Goal: Task Accomplishment & Management: Manage account settings

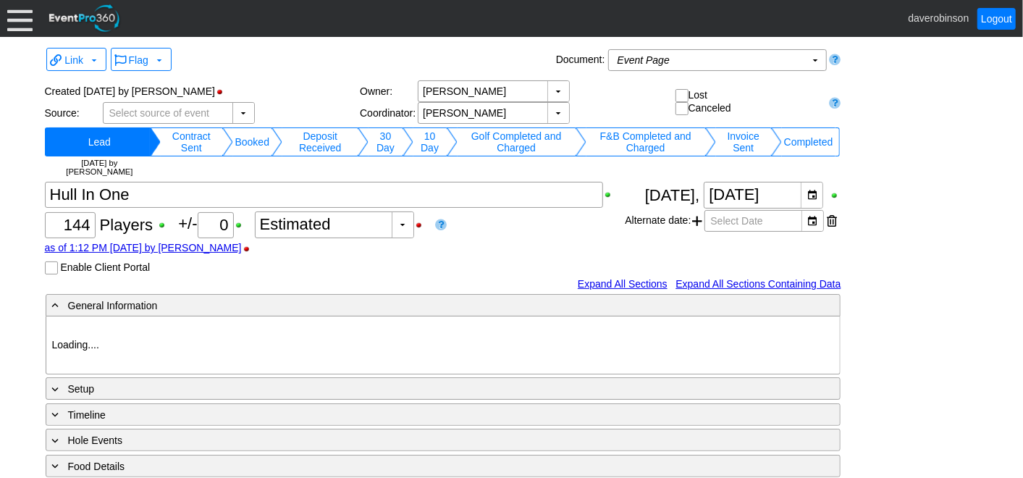
type input "Heritage Pointe Golf Club"
type input "Corporate Tournament"
type input "1054800"
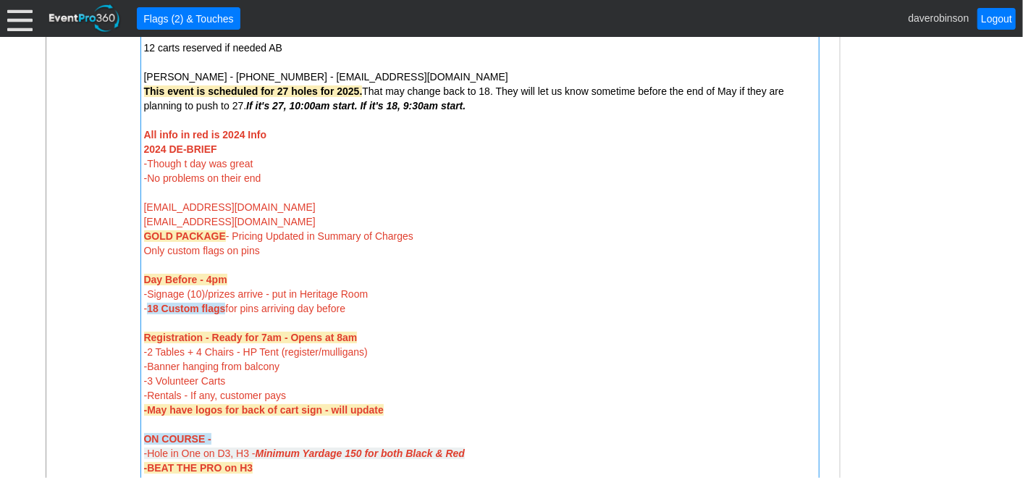
scroll to position [486, 0]
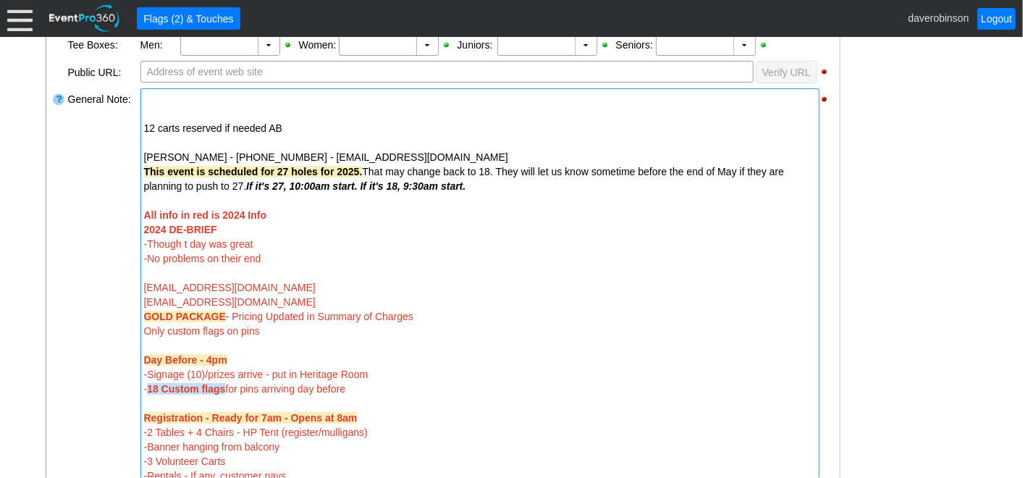
click at [182, 195] on div at bounding box center [480, 200] width 672 height 14
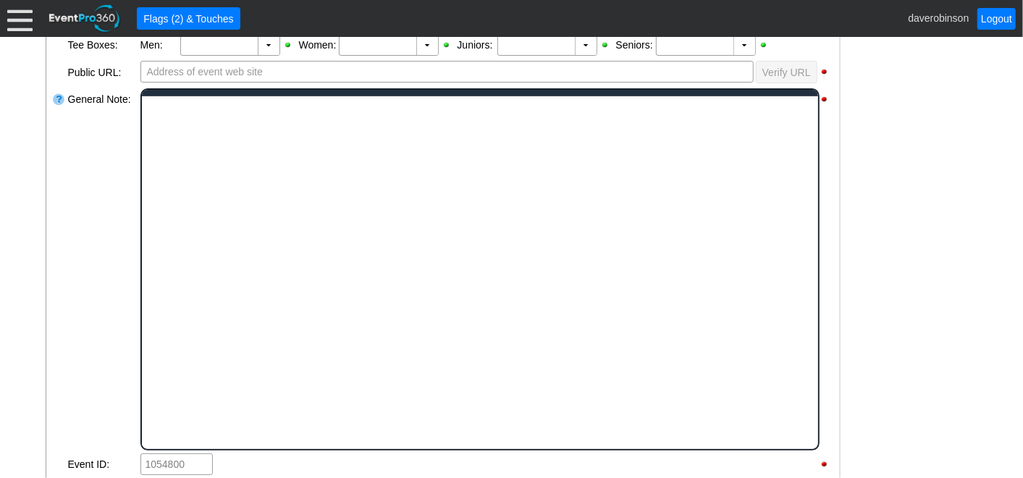
scroll to position [0, 0]
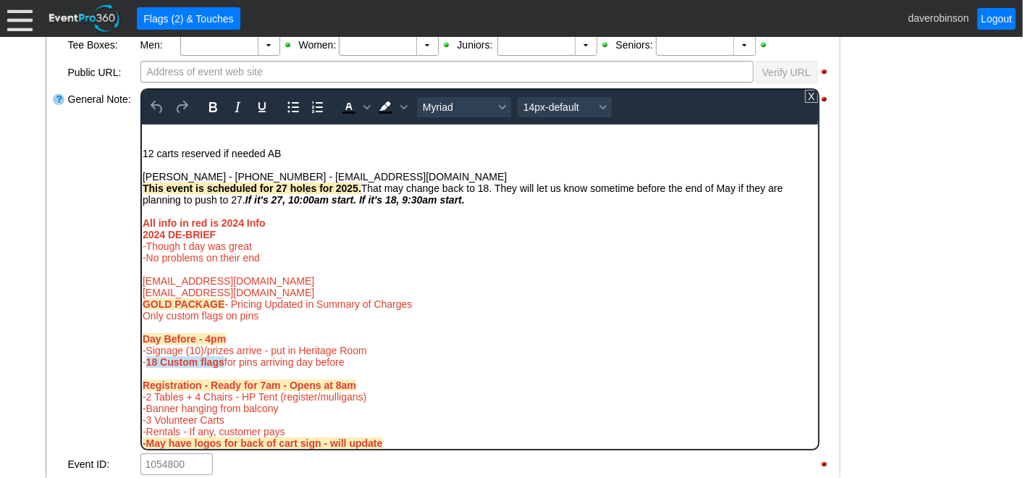
click at [483, 200] on div "This event is scheduled for 27 holes for 2025. That may change back to 18. They…" at bounding box center [479, 193] width 675 height 23
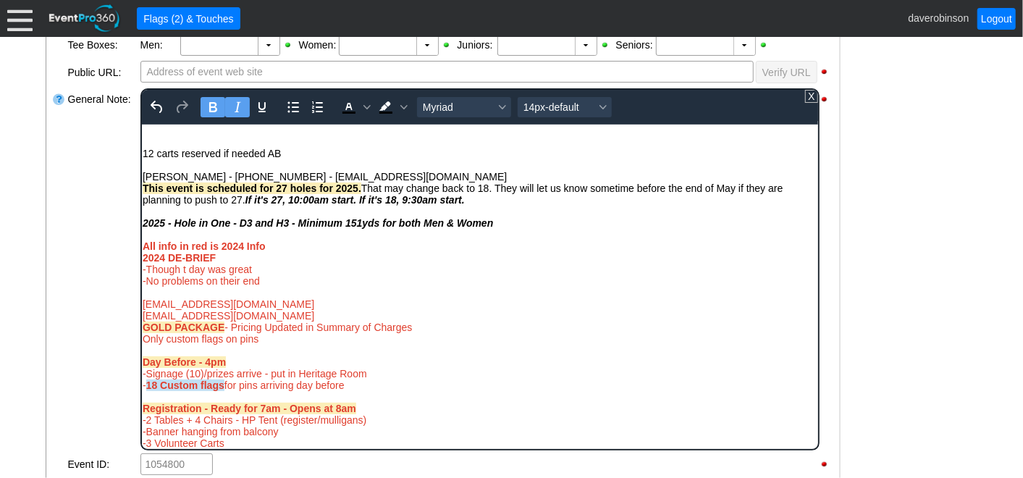
click at [144, 223] on strong "2025 - Hole in One - D3 and H3 - Minimum 151yds for both Men & Women﻿" at bounding box center [317, 222] width 350 height 12
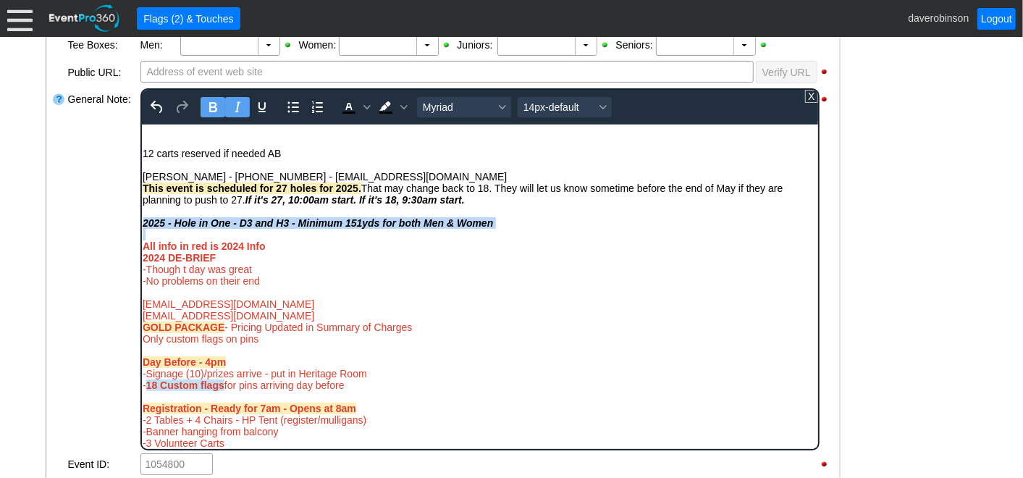
drag, startPoint x: 144, startPoint y: 224, endPoint x: 497, endPoint y: 237, distance: 353.4
click at [497, 237] on body "12 carts reserved if needed AB Debbie Wheeler - (403)835-1553 - dwheeler@hullse…" at bounding box center [479, 459] width 676 height 671
click at [233, 106] on icon "Italic" at bounding box center [236, 106] width 17 height 17
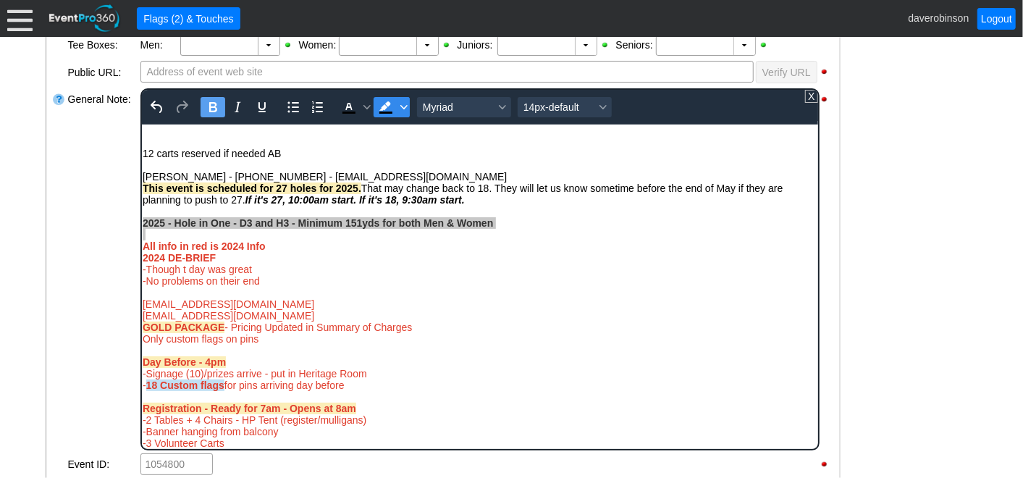
click at [403, 109] on span "Background color Black" at bounding box center [403, 107] width 12 height 20
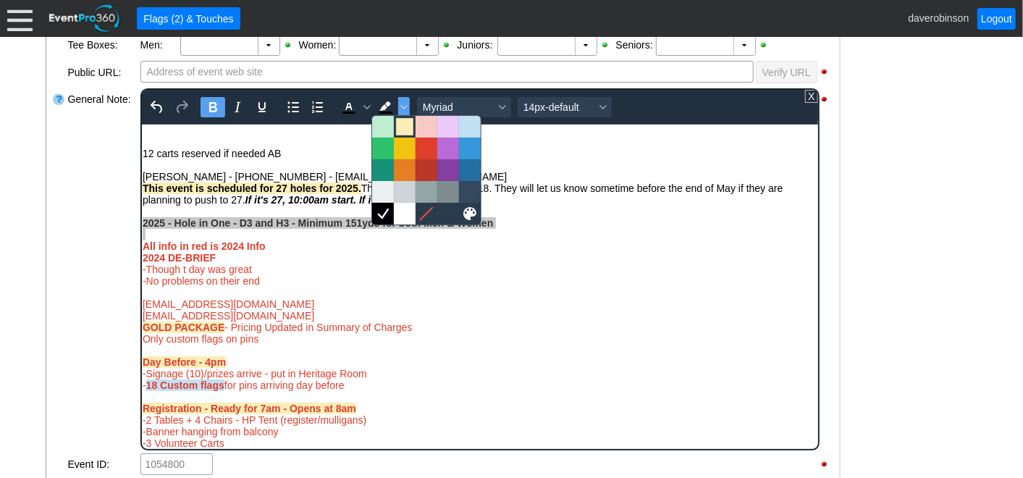
click at [402, 126] on div at bounding box center [404, 126] width 17 height 17
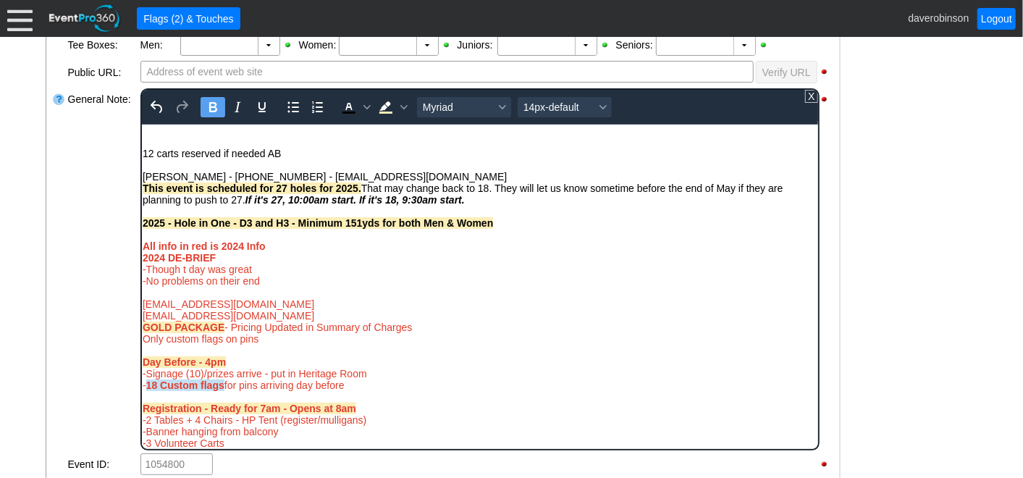
click at [465, 286] on div "-No problems on their end" at bounding box center [479, 280] width 675 height 12
click at [117, 254] on div "General Note:" at bounding box center [103, 269] width 72 height 365
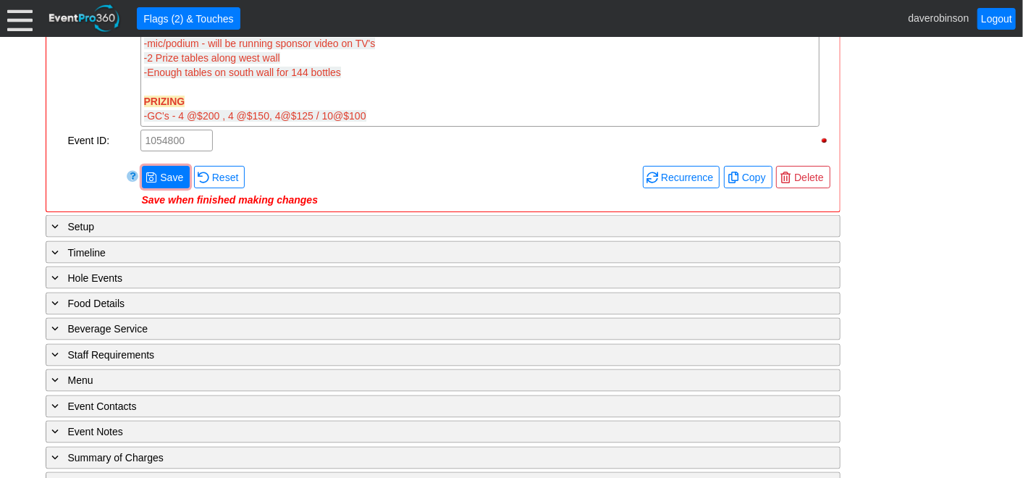
scroll to position [1290, 0]
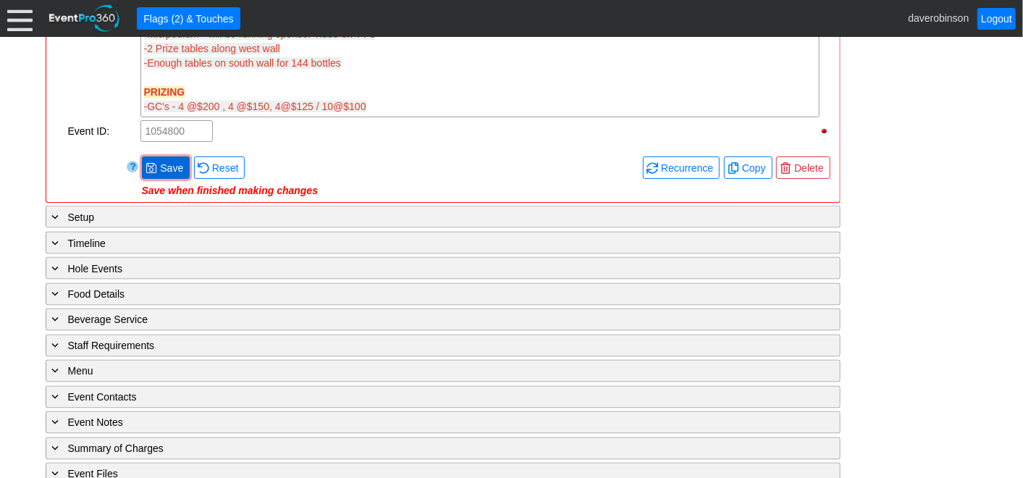
click at [151, 164] on span at bounding box center [151, 168] width 12 height 12
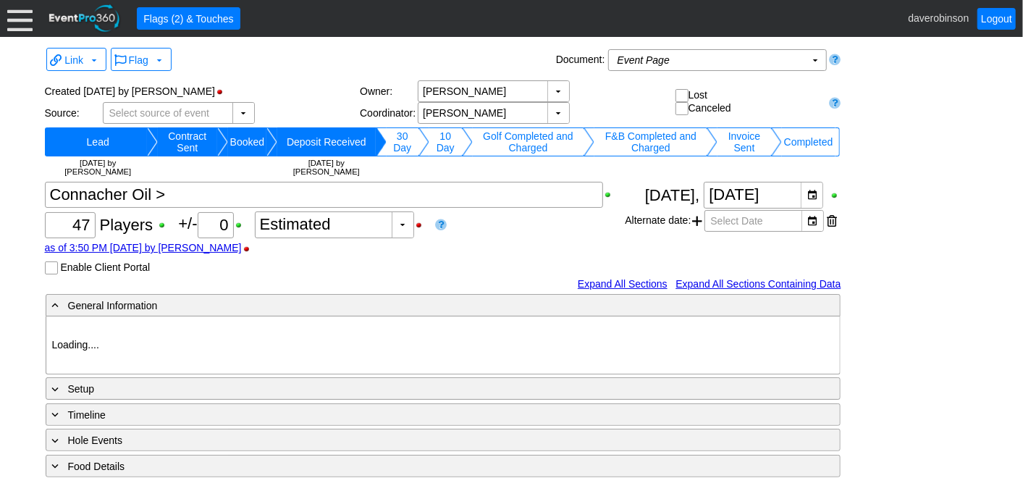
type input "Heritage Pointe Golf Club"
type input "Corporate Tournament"
type input "1179653"
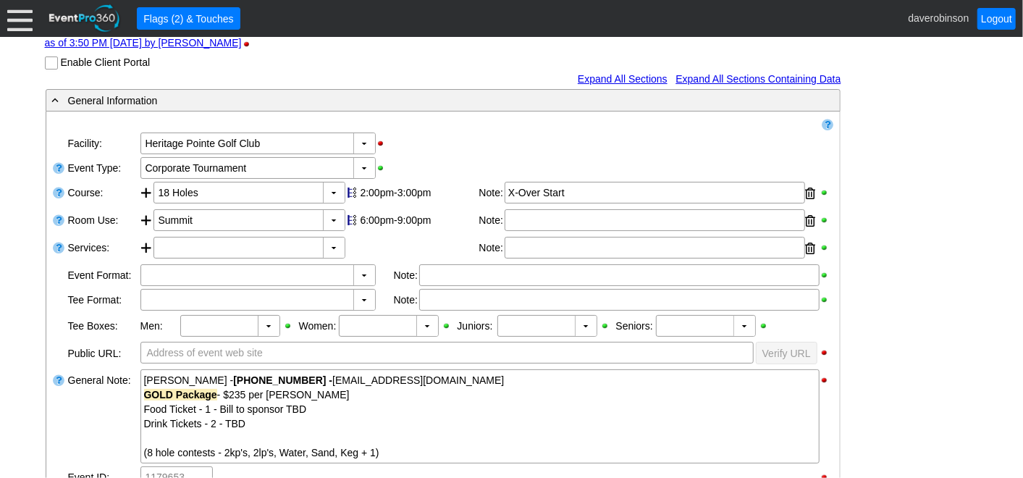
scroll to position [241, 0]
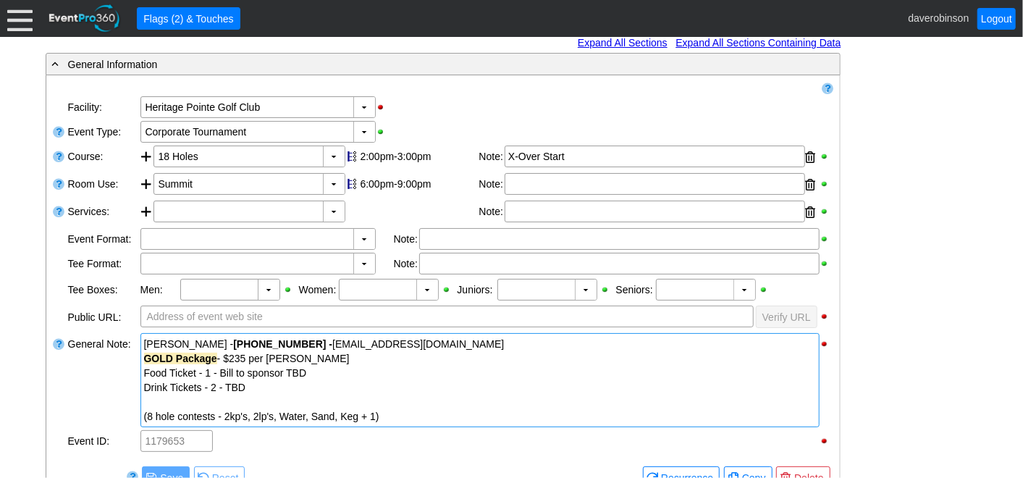
click at [303, 397] on div at bounding box center [480, 401] width 672 height 14
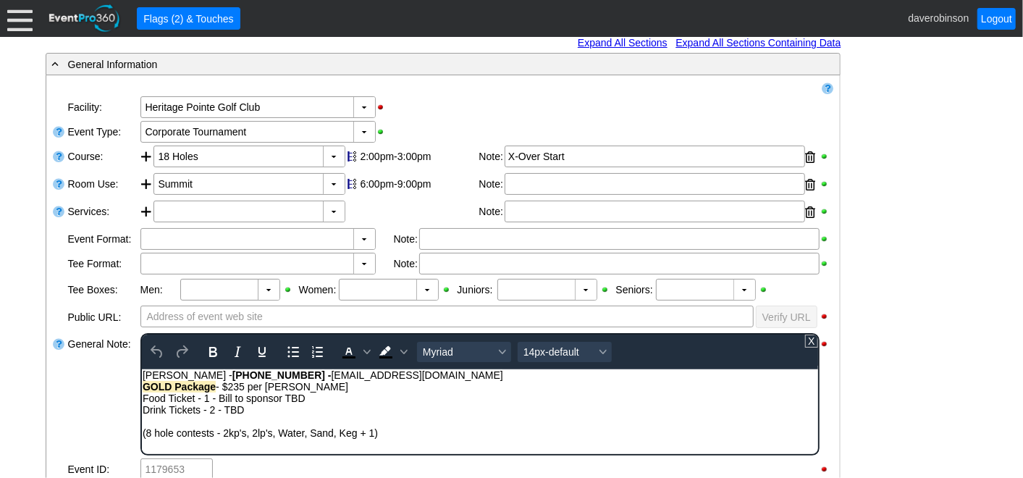
scroll to position [0, 0]
click at [282, 421] on div "Rich Text Area. Press ALT-0 for help." at bounding box center [479, 421] width 675 height 12
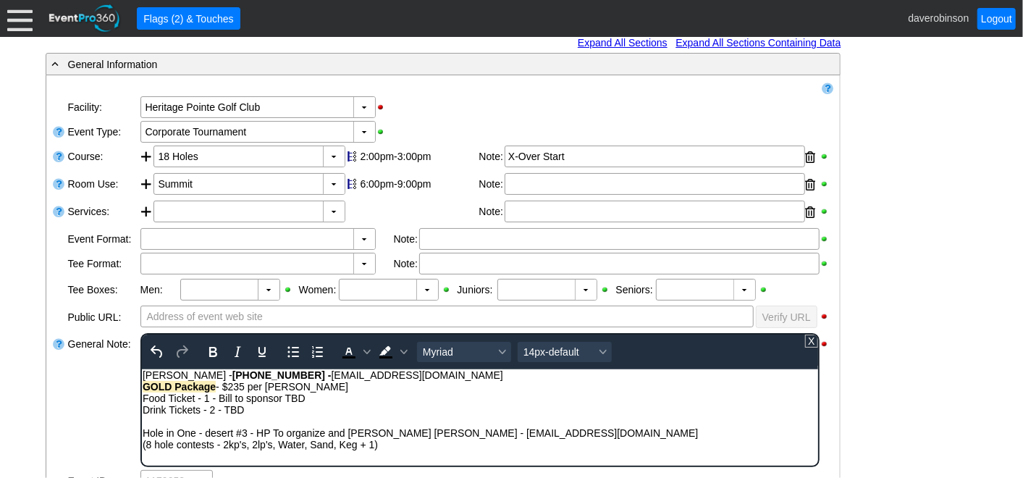
click at [210, 439] on div "(8 hole contests - 2kp's, 2lp's, Water, Sand, Keg + 1)" at bounding box center [479, 444] width 675 height 12
drag, startPoint x: 257, startPoint y: 432, endPoint x: 265, endPoint y: 387, distance: 45.6
click at [324, 431] on div "Hole in One - Desert #3 - HP To organize and bill Donovan Baillie - dbaillie@ad…" at bounding box center [479, 432] width 675 height 12
drag, startPoint x: 216, startPoint y: 344, endPoint x: 227, endPoint y: 344, distance: 10.9
click at [220, 344] on button "Bold" at bounding box center [212, 352] width 25 height 20
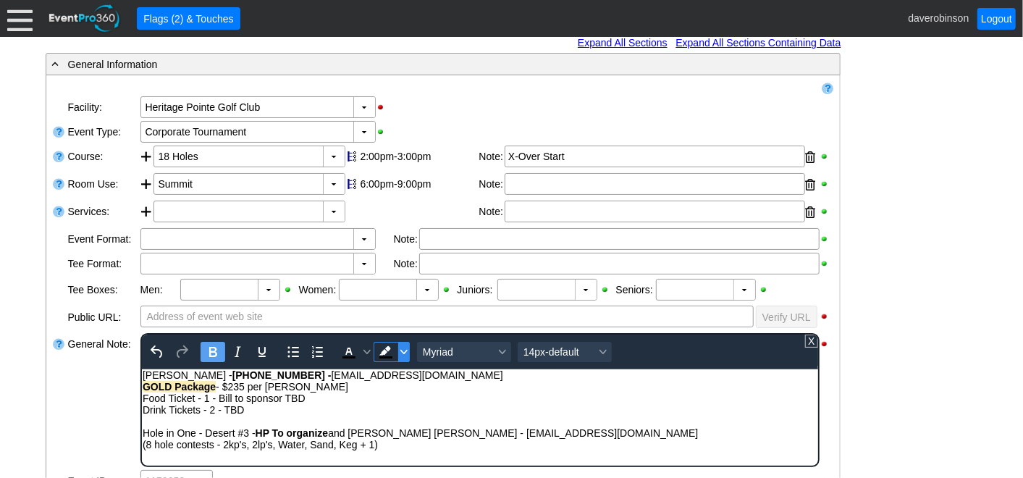
click at [402, 348] on icon "Background color Black" at bounding box center [403, 351] width 7 height 7
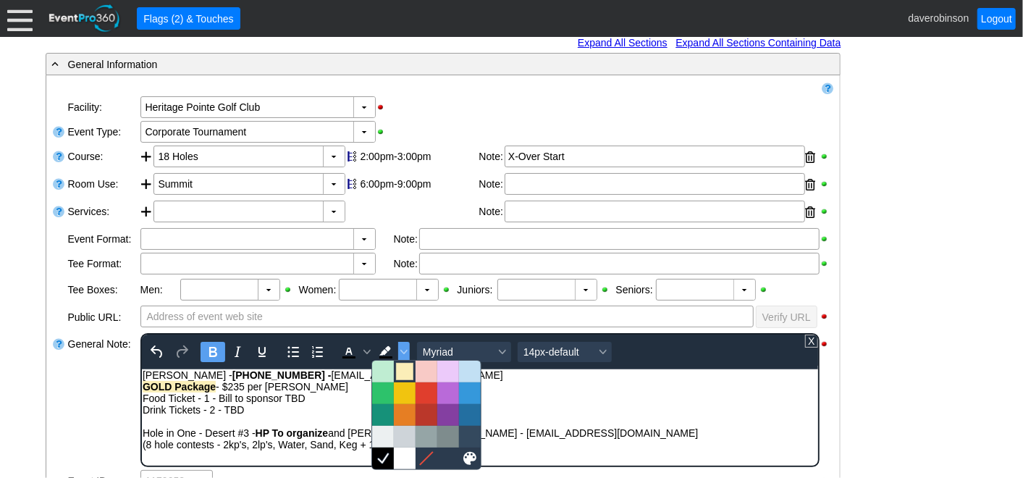
click at [403, 365] on div at bounding box center [404, 371] width 17 height 17
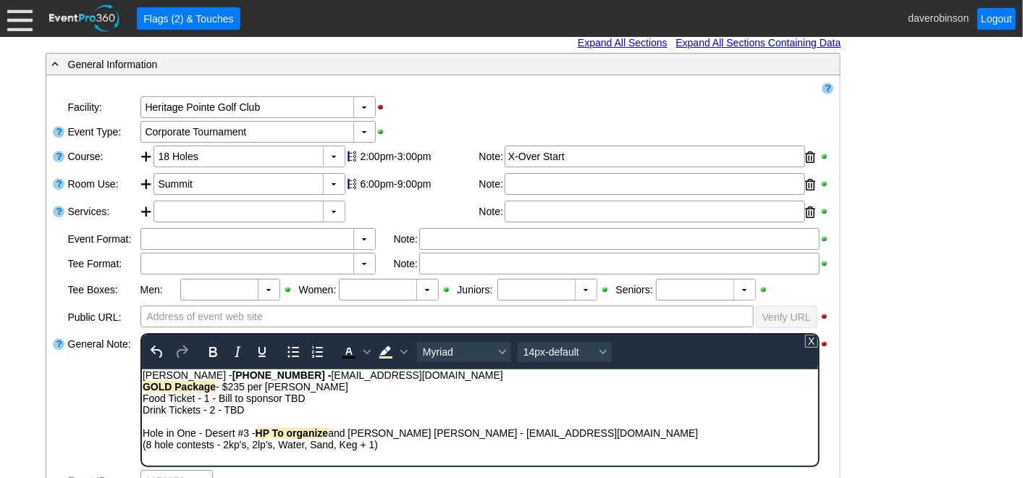
click at [495, 412] on div "Drink Tickets - 2 - TBD" at bounding box center [479, 409] width 675 height 12
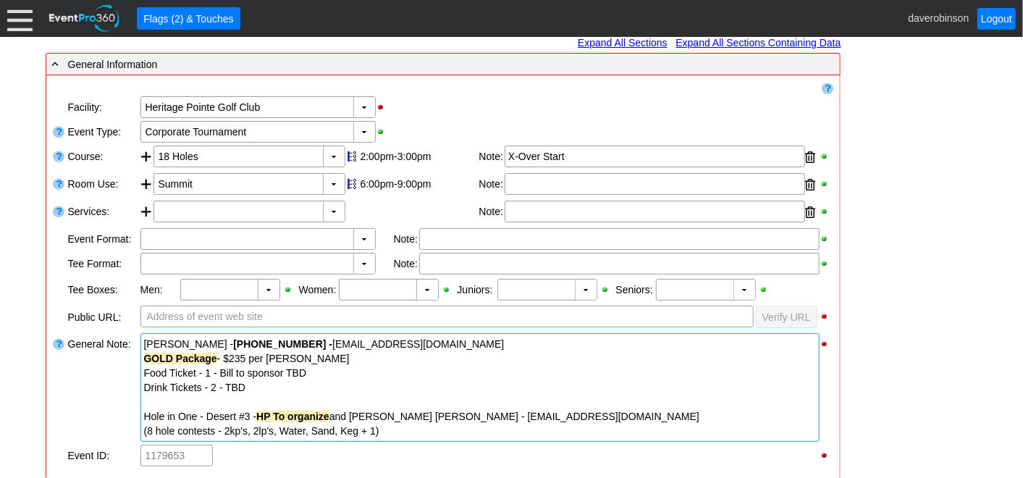
click at [91, 423] on div "General Note:" at bounding box center [103, 386] width 72 height 111
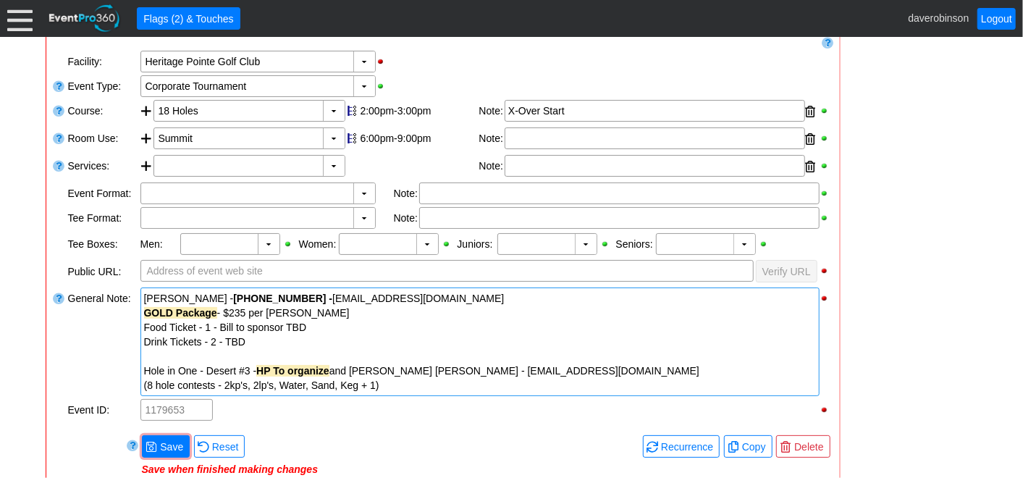
scroll to position [321, 0]
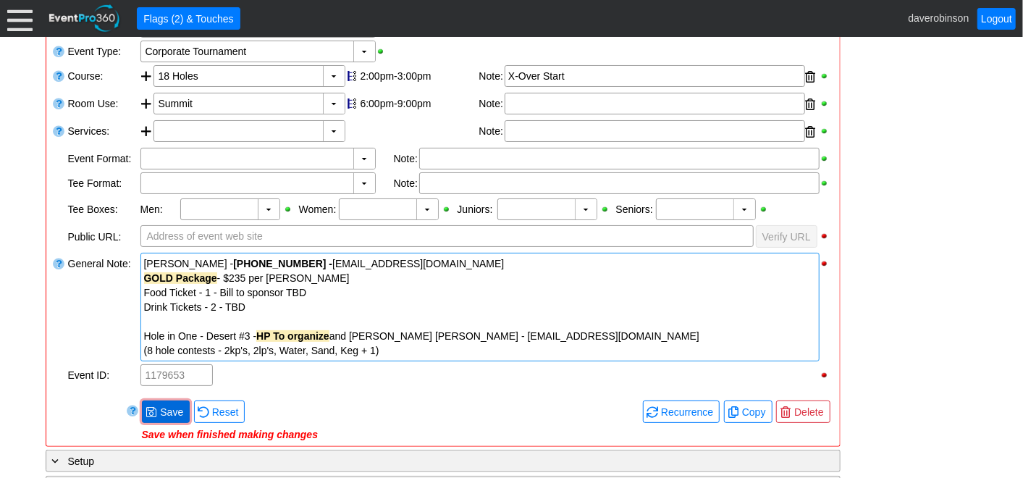
click at [157, 405] on span "Save" at bounding box center [171, 412] width 29 height 14
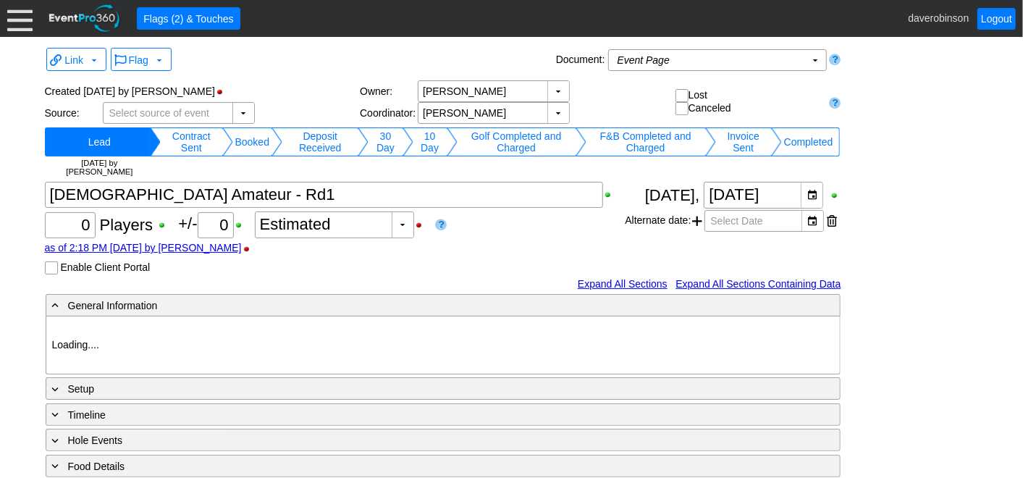
type input "Heritage Pointe Golf Club"
type input "1203042"
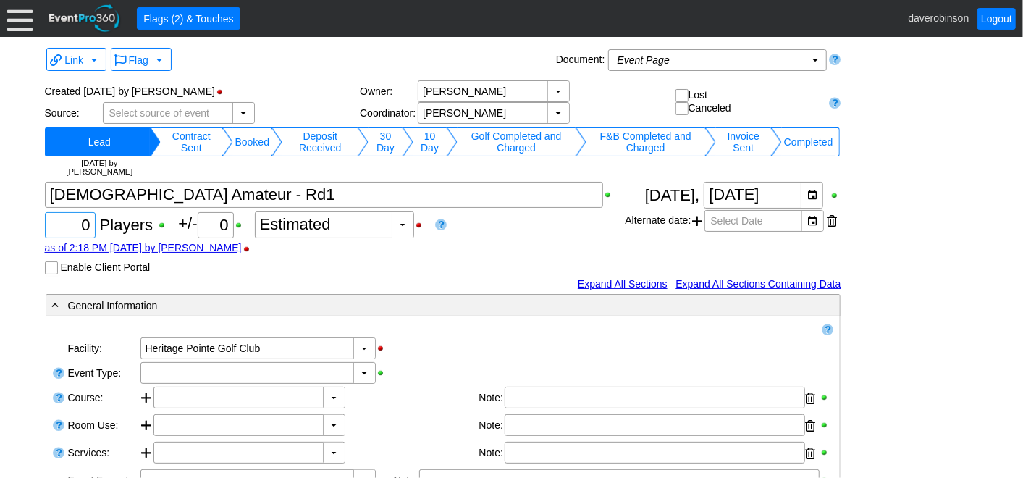
drag, startPoint x: 72, startPoint y: 221, endPoint x: 90, endPoint y: 222, distance: 18.9
click at [90, 222] on div "0" at bounding box center [70, 225] width 46 height 25
type input "160"
click at [331, 266] on div "Χ 160 Players +/- Χ 0 ▼ Χ Estimated as of 2:18 PM on Monday, 8/25/2025 by daver…" at bounding box center [335, 228] width 580 height 93
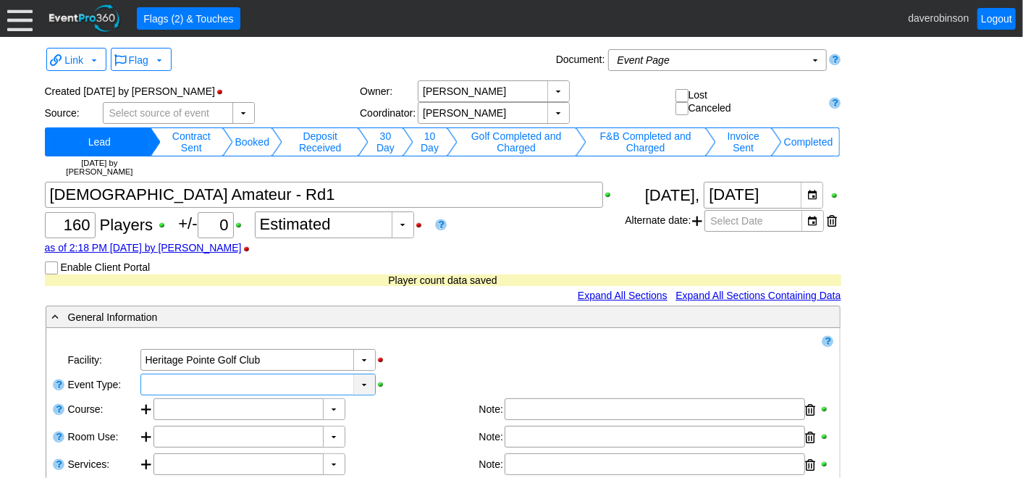
click at [368, 392] on div "▼ Χ" at bounding box center [486, 384] width 695 height 25
click at [365, 389] on div "▼" at bounding box center [364, 384] width 22 height 20
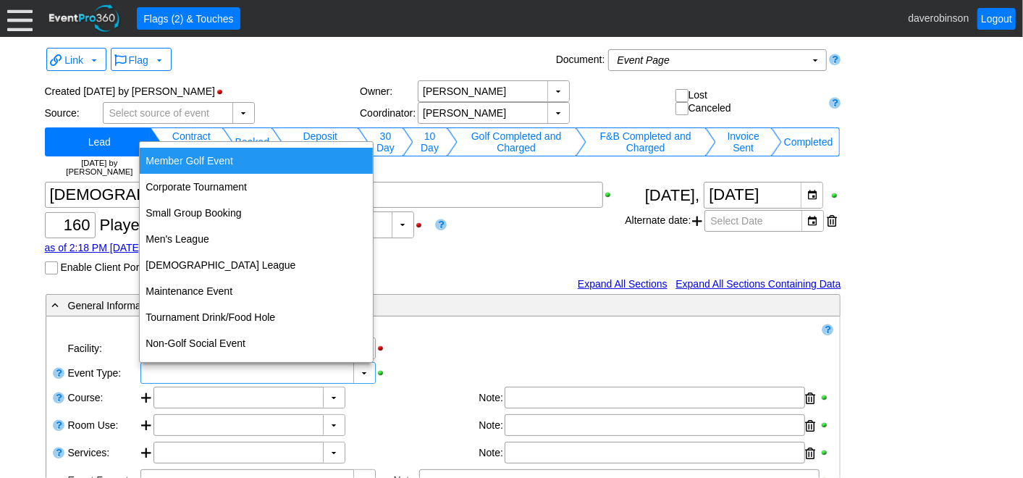
click at [259, 169] on div "Member Golf Event" at bounding box center [256, 161] width 233 height 26
type input "Member Golf Event"
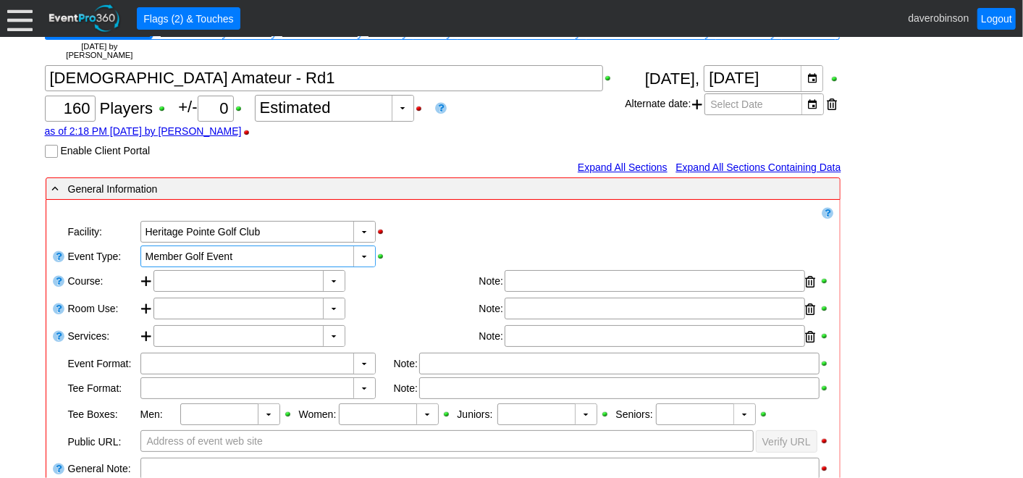
scroll to position [161, 0]
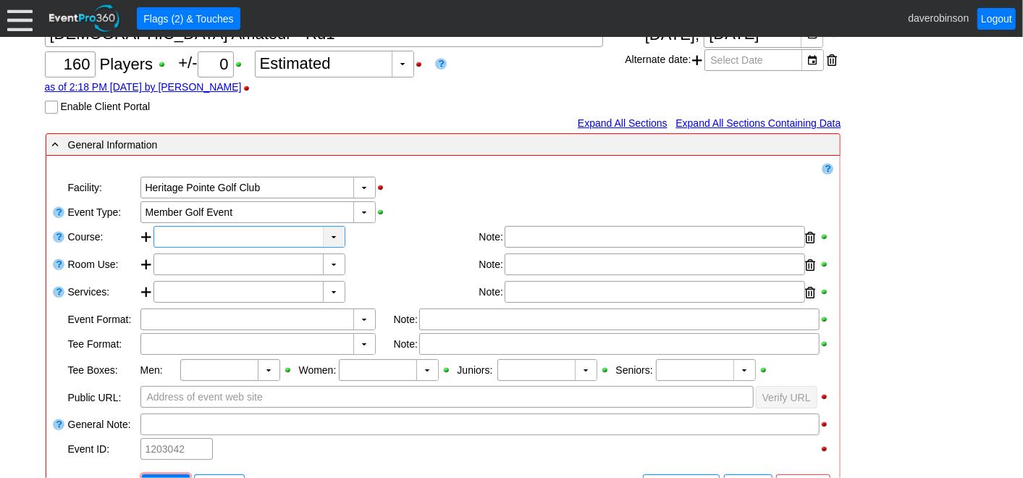
click at [341, 238] on div "▼" at bounding box center [334, 237] width 22 height 20
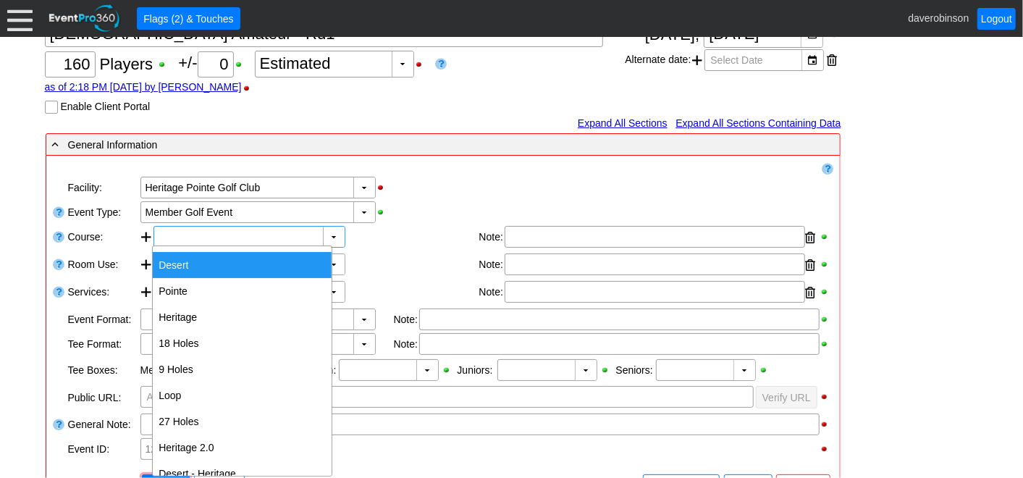
click at [249, 266] on div "Desert" at bounding box center [242, 265] width 179 height 26
type input "Desert"
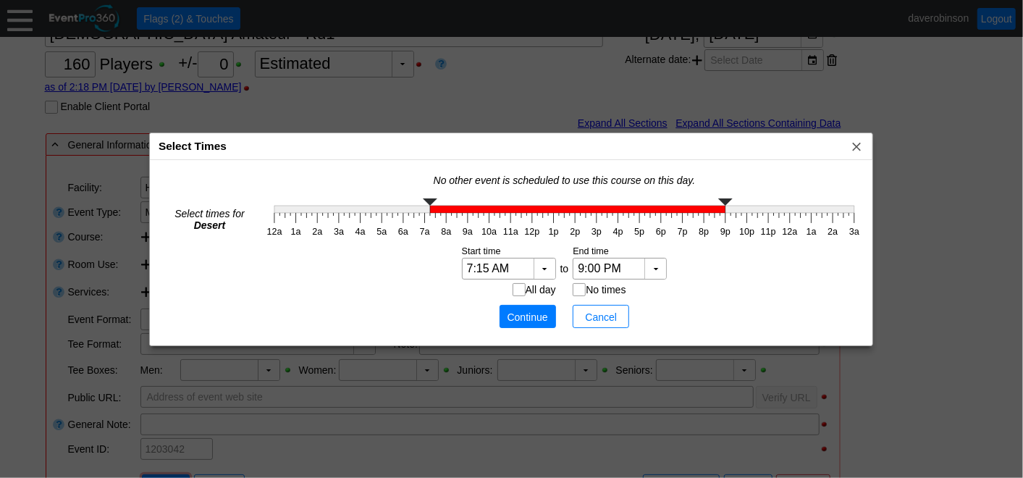
type input "7:00 AM"
click at [422, 211] on g at bounding box center [564, 205] width 580 height 14
type input "7:00 PM"
click at [682, 213] on g "12a 1a 2a 3a 4a 5a 6a 7a 8a 9a 10a 11a 12p 1p 2p 3p 4p 5p 6p 7p 8p 9p 10p 11p 1…" at bounding box center [563, 218] width 601 height 46
click at [531, 316] on span "Continue" at bounding box center [527, 317] width 43 height 14
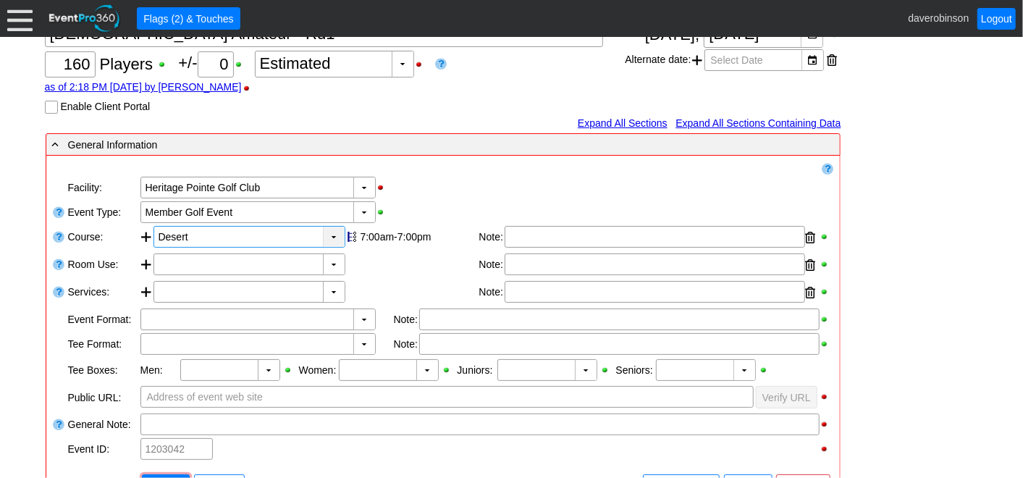
click at [326, 238] on div "▼" at bounding box center [334, 237] width 22 height 20
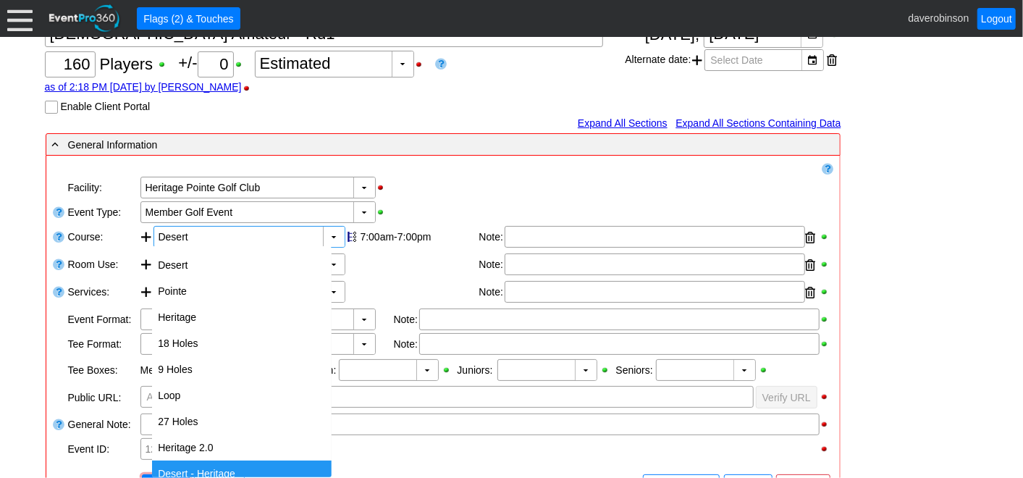
click at [267, 460] on div "Desert - Heritage" at bounding box center [241, 473] width 179 height 26
type input "Desert - Heritage"
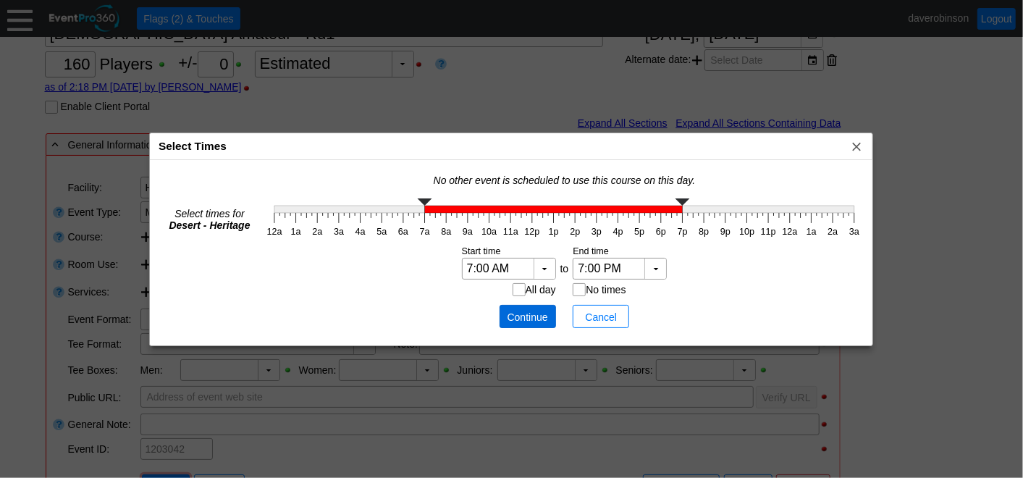
click at [523, 310] on span "Continue" at bounding box center [527, 317] width 43 height 14
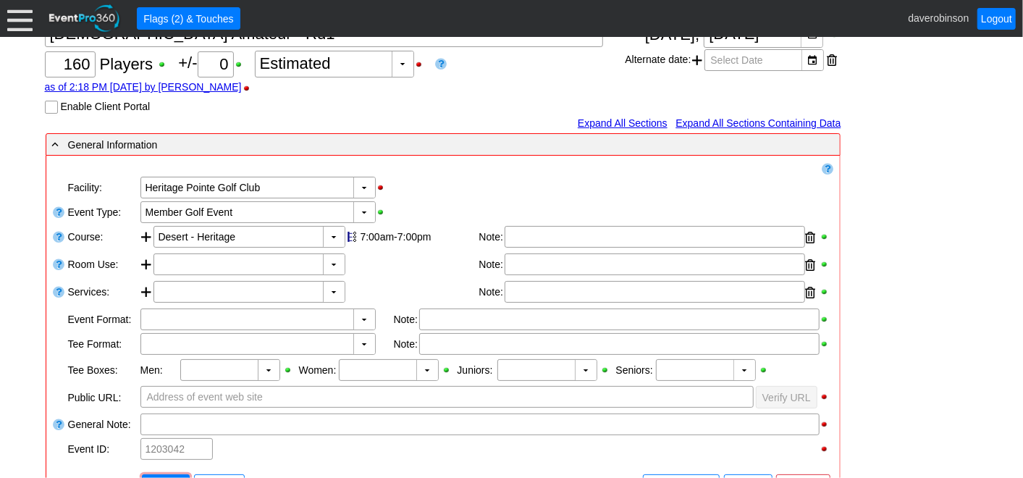
click at [933, 318] on div "- General Information ▼ Loading.... Remove all highlights Facility: ▼ Χ Heritag…" at bounding box center [511, 467] width 941 height 671
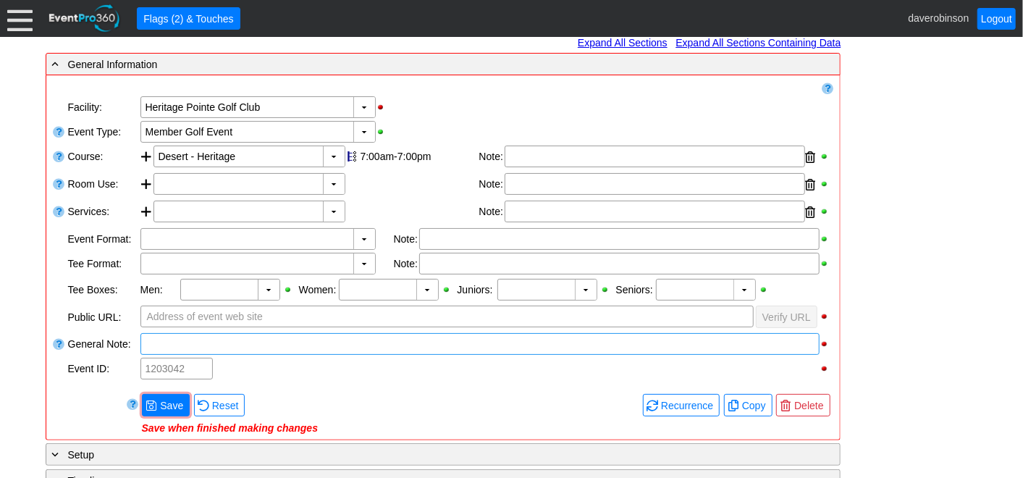
click at [205, 339] on div at bounding box center [479, 344] width 679 height 22
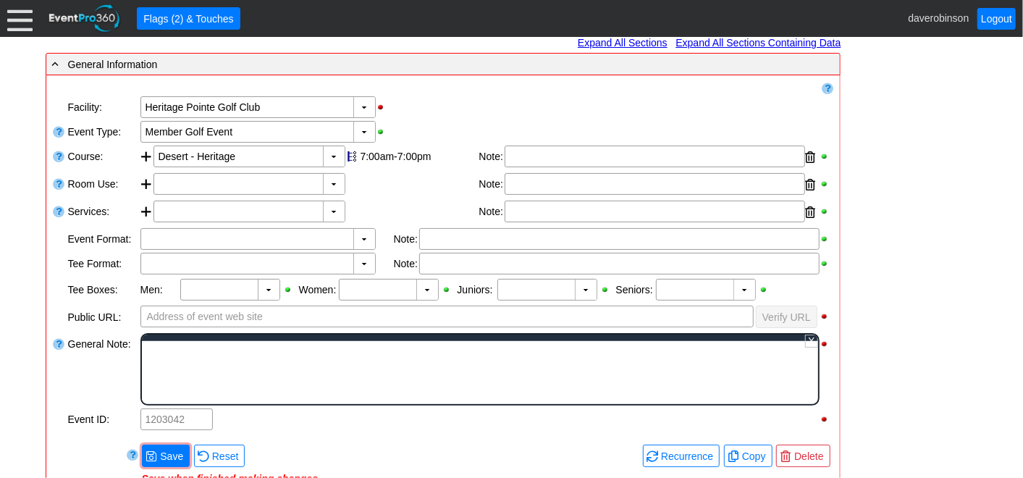
scroll to position [0, 0]
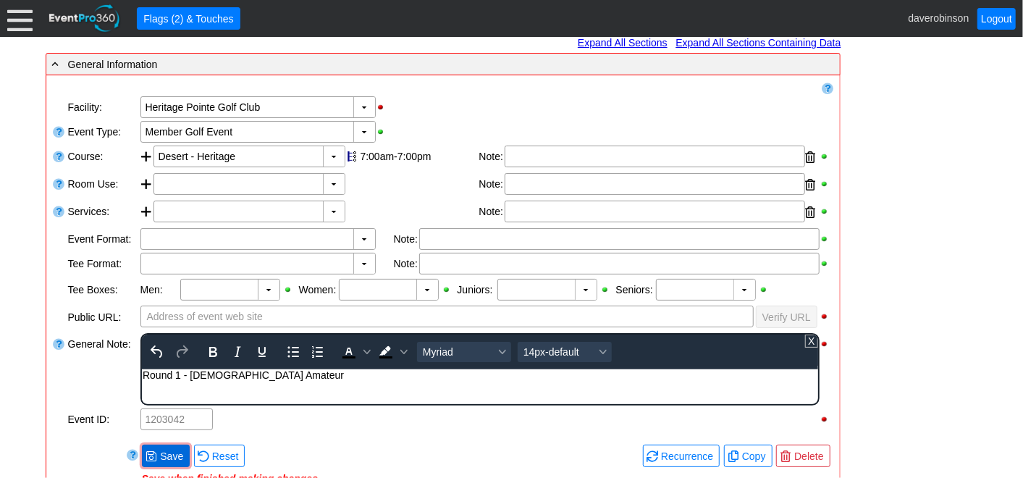
click at [153, 447] on div "- General Information ▼ Loading.... Remove all highlights Facility: ▼ Χ Heritag…" at bounding box center [511, 413] width 941 height 722
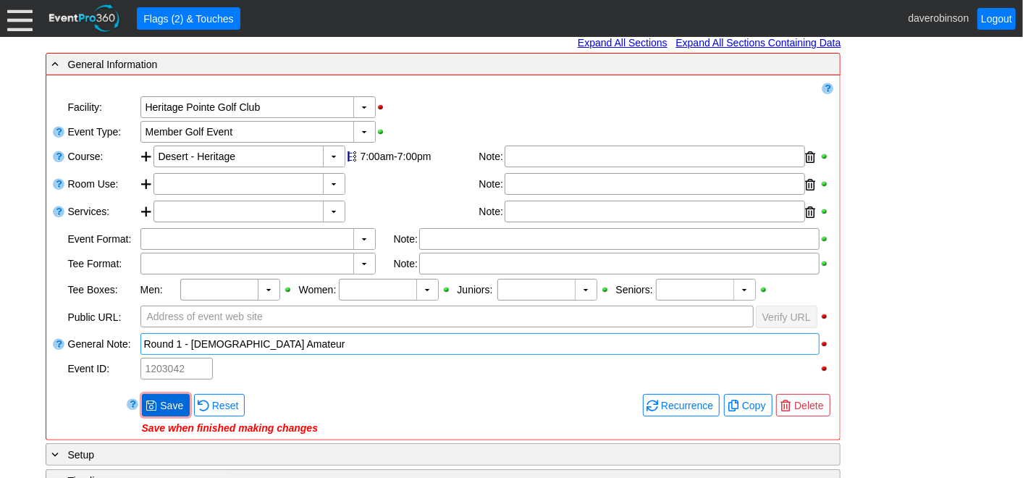
click at [174, 404] on span "Save" at bounding box center [171, 405] width 29 height 14
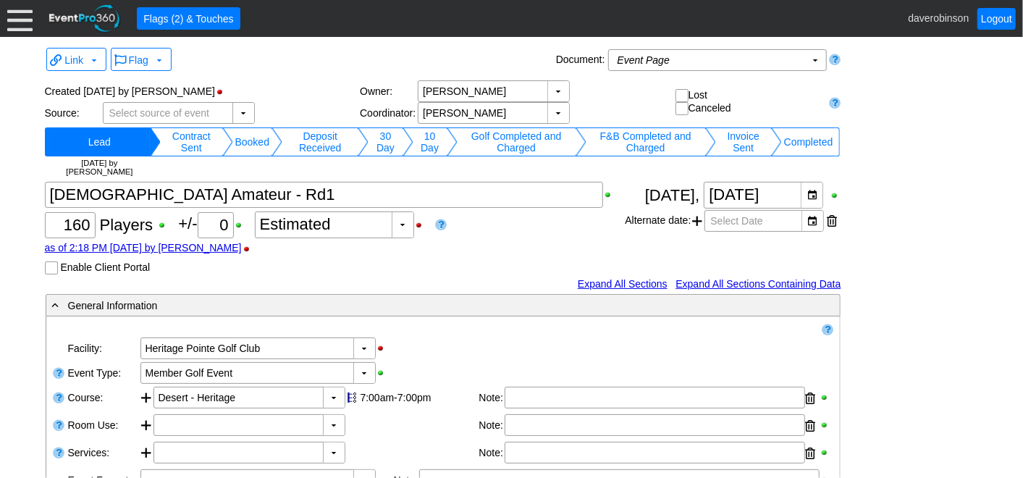
click at [258, 140] on td "Booked" at bounding box center [252, 141] width 38 height 29
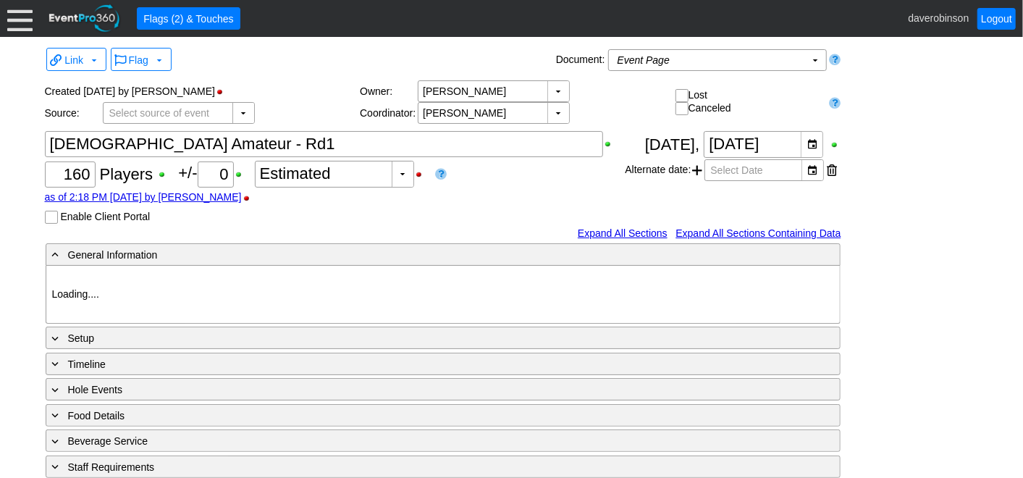
type input "Heritage Pointe Golf Club"
type input "Member Golf Event"
type input "1203042"
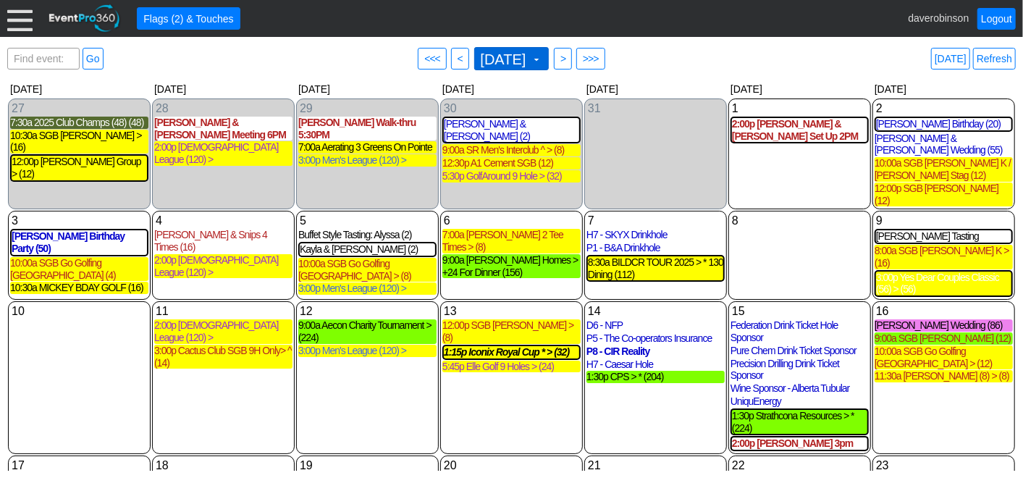
click at [549, 57] on span "[DATE] ▼" at bounding box center [511, 58] width 75 height 23
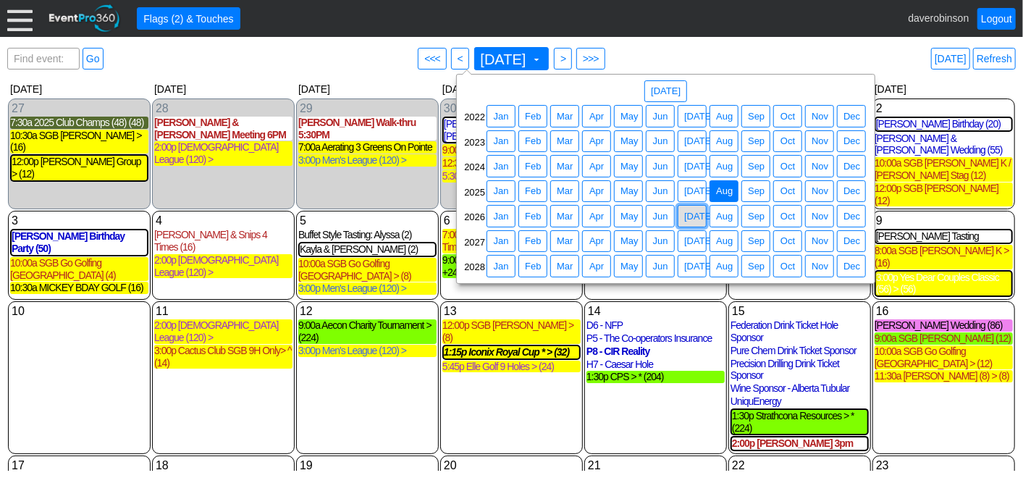
click at [693, 213] on span "[DATE]" at bounding box center [698, 216] width 35 height 14
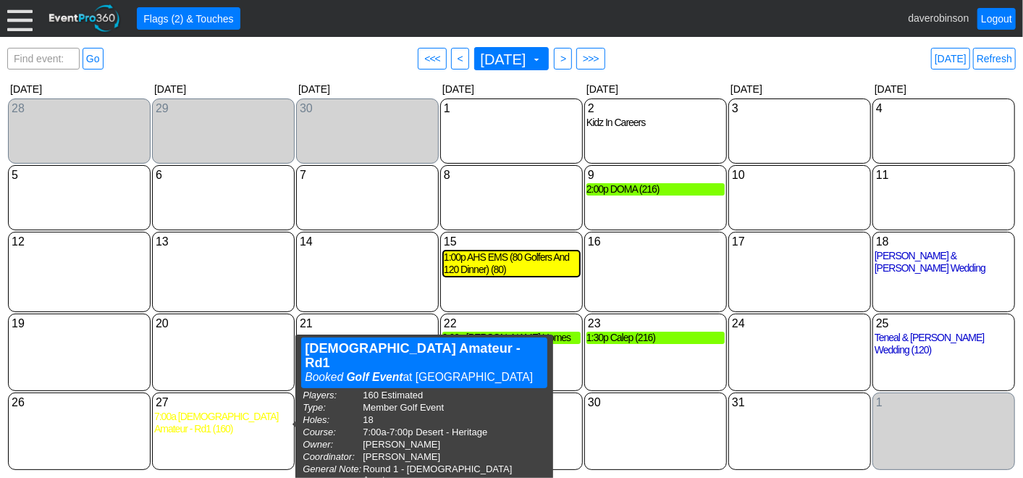
click at [223, 422] on div "7:00a [DEMOGRAPHIC_DATA] Amateur - Rd1 (160)" at bounding box center [223, 422] width 138 height 25
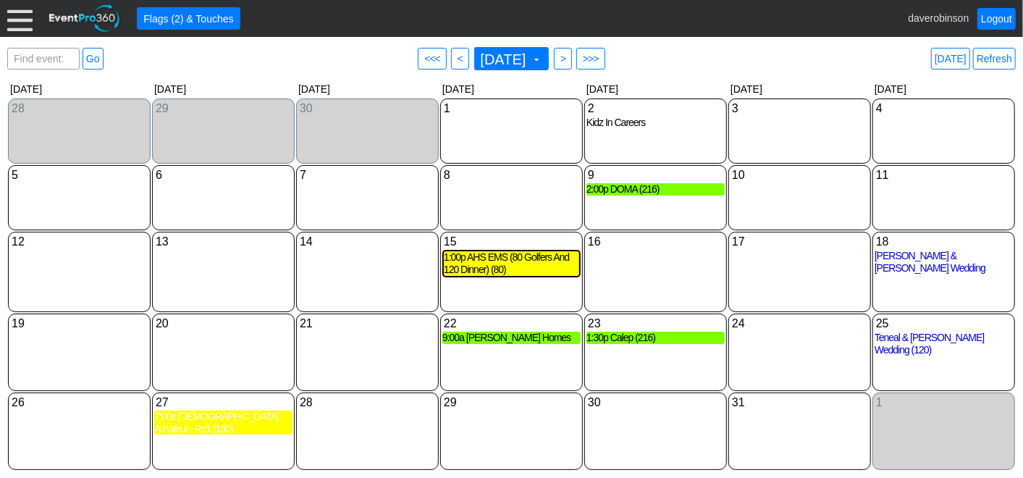
click at [28, 18] on div at bounding box center [19, 18] width 25 height 25
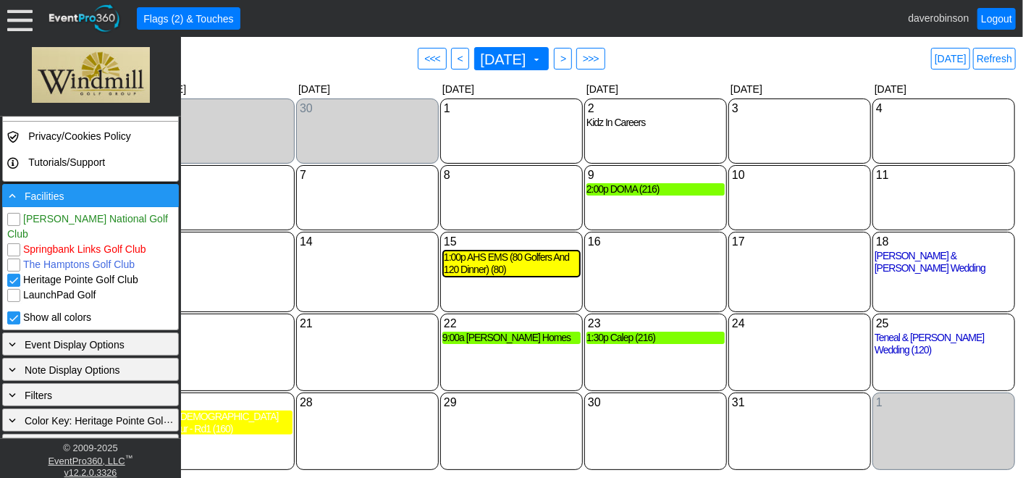
scroll to position [300, 0]
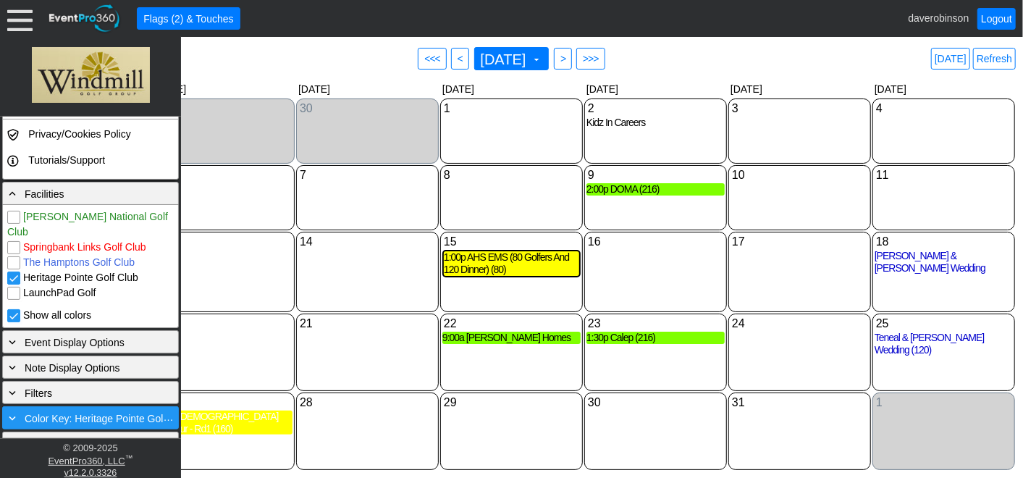
click at [74, 413] on span "Color Key: Heritage Pointe Golf Club" at bounding box center [107, 419] width 165 height 12
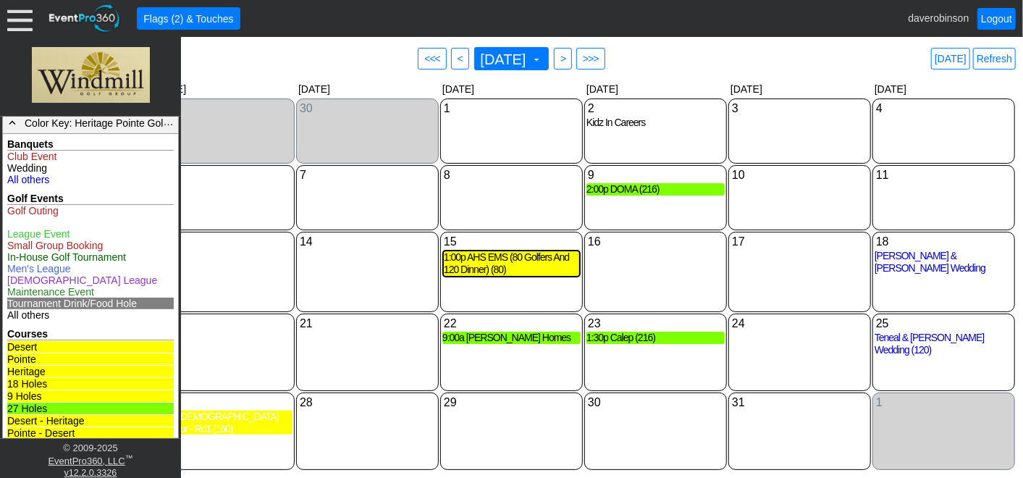
scroll to position [675, 0]
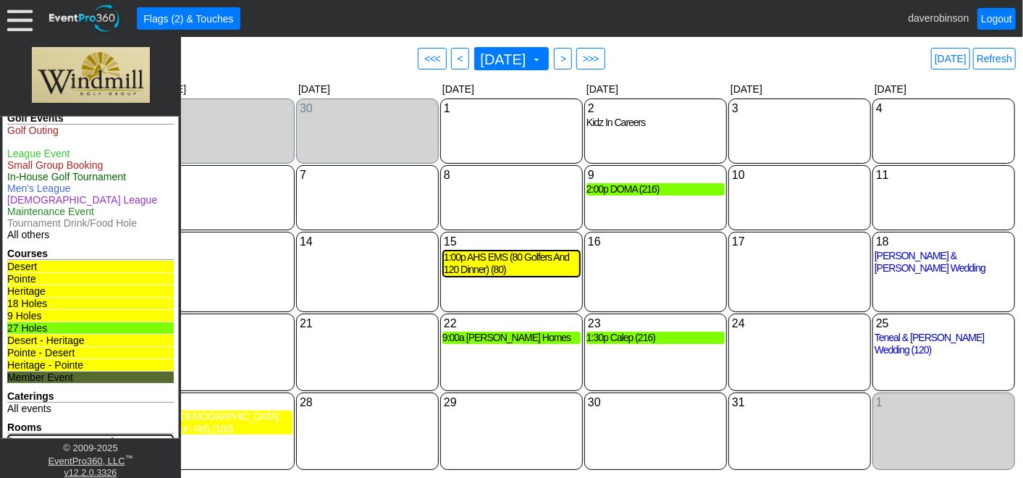
click at [228, 216] on div "6 [DATE]" at bounding box center [223, 197] width 143 height 65
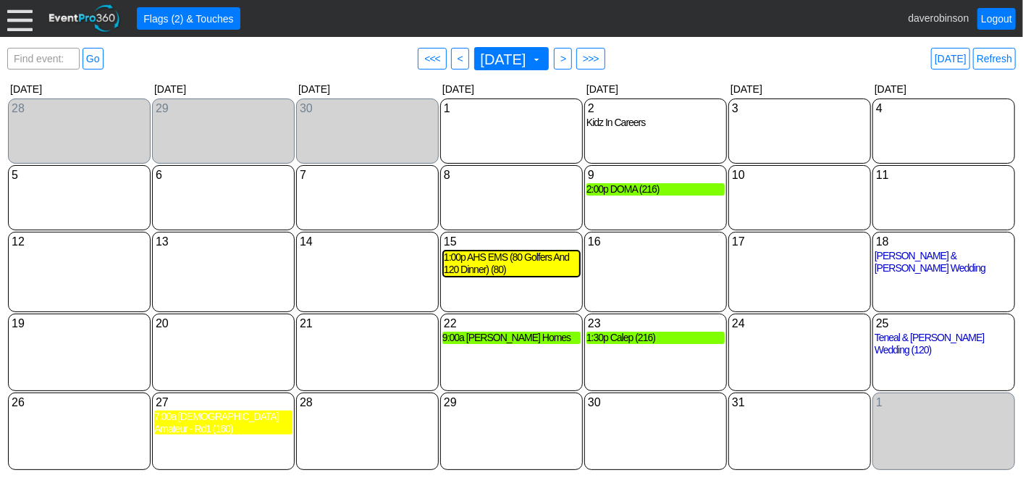
click at [243, 449] on div "27 [DATE] 7:00a [DEMOGRAPHIC_DATA] Amateur - Rd1 (160) [DEMOGRAPHIC_DATA] Amate…" at bounding box center [223, 430] width 143 height 77
click at [326, 410] on div "28 [DATE]" at bounding box center [367, 402] width 138 height 16
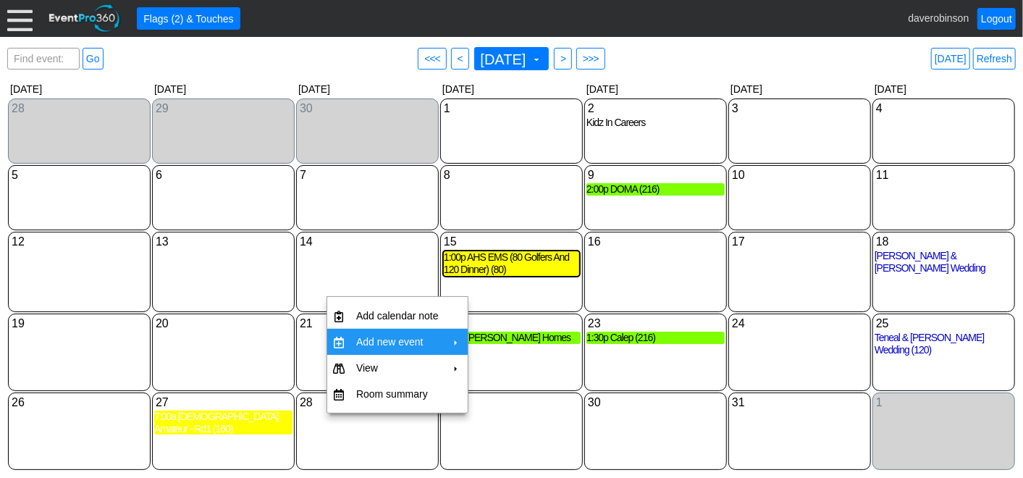
click at [404, 329] on td "Add new event" at bounding box center [397, 342] width 94 height 26
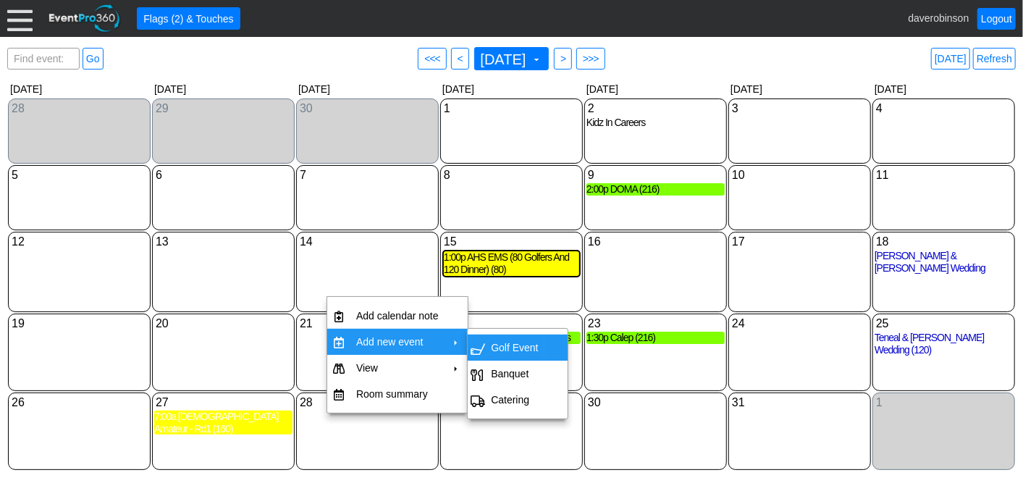
click at [510, 337] on td "Golf Event" at bounding box center [514, 347] width 59 height 26
type input "[DATE]"
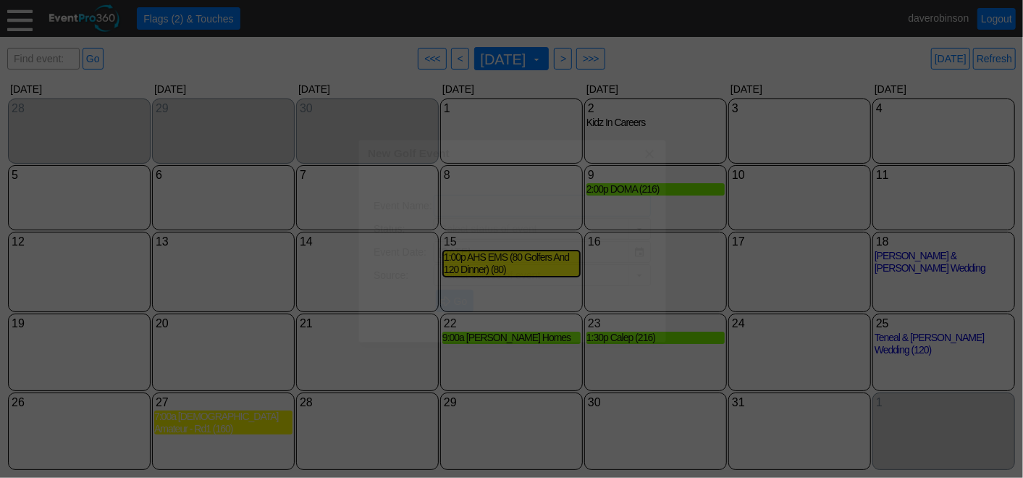
type input "Lead"
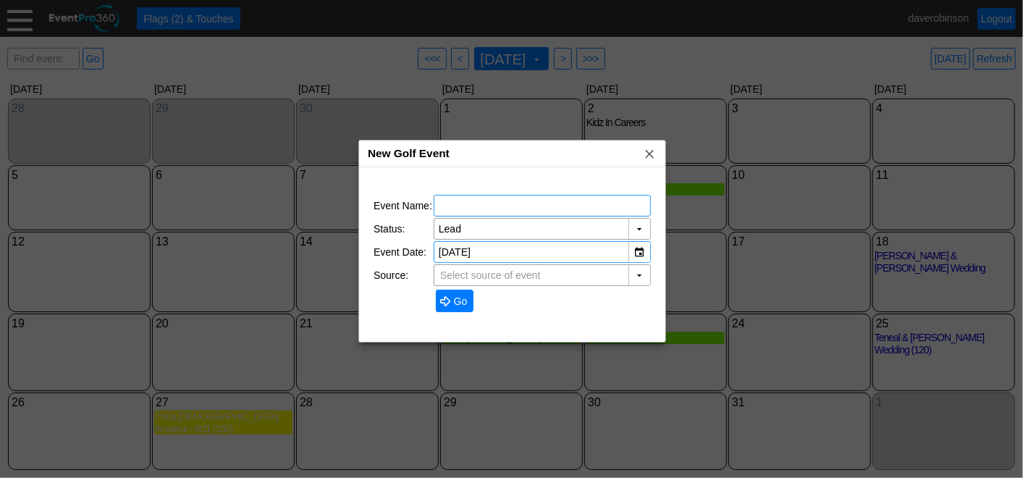
type input "The Hamptons Golf Club"
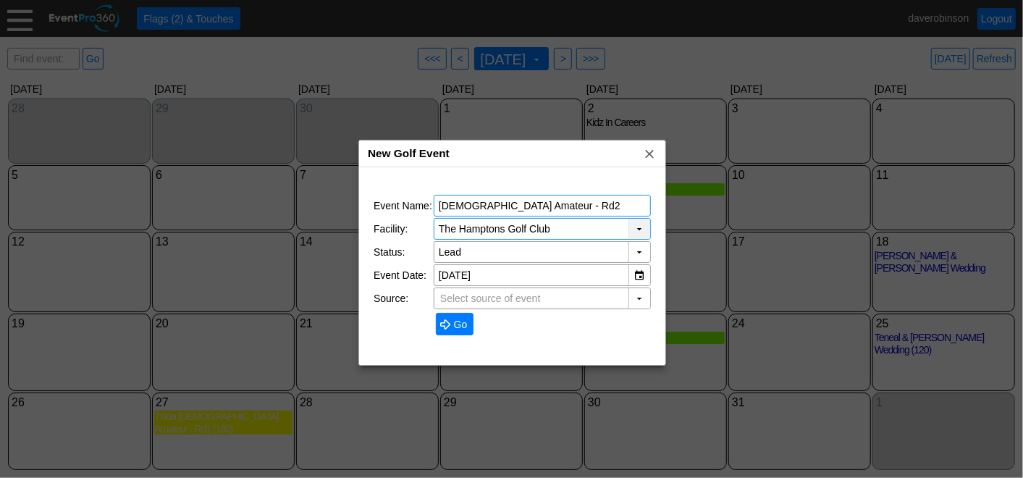
type input "[DEMOGRAPHIC_DATA] Amateur - Rd2"
click at [635, 229] on div "▼" at bounding box center [639, 229] width 22 height 20
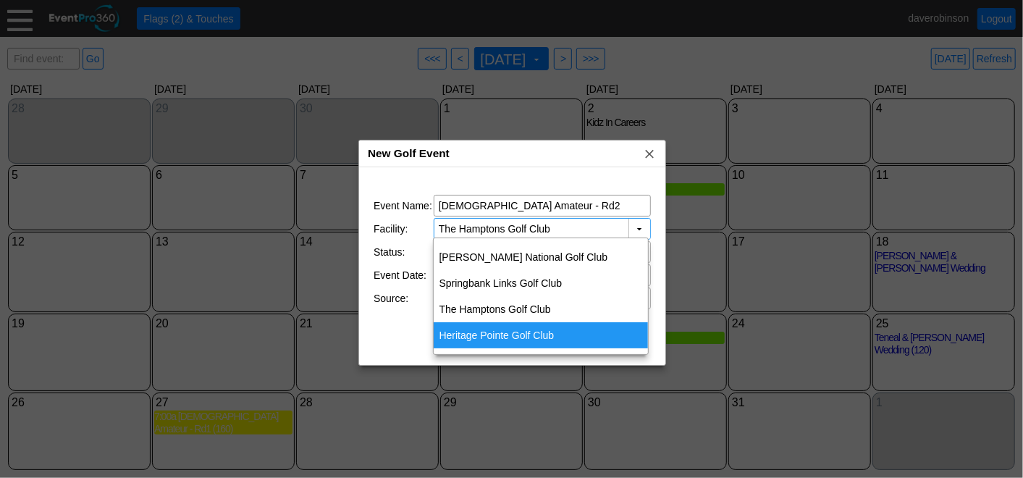
click at [528, 331] on div "Heritage Pointe Golf Club" at bounding box center [541, 335] width 215 height 26
type input "Heritage Pointe Golf Club"
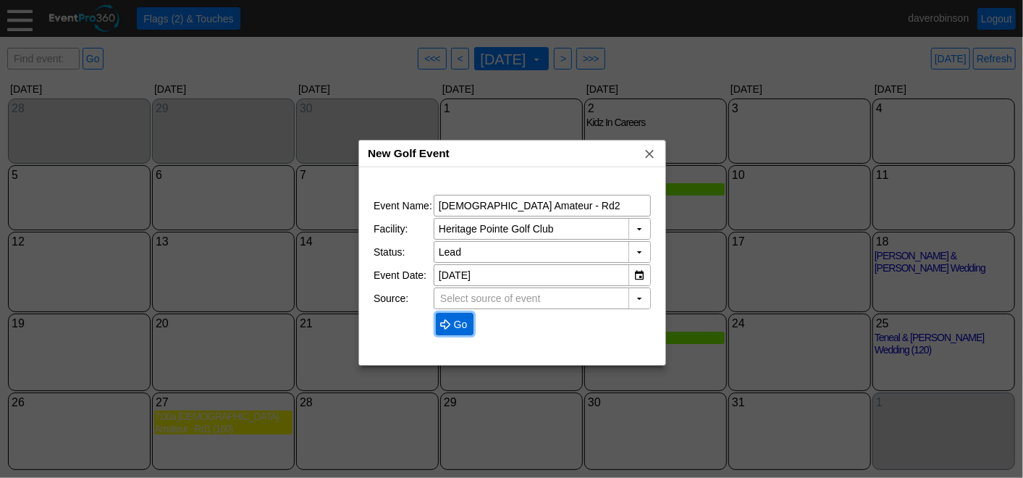
click at [454, 316] on span "● Go" at bounding box center [454, 323] width 31 height 15
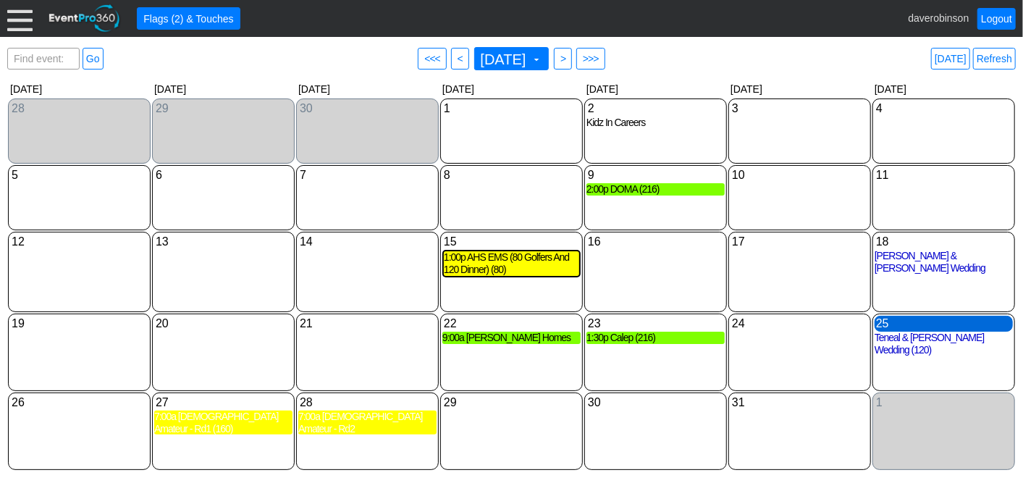
click at [898, 331] on div "25 Saturday" at bounding box center [943, 324] width 138 height 16
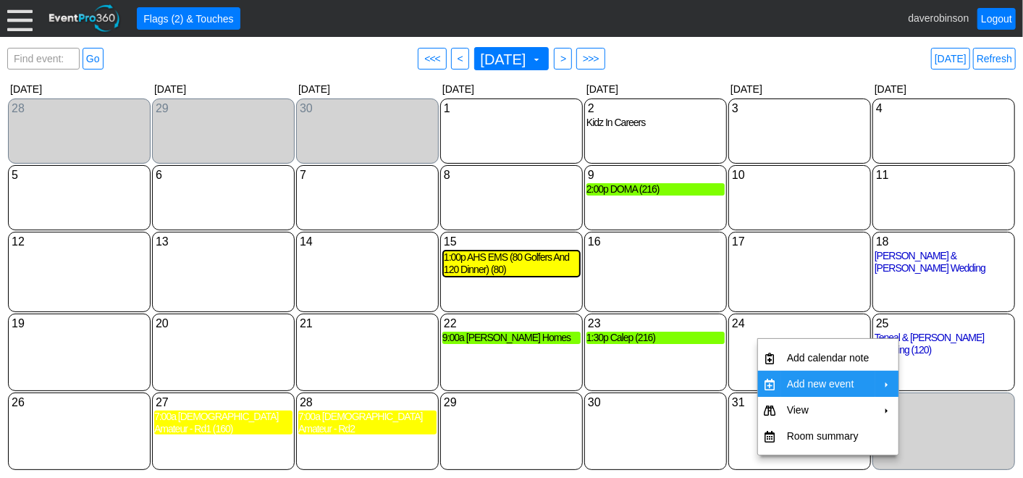
click at [850, 374] on td "Add new event" at bounding box center [828, 384] width 94 height 26
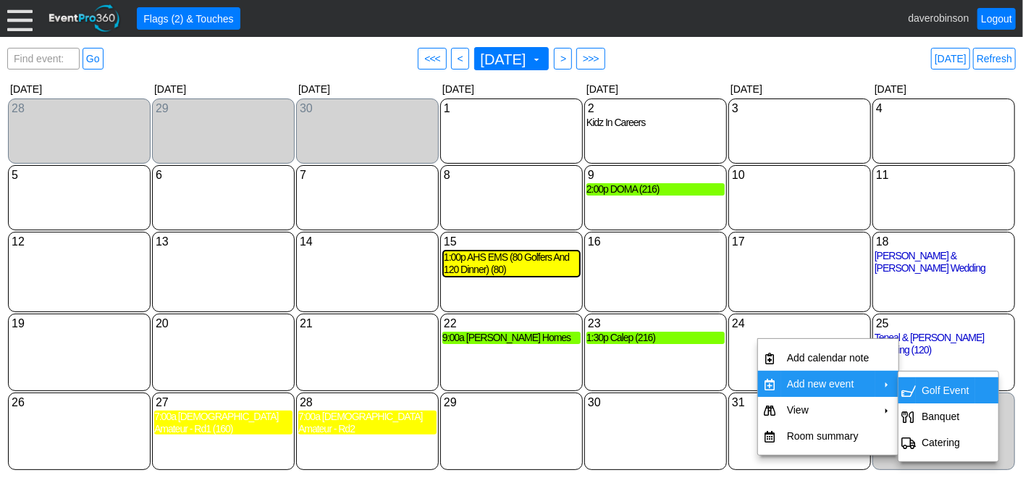
click at [940, 392] on td "Golf Event" at bounding box center [945, 390] width 59 height 26
type input "[DATE]"
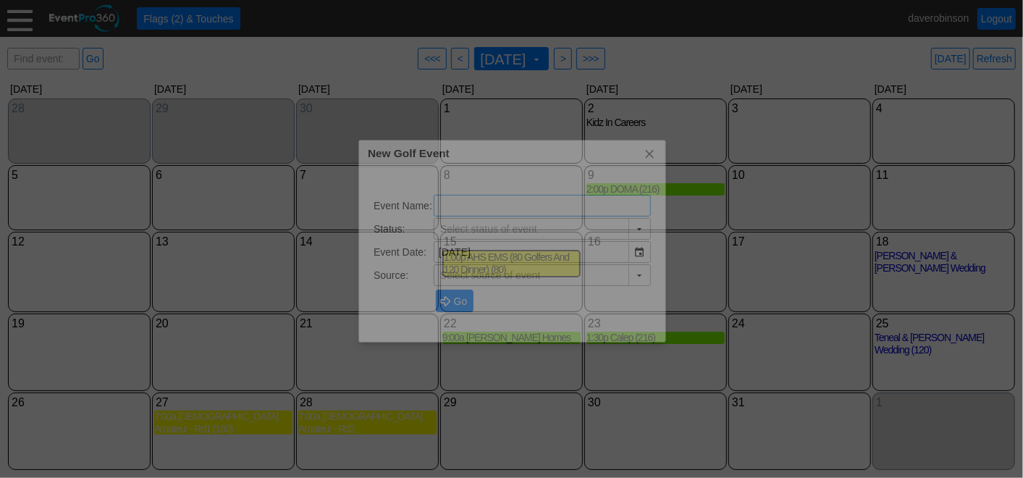
type input "Lead"
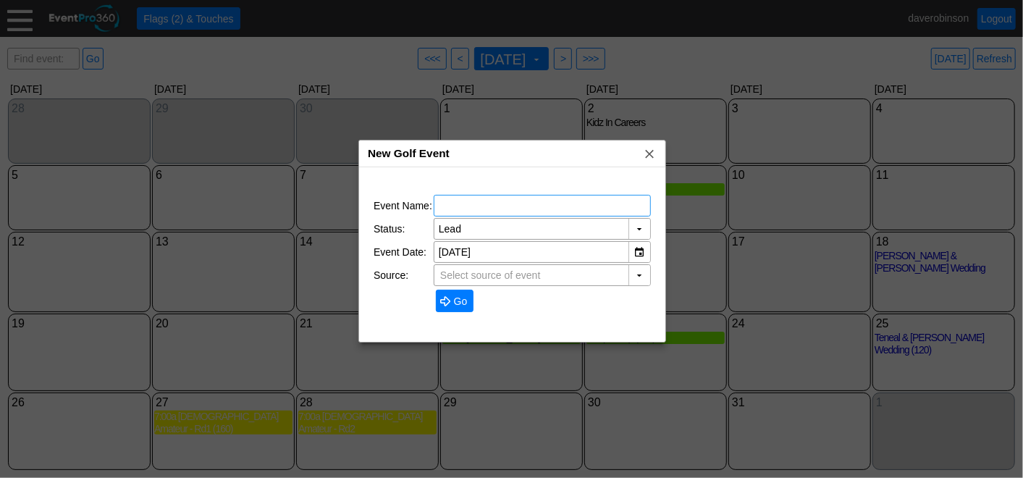
type input "The Hamptons Golf Club"
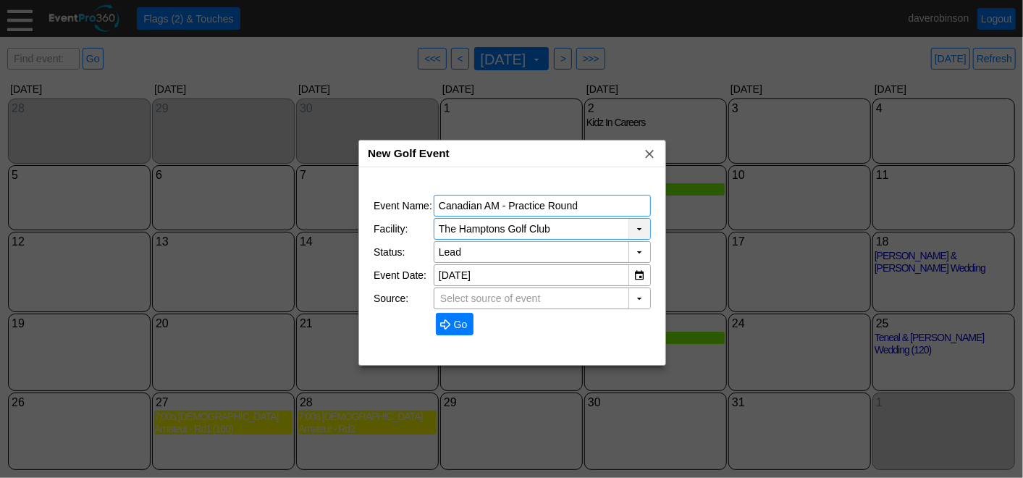
type input "Canadian AM - Practice Round"
click at [635, 231] on div "▼" at bounding box center [639, 229] width 22 height 20
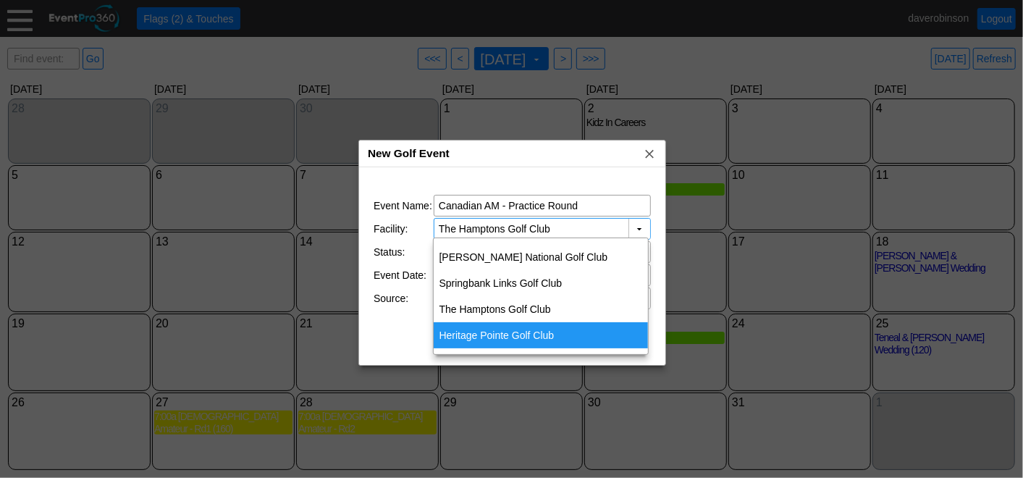
click at [536, 331] on div "Heritage Pointe Golf Club" at bounding box center [541, 335] width 215 height 26
type input "Heritage Pointe Golf Club"
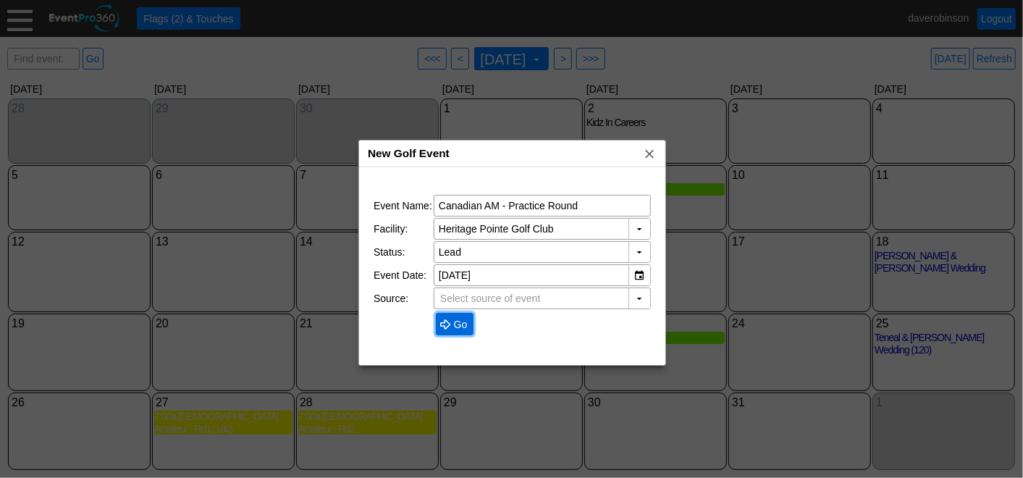
click at [454, 320] on span "Go" at bounding box center [461, 324] width 20 height 14
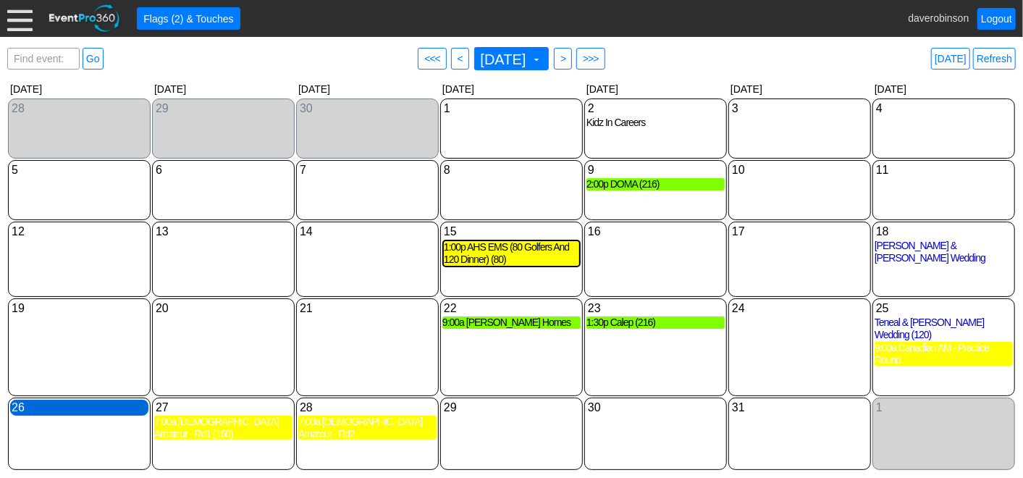
click at [69, 415] on div "26 Sunday" at bounding box center [79, 408] width 138 height 16
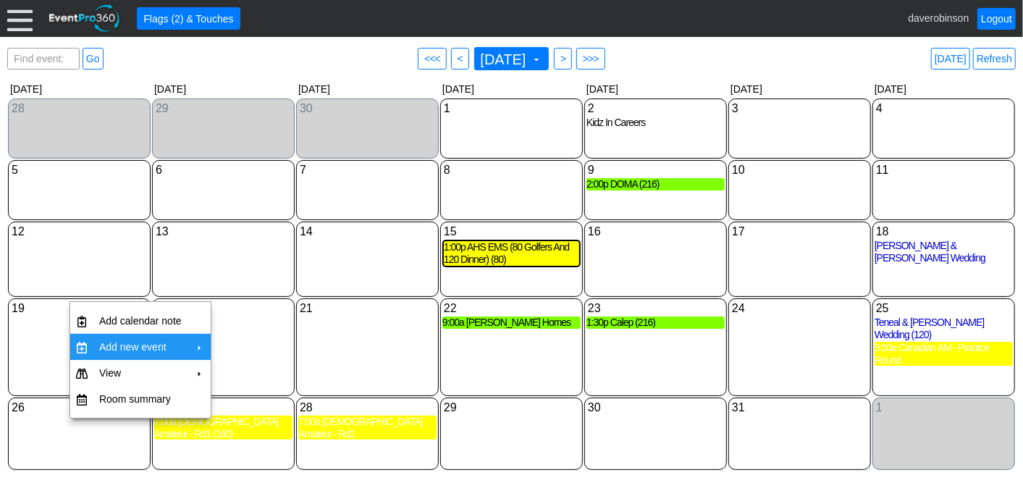
click at [175, 343] on td "Add new event" at bounding box center [140, 347] width 94 height 26
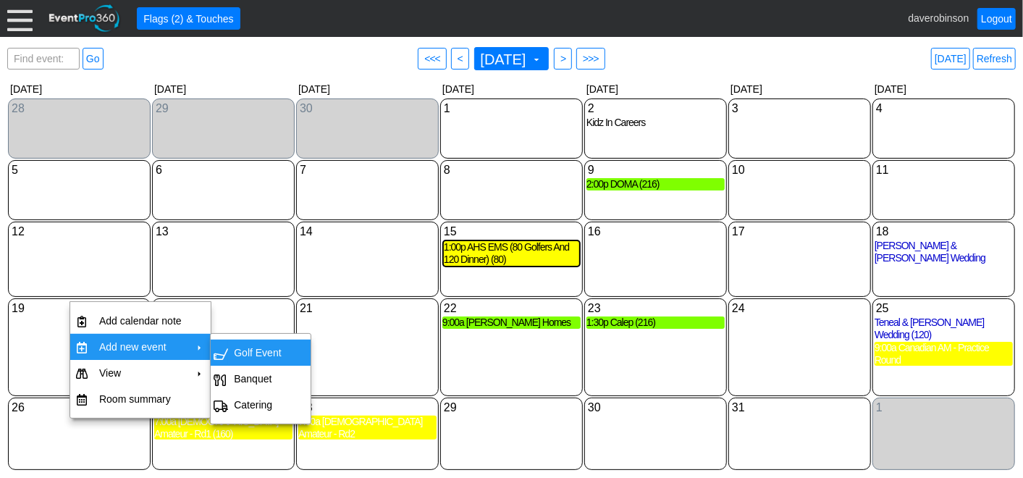
click at [251, 341] on td "Golf Event" at bounding box center [257, 352] width 59 height 26
type input "7/26/2026"
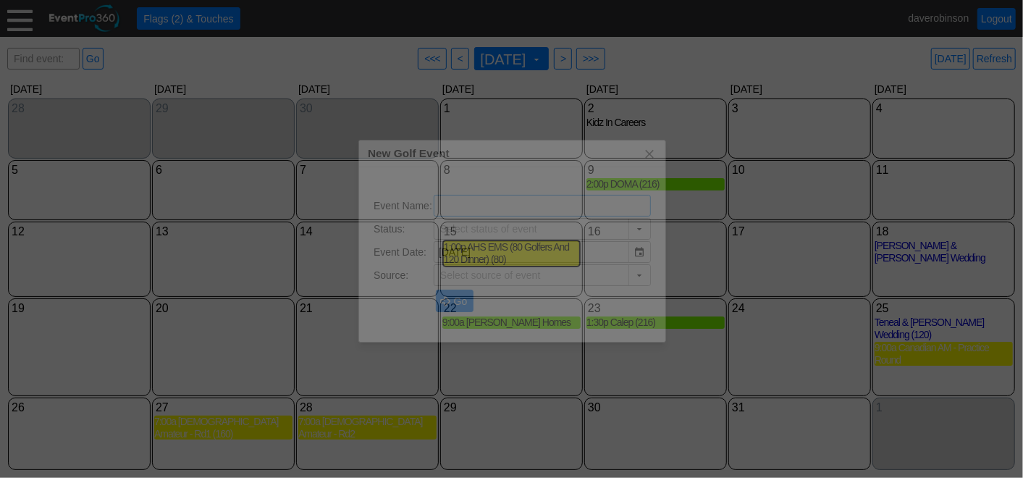
type input "Lead"
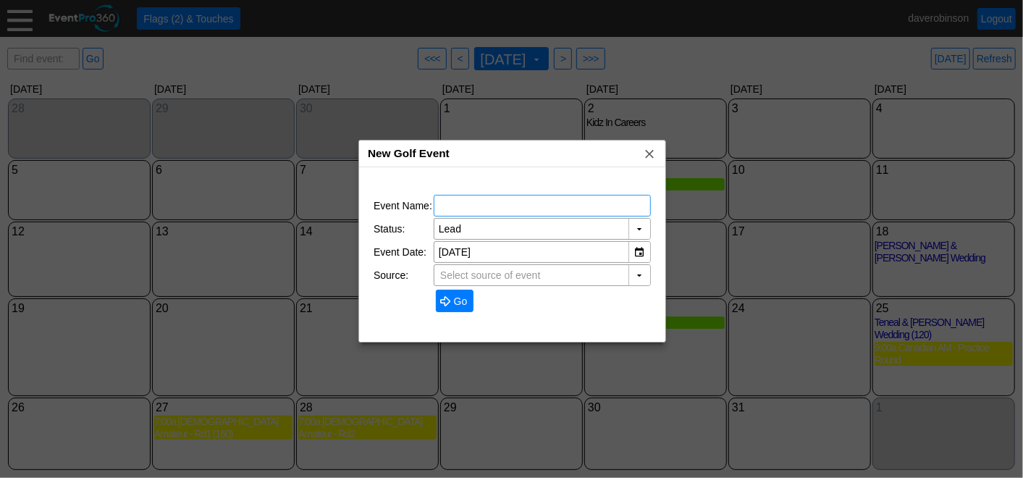
type input "The Hamptons Golf Club"
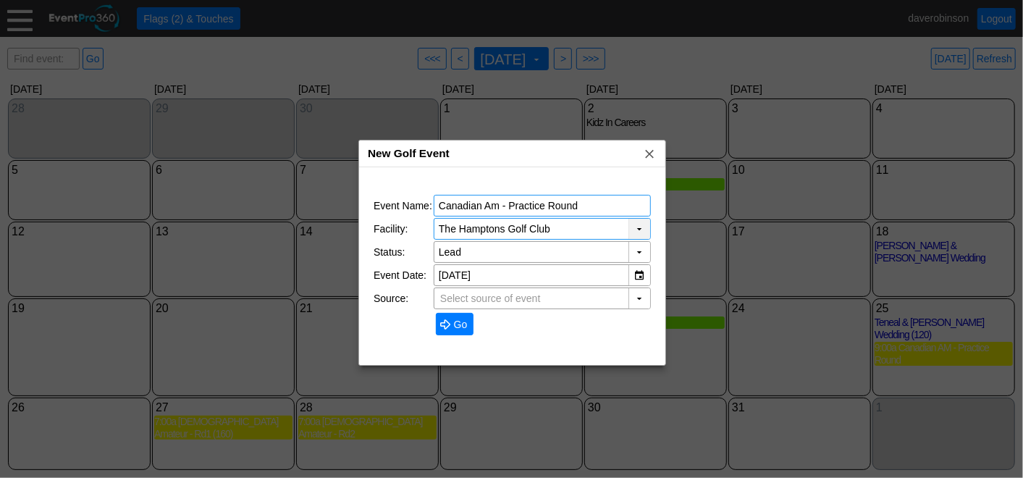
type input "Canadian Am - Practice Round"
click at [642, 229] on div "▼" at bounding box center [639, 229] width 22 height 20
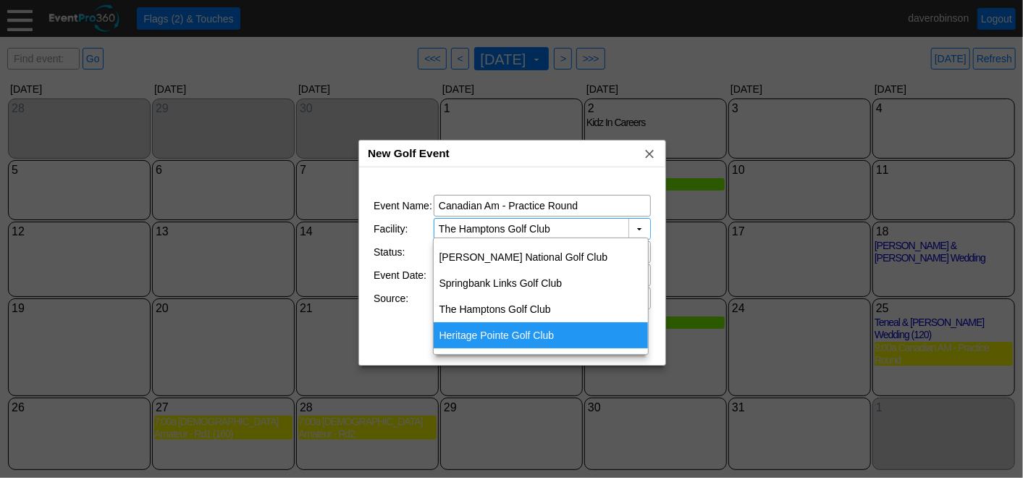
click at [583, 333] on div "Heritage Pointe Golf Club" at bounding box center [541, 335] width 215 height 26
type input "Heritage Pointe Golf Club"
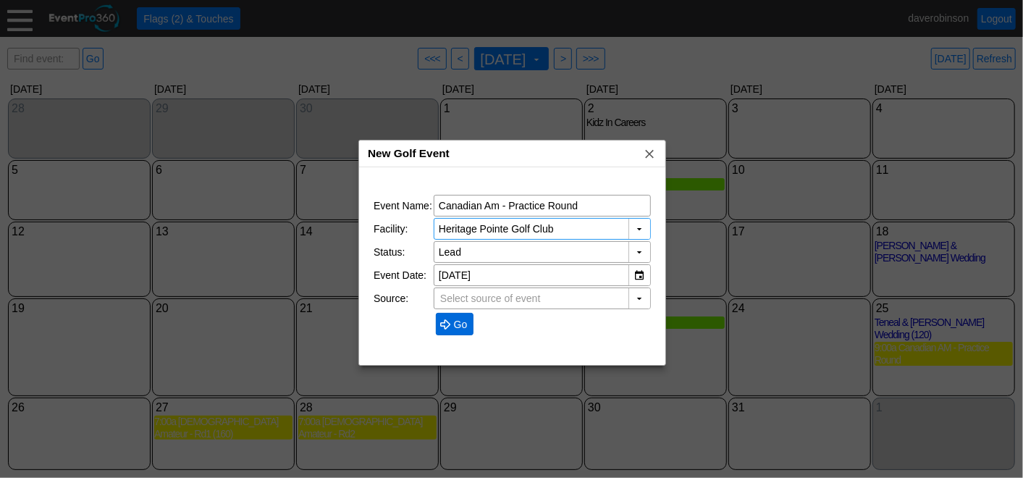
click at [439, 318] on span at bounding box center [445, 324] width 12 height 12
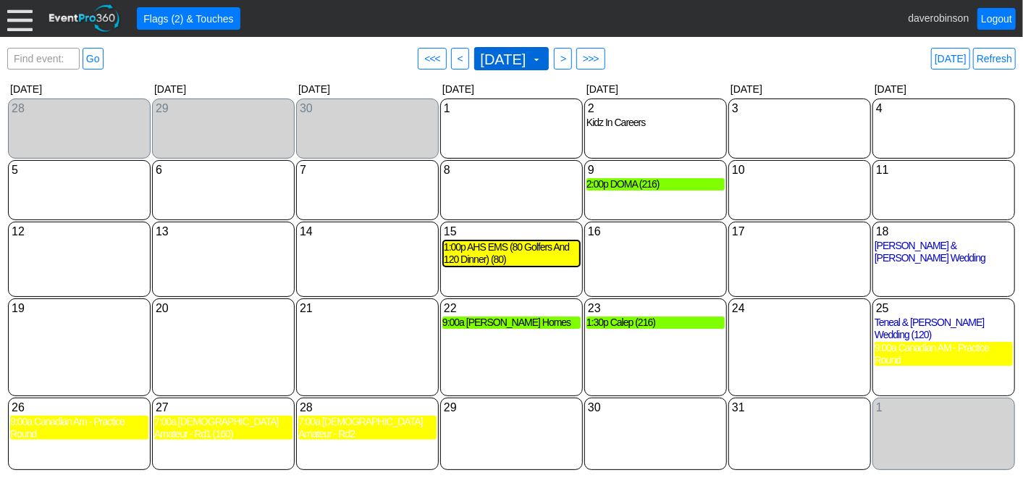
click at [541, 58] on span at bounding box center [537, 60] width 12 height 12
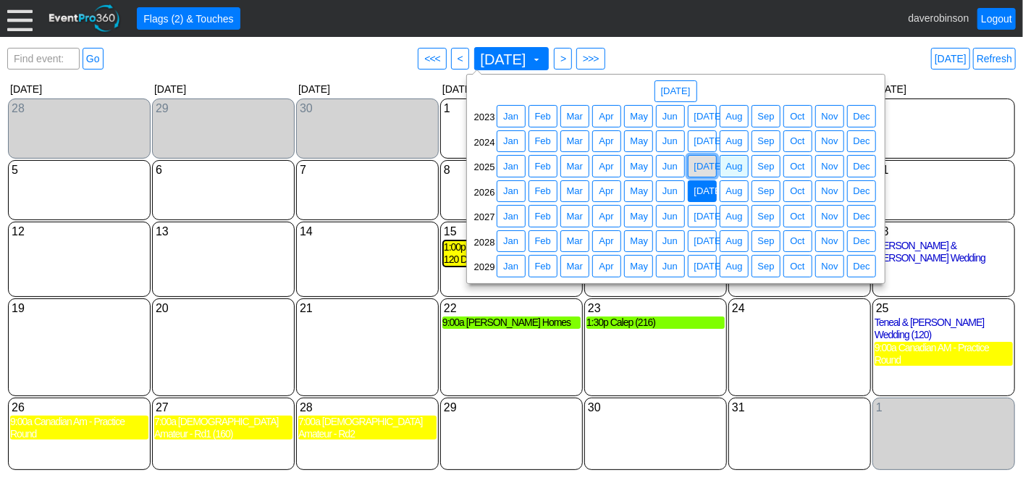
click at [701, 166] on span "Jul" at bounding box center [708, 166] width 35 height 14
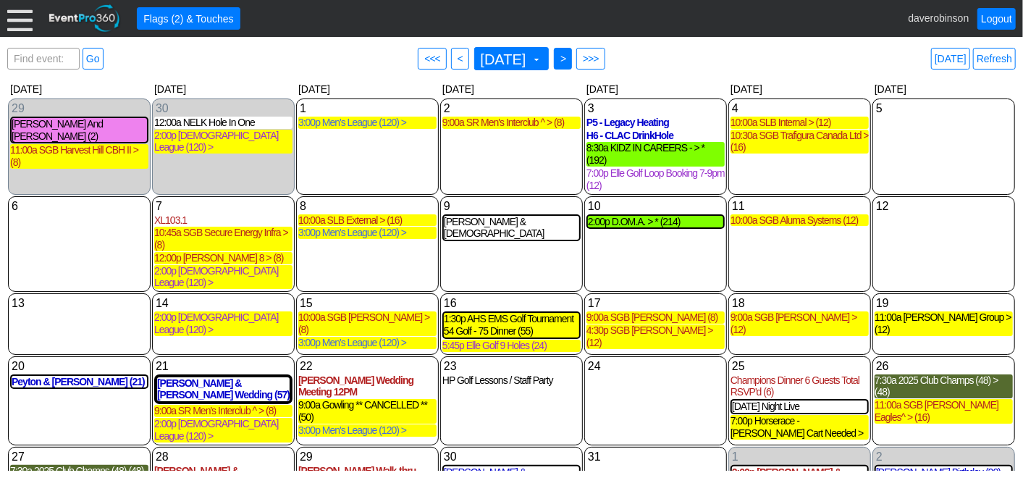
click at [568, 53] on span ">" at bounding box center [562, 58] width 11 height 14
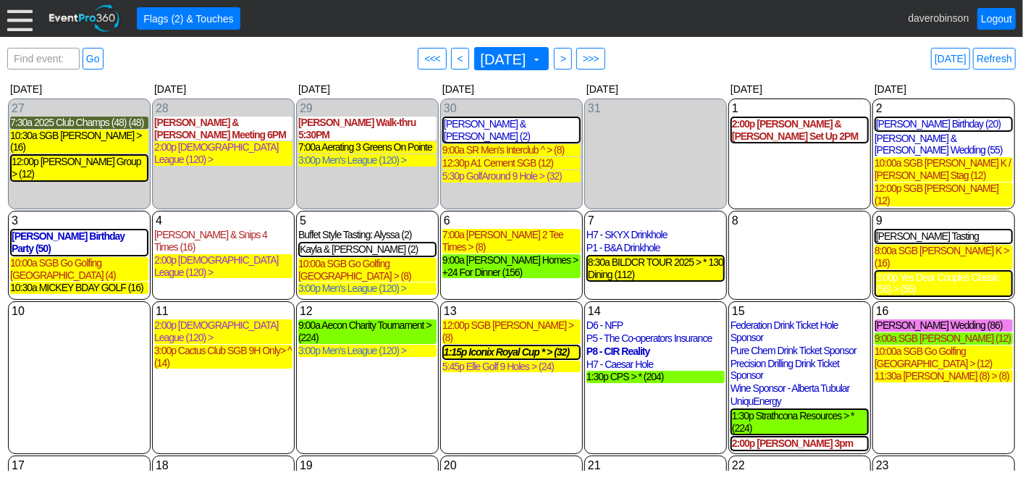
click at [569, 53] on div "● > ● >>>" at bounding box center [579, 59] width 55 height 26
click at [568, 62] on span ">" at bounding box center [562, 58] width 11 height 14
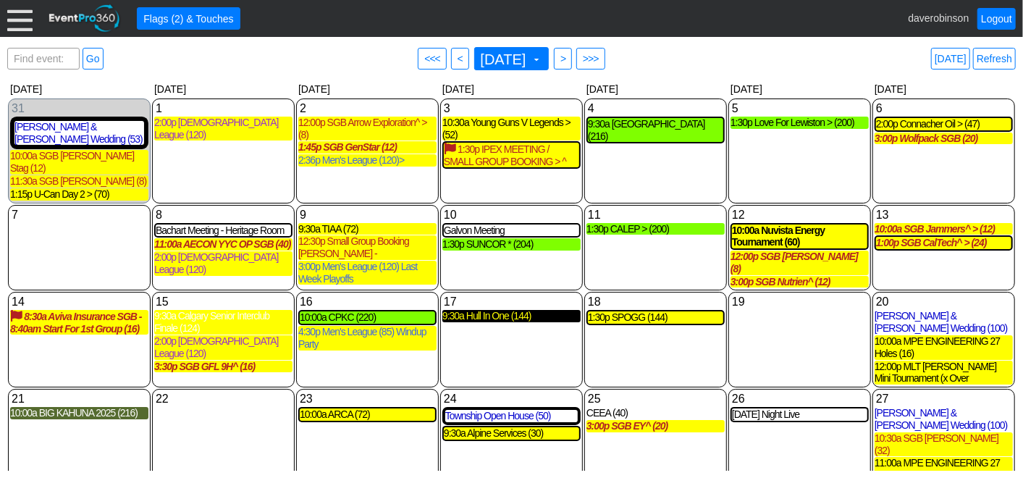
click at [515, 310] on div "9:30a Hull In One (144)" at bounding box center [511, 316] width 138 height 12
click at [455, 58] on span "<" at bounding box center [460, 58] width 11 height 14
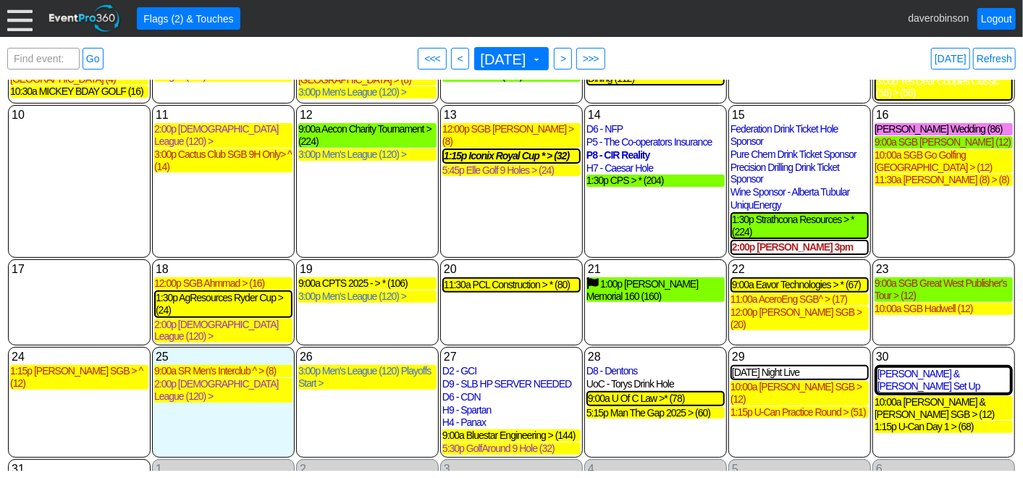
scroll to position [235, 0]
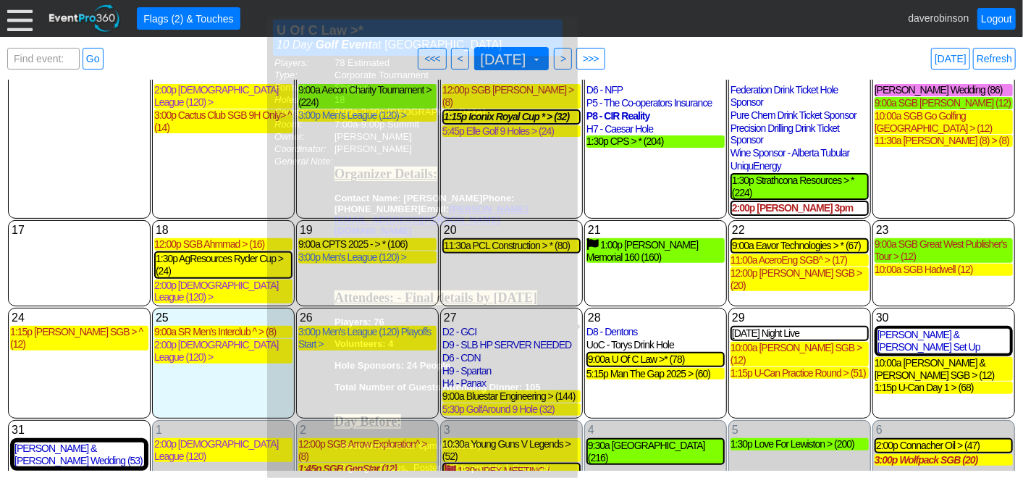
click at [796, 362] on div "29 Friday Friday Night Live Friday Night Live Lead Catering at Heritage Pointe …" at bounding box center [799, 363] width 143 height 111
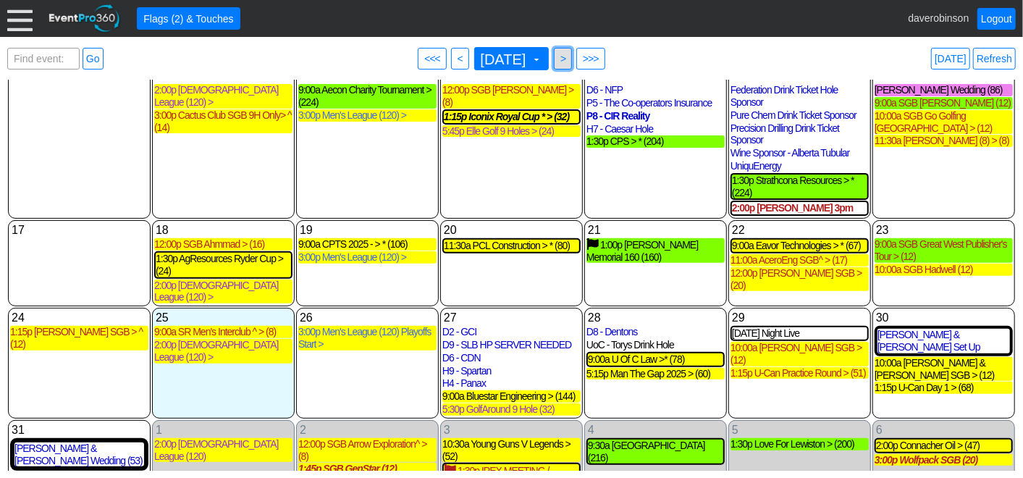
click at [568, 56] on span ">" at bounding box center [562, 58] width 11 height 14
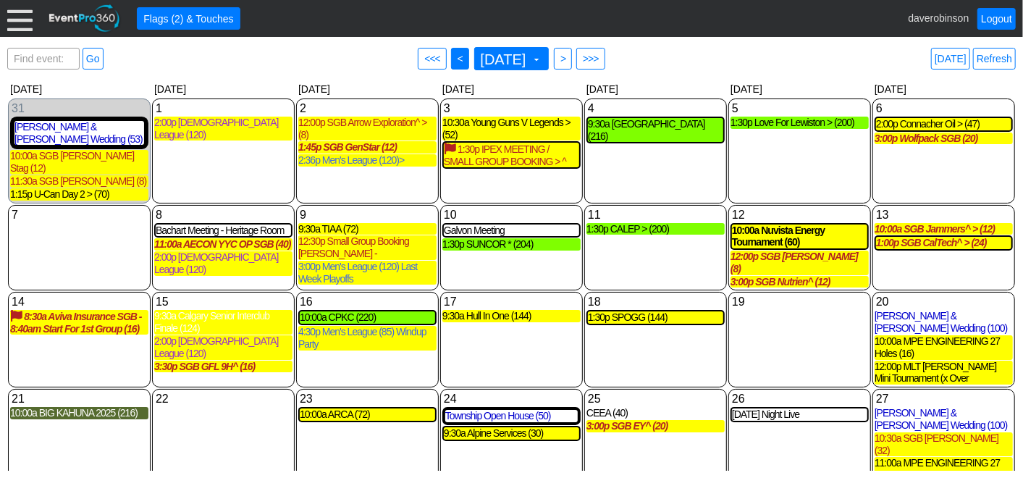
click at [455, 63] on span "<" at bounding box center [460, 58] width 11 height 14
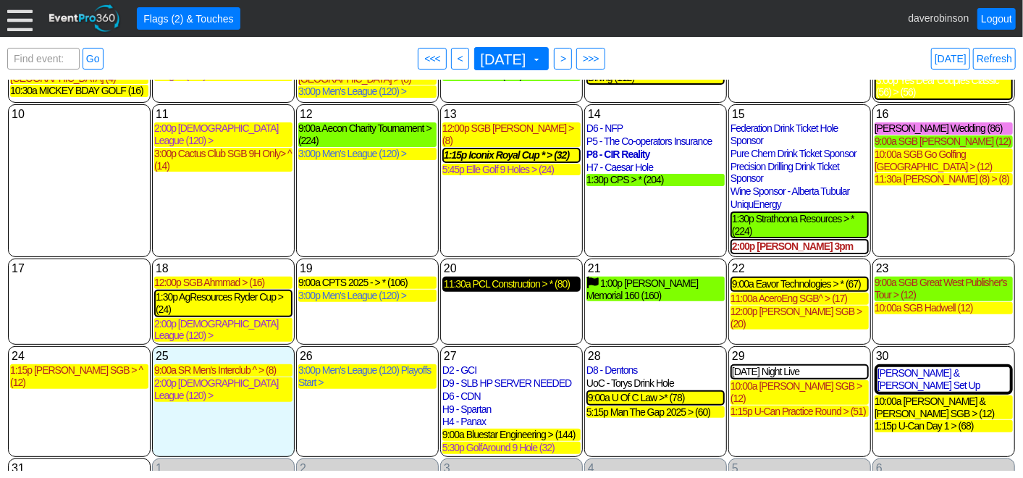
scroll to position [235, 0]
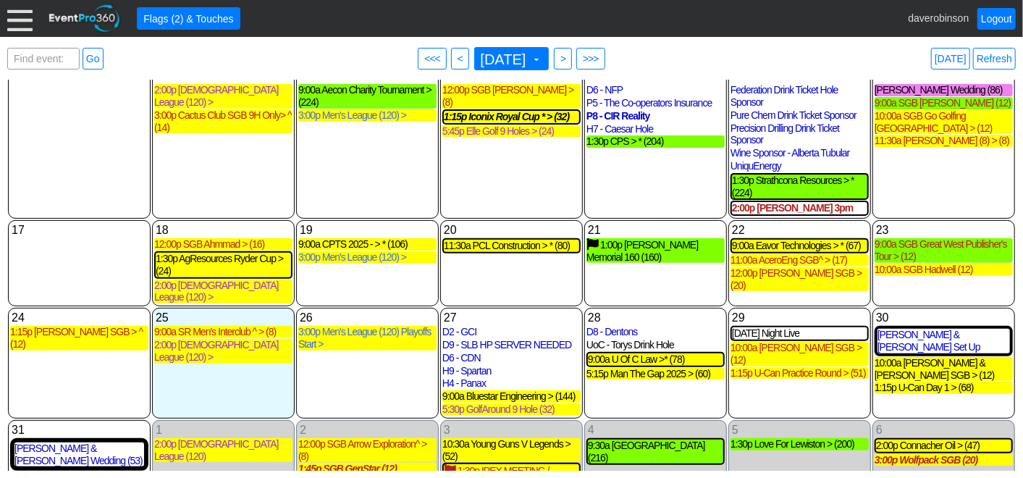
click at [478, 154] on div "13 Wednesday 12:00p SGB Kate Kim > (8) SGB Kate Kim > Deposit Received Golf Eve…" at bounding box center [511, 142] width 143 height 153
click at [657, 159] on div "14 Thursday D6 - NFP D6 - NFP Invoice Sent Banquet at Heritage Pointe Golf Club…" at bounding box center [655, 142] width 143 height 153
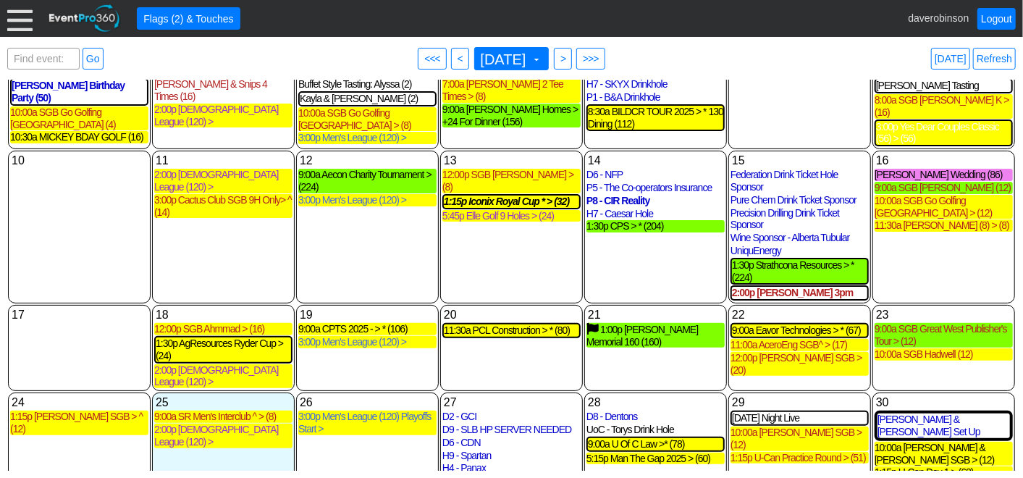
scroll to position [161, 0]
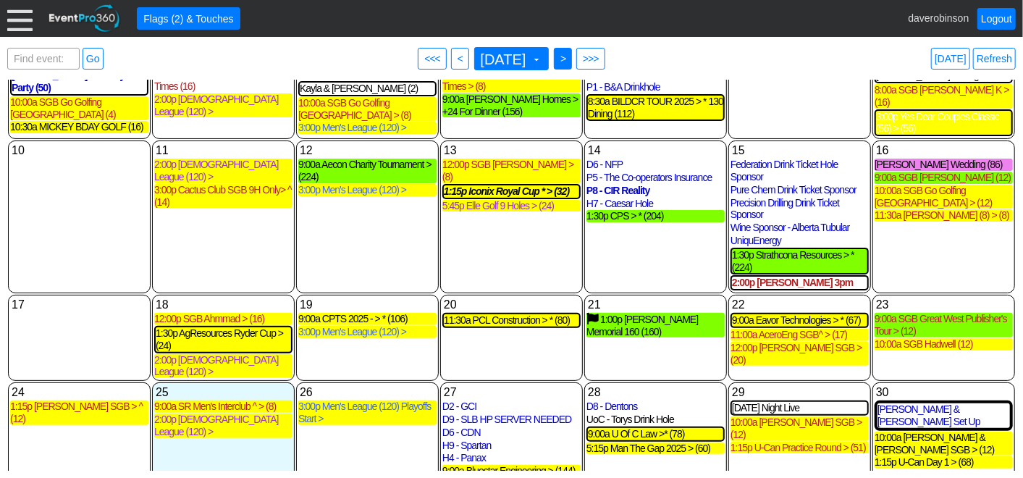
click at [568, 58] on span ">" at bounding box center [562, 58] width 11 height 14
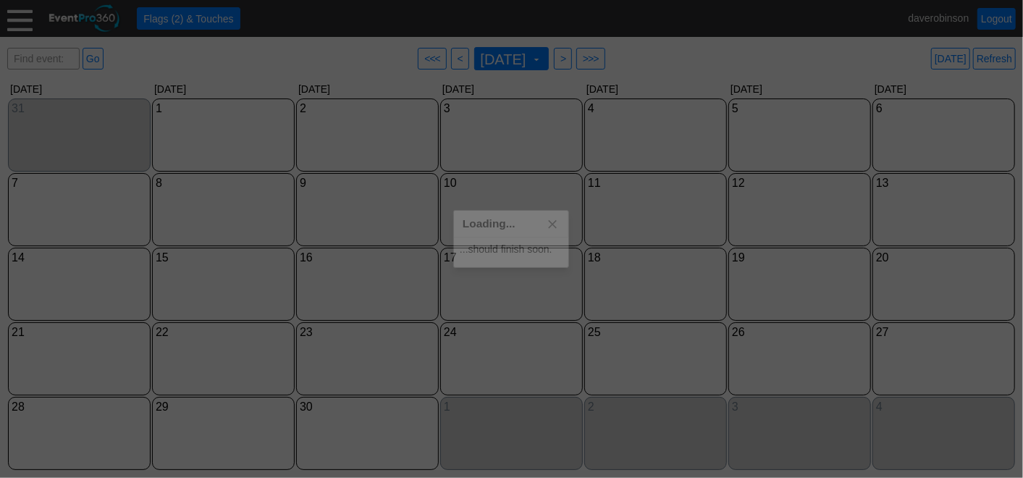
scroll to position [0, 0]
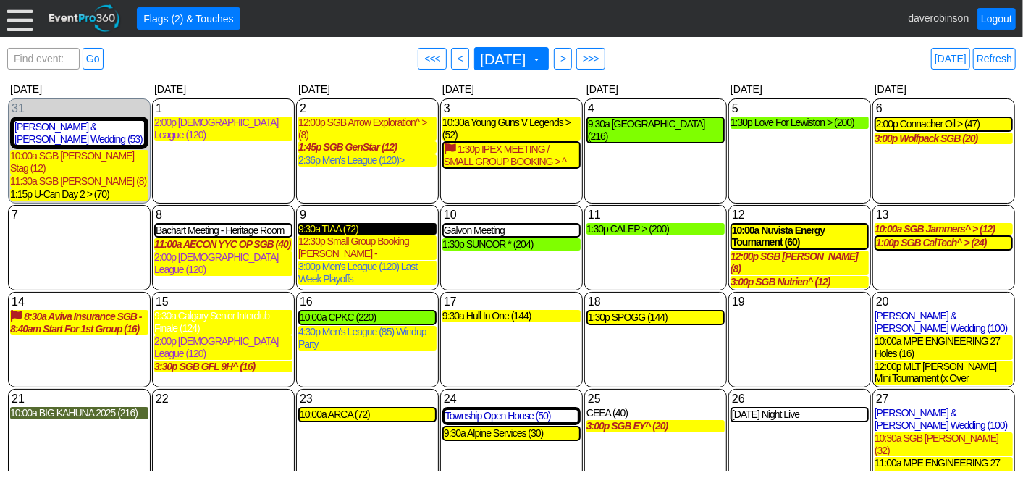
click at [343, 223] on div "9:30a TIAA (72)" at bounding box center [367, 229] width 138 height 12
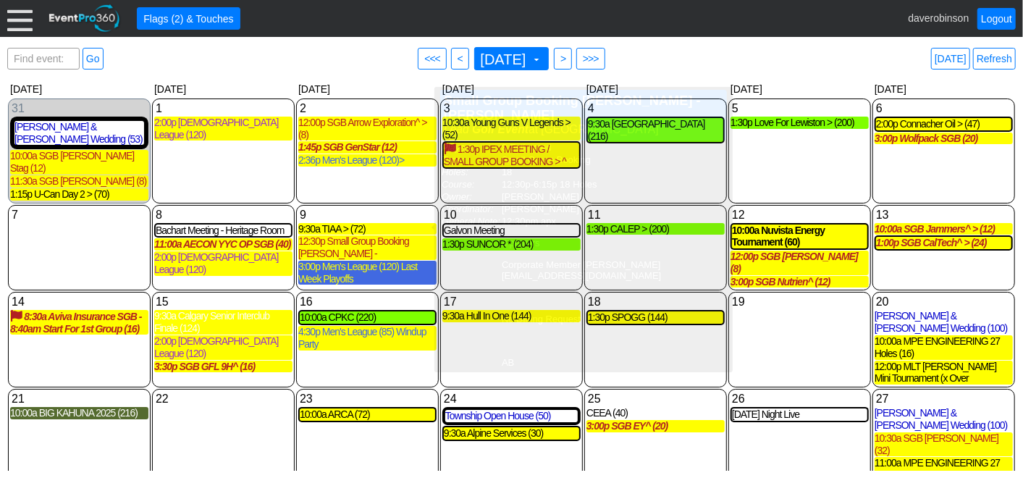
click at [350, 261] on div "3:00p Men's League (120) Last Week Playoffs" at bounding box center [367, 273] width 138 height 25
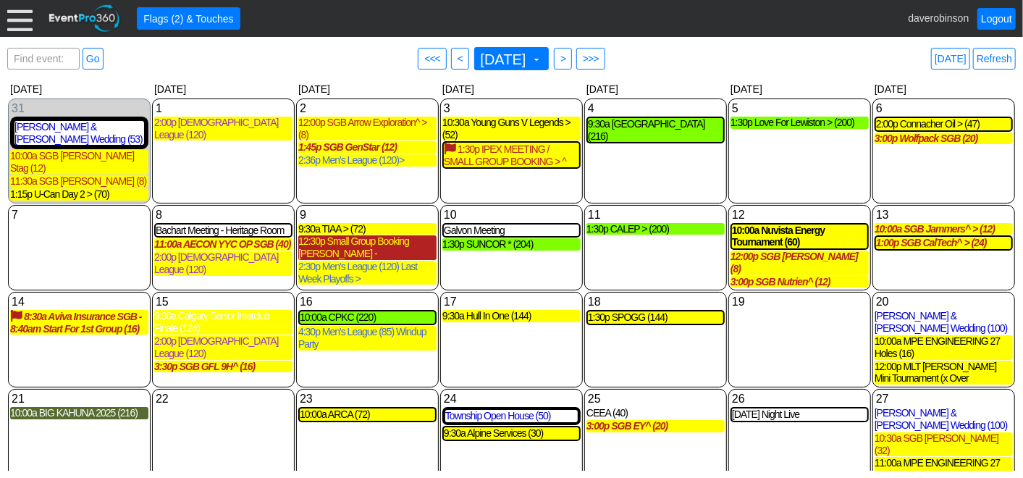
click at [362, 235] on div "12:30p Small Group Booking James Gray - Hawthorne (8)" at bounding box center [367, 247] width 138 height 25
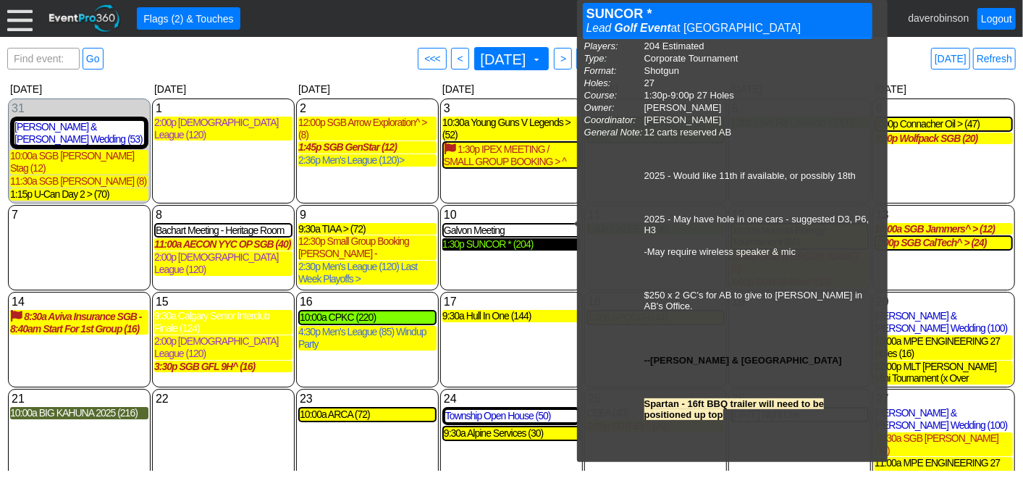
click at [537, 238] on div "1:30p SUNCOR * (204)" at bounding box center [511, 244] width 138 height 12
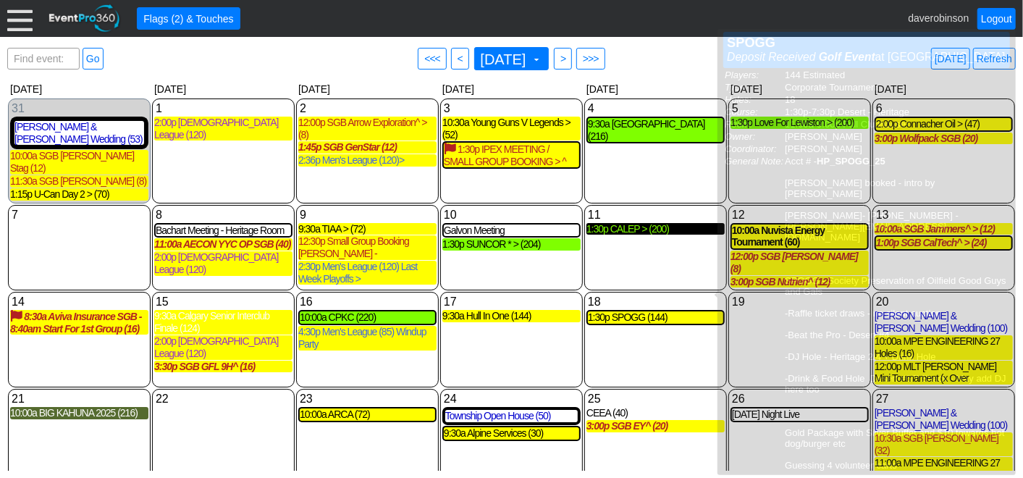
click at [630, 223] on div "1:30p CALEP > (200)" at bounding box center [655, 229] width 138 height 12
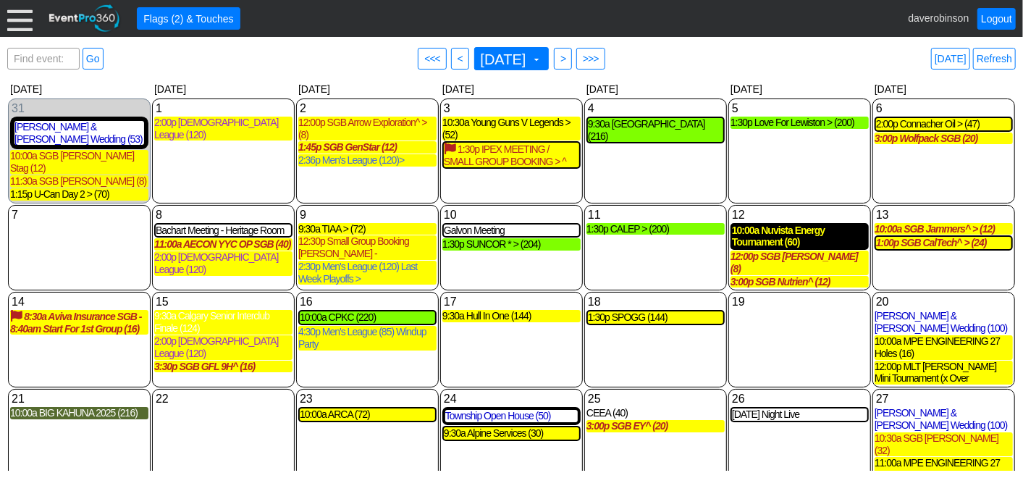
click at [772, 224] on div "10:00a Nuvista Energy Tournament (60)" at bounding box center [799, 236] width 135 height 25
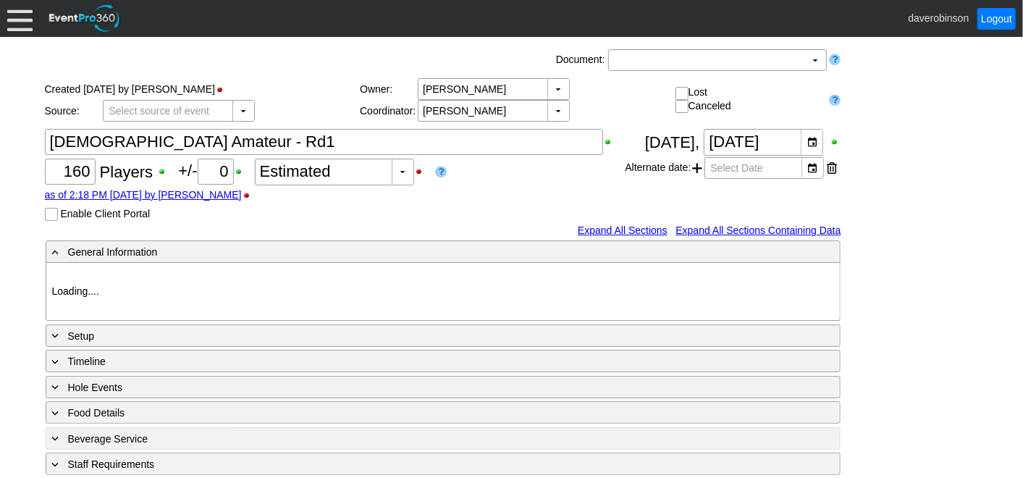
type input "Heritage Pointe Golf Club"
type input "Member Golf Event"
type input "1203042"
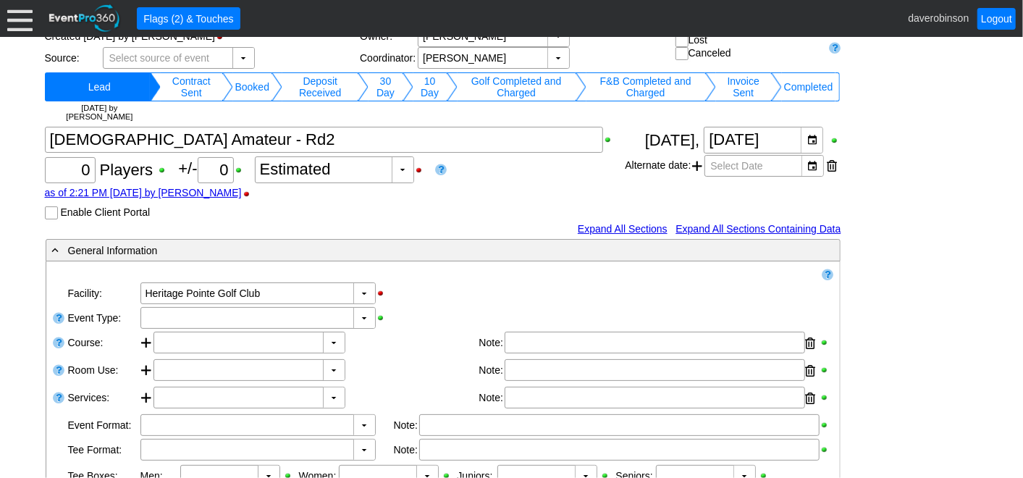
scroll to position [80, 0]
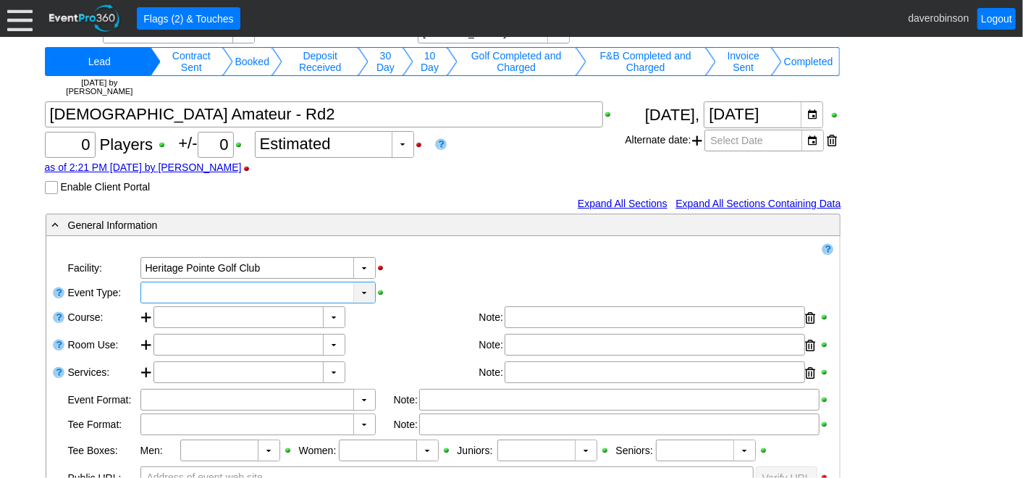
click at [369, 292] on div "▼" at bounding box center [364, 292] width 22 height 20
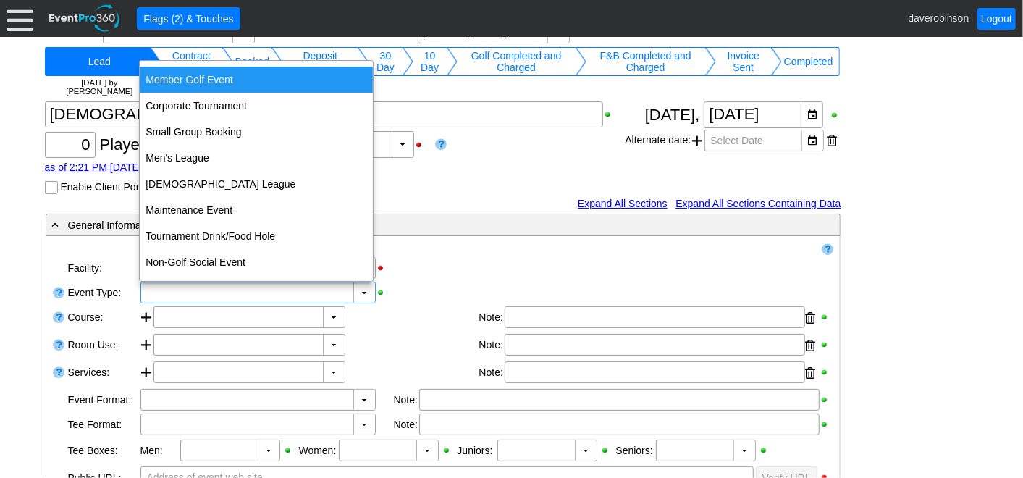
click at [227, 74] on div "Member Golf Event" at bounding box center [256, 80] width 233 height 26
type input "Member Golf Event"
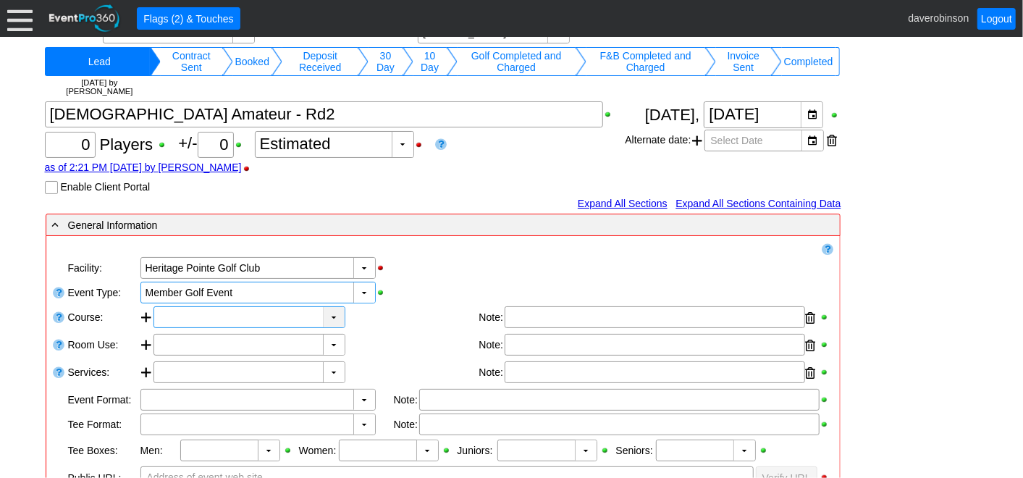
click at [334, 323] on div "▼" at bounding box center [334, 317] width 22 height 20
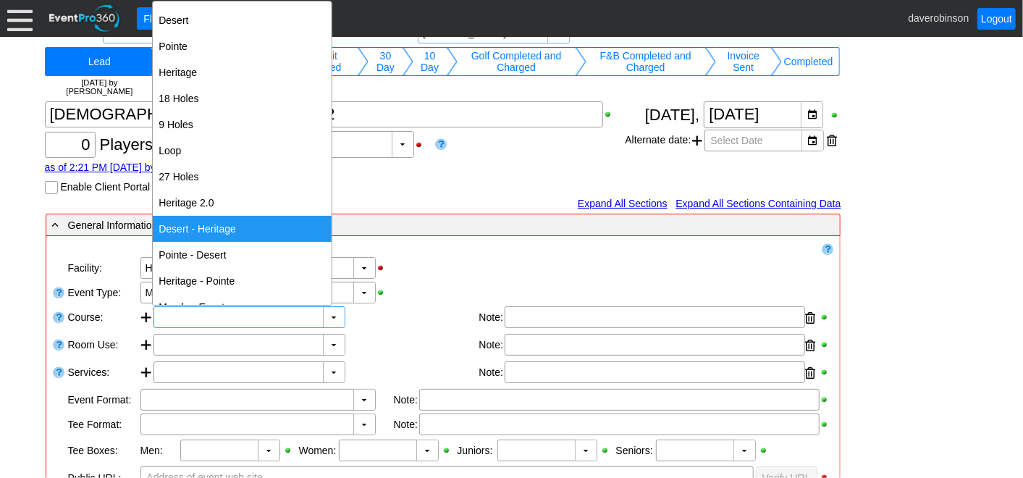
click at [247, 225] on div "Desert - Heritage" at bounding box center [242, 229] width 179 height 26
type input "Desert - Heritage"
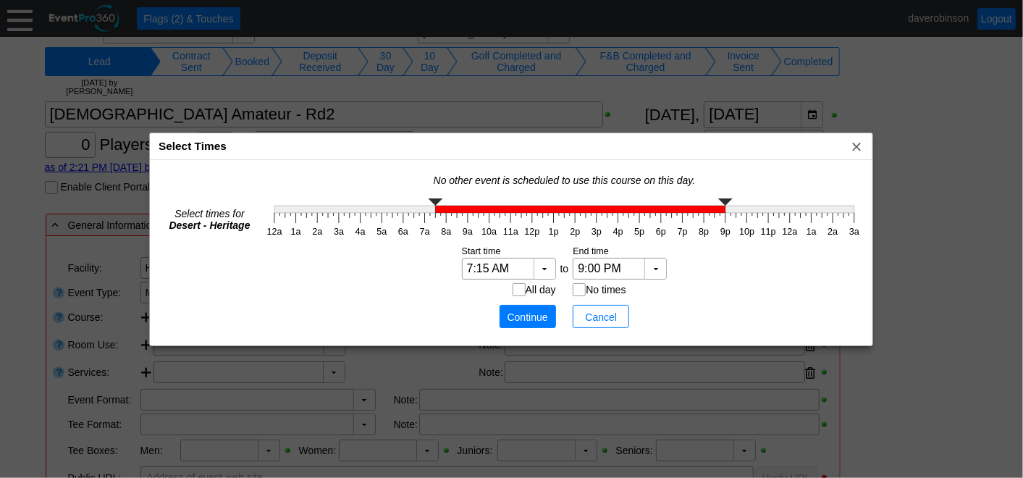
type input "7:00 AM"
click at [426, 211] on g at bounding box center [564, 205] width 580 height 14
click at [515, 310] on span "Continue" at bounding box center [527, 317] width 43 height 14
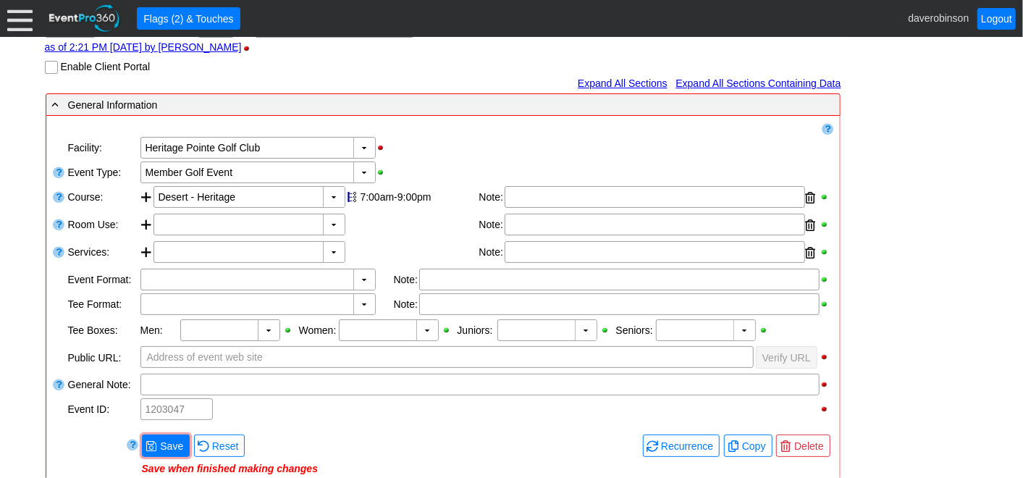
scroll to position [321, 0]
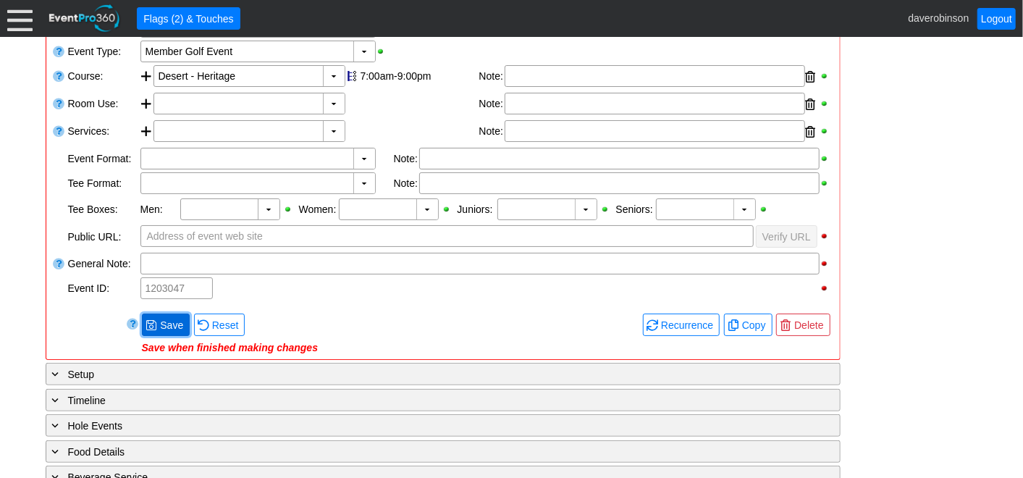
click at [148, 317] on span "● Save" at bounding box center [165, 324] width 41 height 15
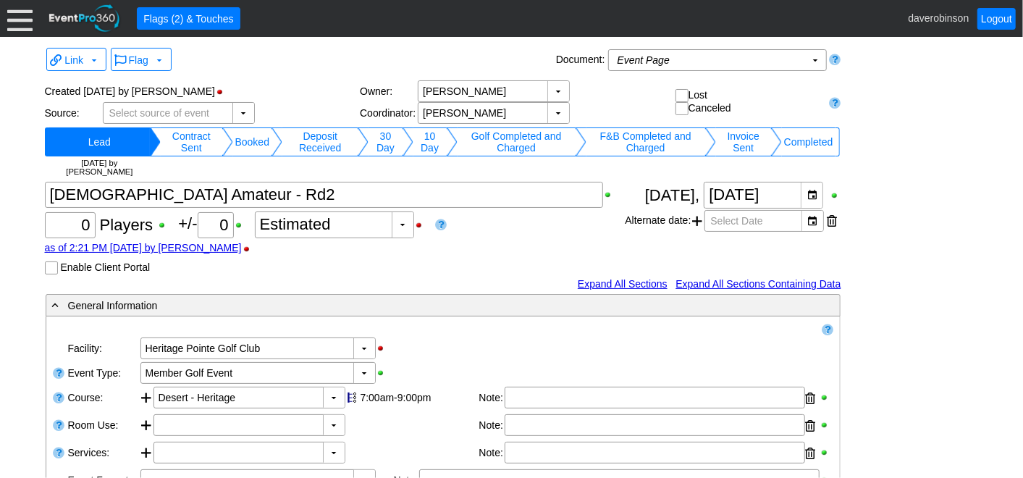
scroll to position [177, 0]
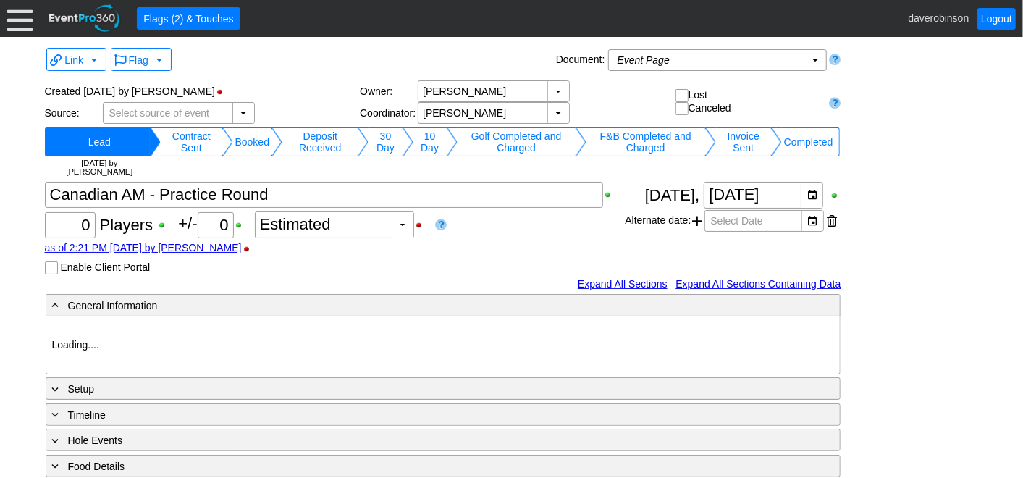
type input "Heritage Pointe Golf Club"
type input "1203048"
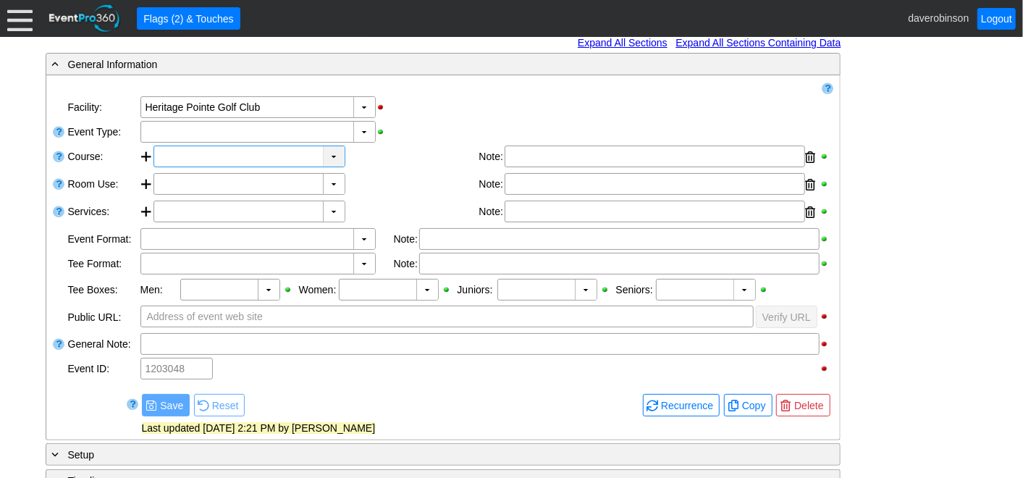
click at [334, 158] on div "▼" at bounding box center [334, 156] width 22 height 20
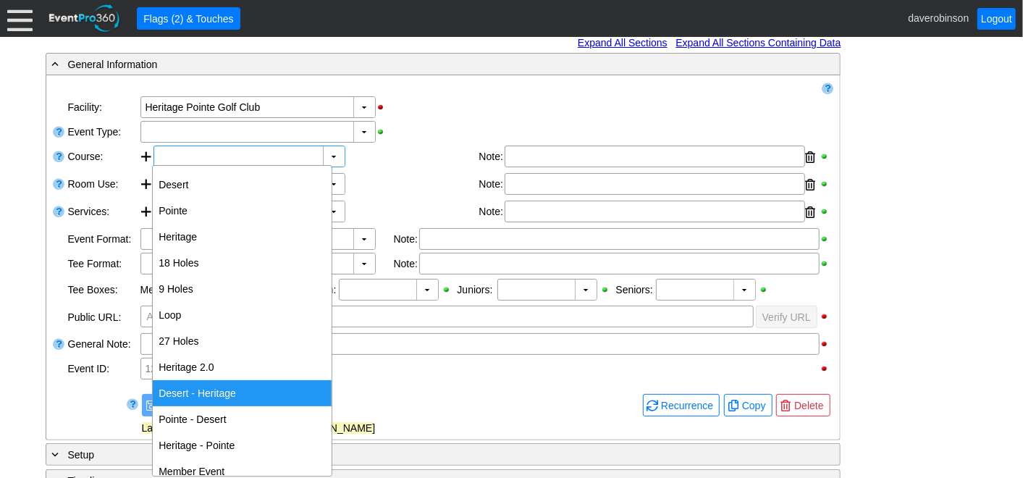
click at [283, 392] on div "Desert - Heritage" at bounding box center [242, 393] width 179 height 26
type input "Desert - Heritage"
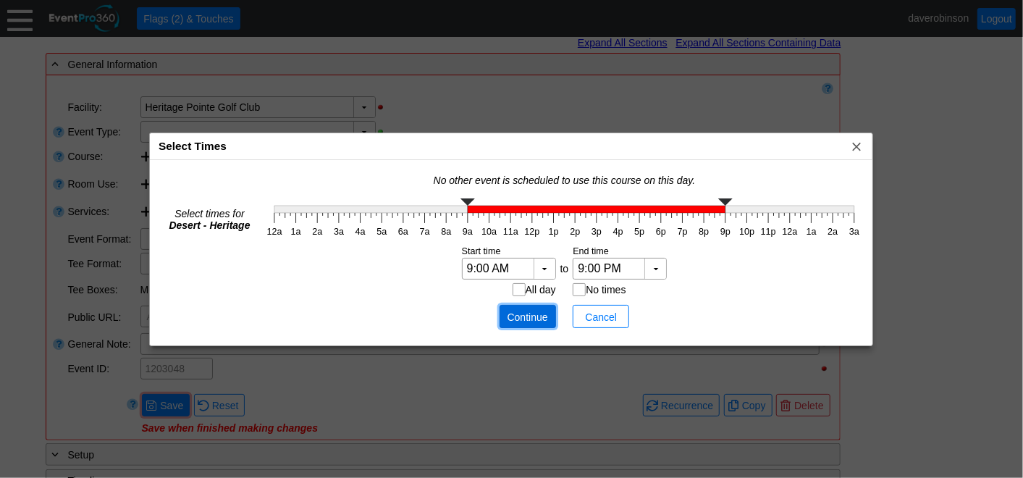
click at [531, 310] on span "Continue" at bounding box center [527, 317] width 43 height 14
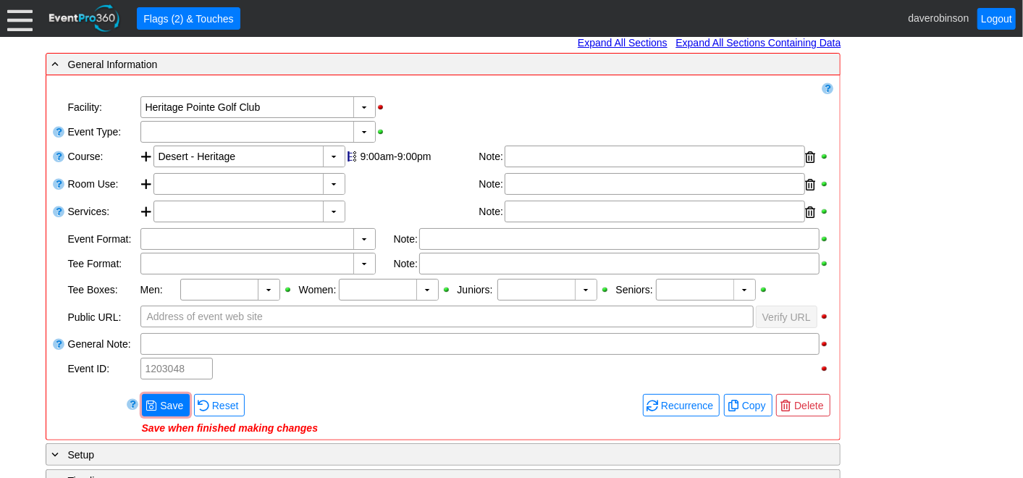
click at [428, 116] on div "▼ Χ [GEOGRAPHIC_DATA]" at bounding box center [486, 107] width 695 height 25
click at [366, 127] on div "▼" at bounding box center [364, 132] width 22 height 20
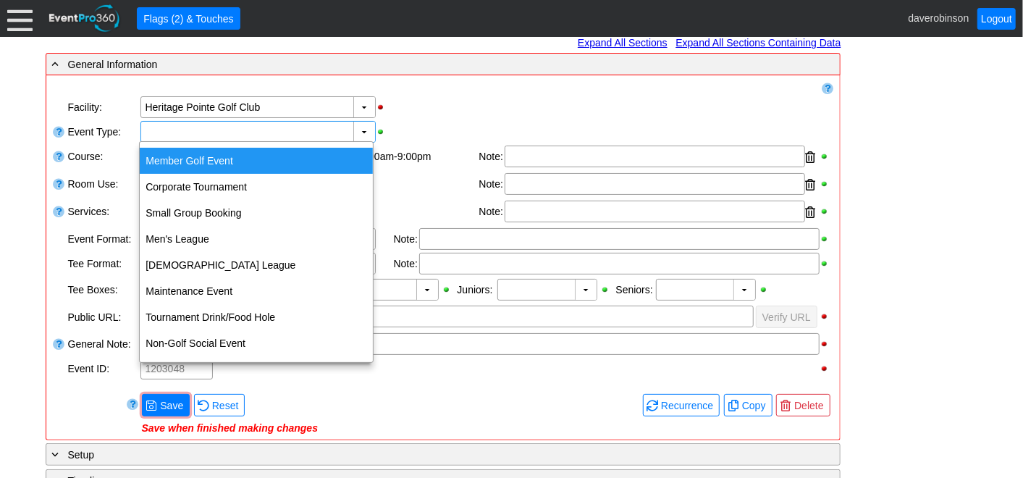
click at [317, 155] on div "Member Golf Event" at bounding box center [256, 161] width 233 height 26
type input "Member Golf Event"
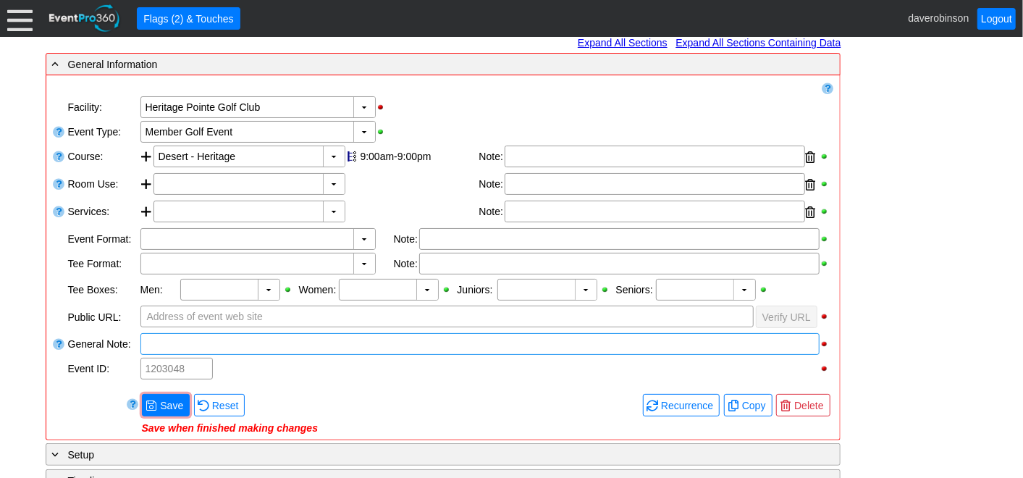
click at [318, 347] on div at bounding box center [479, 344] width 679 height 22
click at [341, 436] on div "Loading.... Remove all highlights Facility: ▼ Χ Heritage Pointe Golf Club Event…" at bounding box center [443, 257] width 795 height 365
click at [160, 401] on span "Save" at bounding box center [171, 405] width 29 height 14
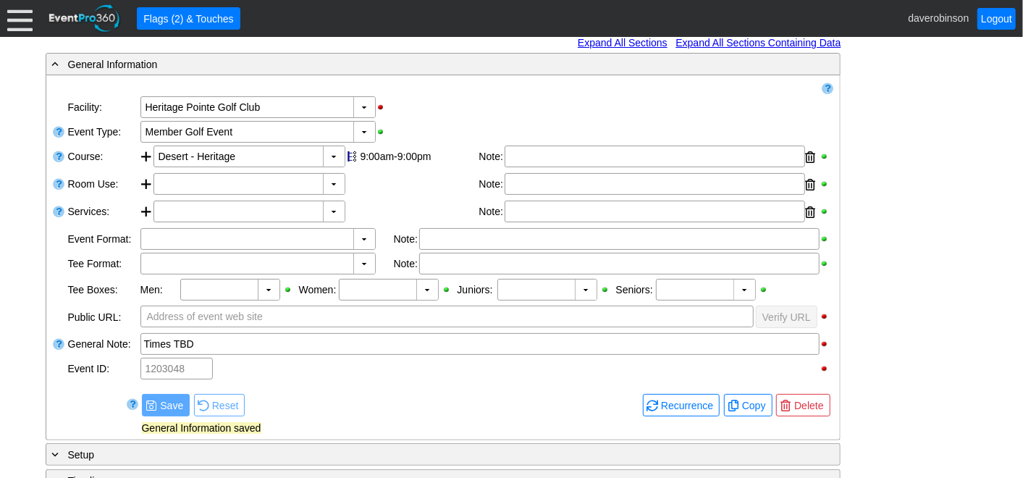
scroll to position [80, 0]
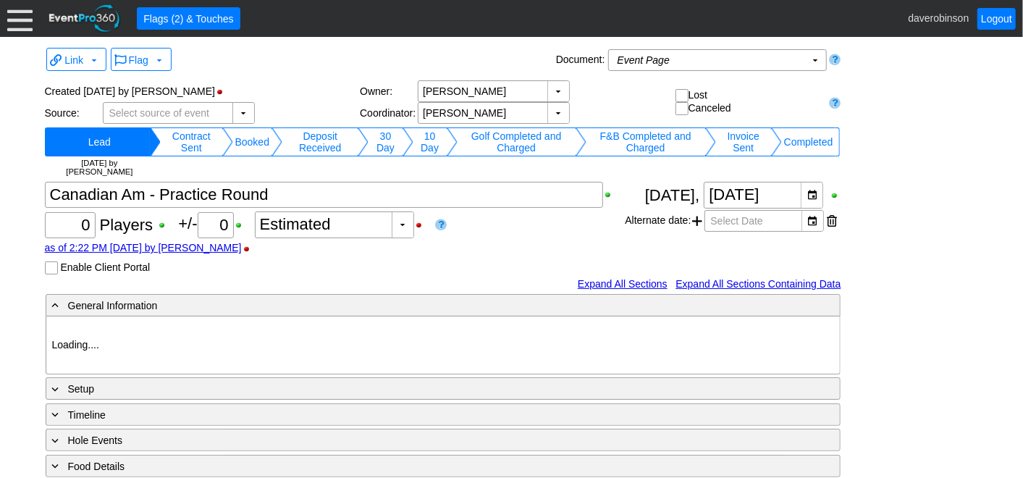
type input "Heritage Pointe Golf Club"
type input "1203050"
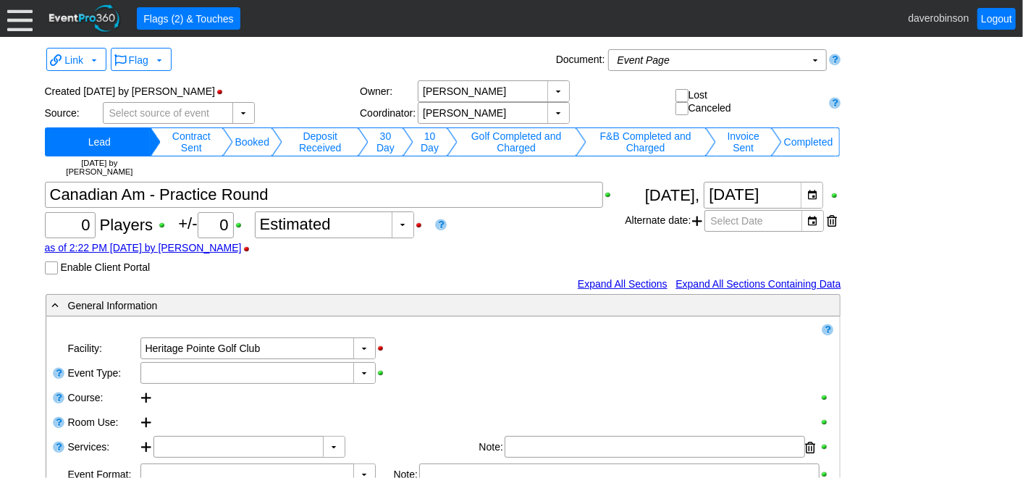
click at [248, 131] on td "Booked" at bounding box center [252, 141] width 38 height 29
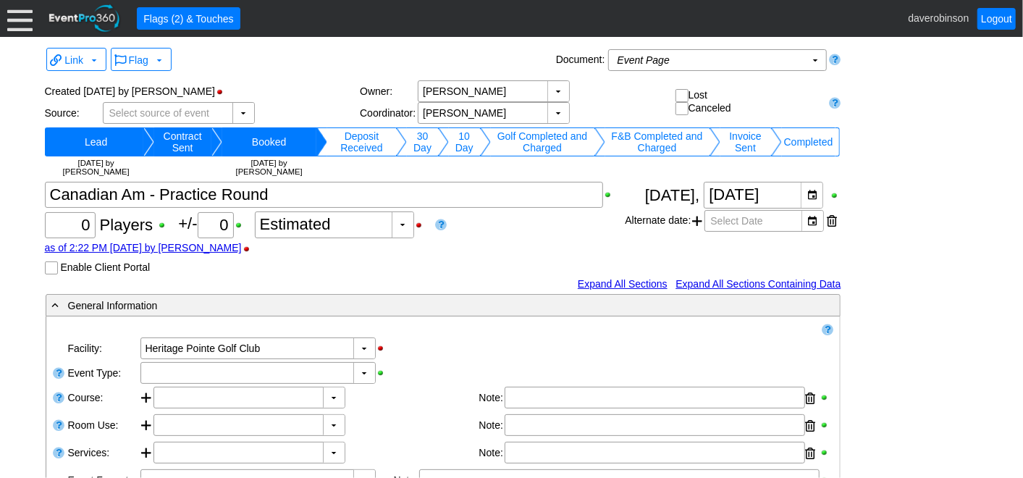
scroll to position [80, 0]
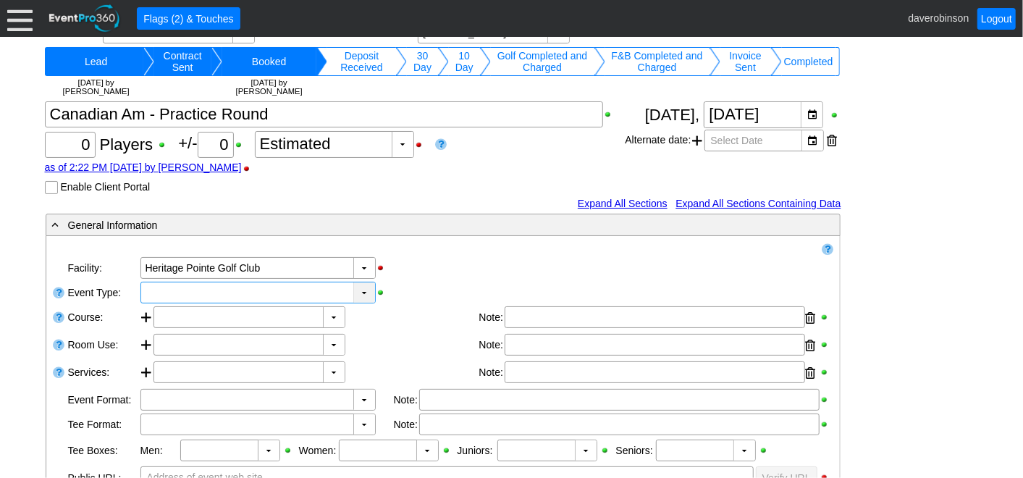
click at [367, 295] on div "▼" at bounding box center [364, 292] width 22 height 20
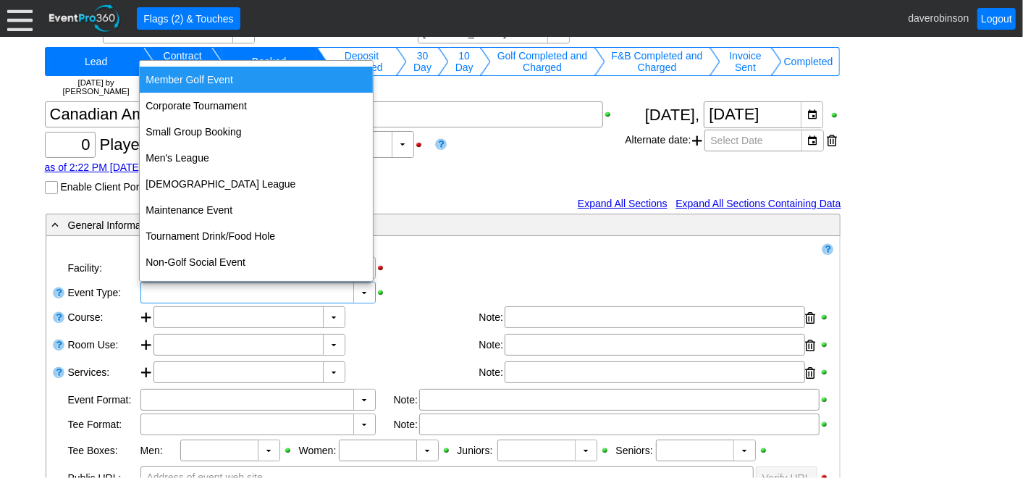
click at [222, 76] on div "Member Golf Event" at bounding box center [256, 80] width 233 height 26
type input "Member Golf Event"
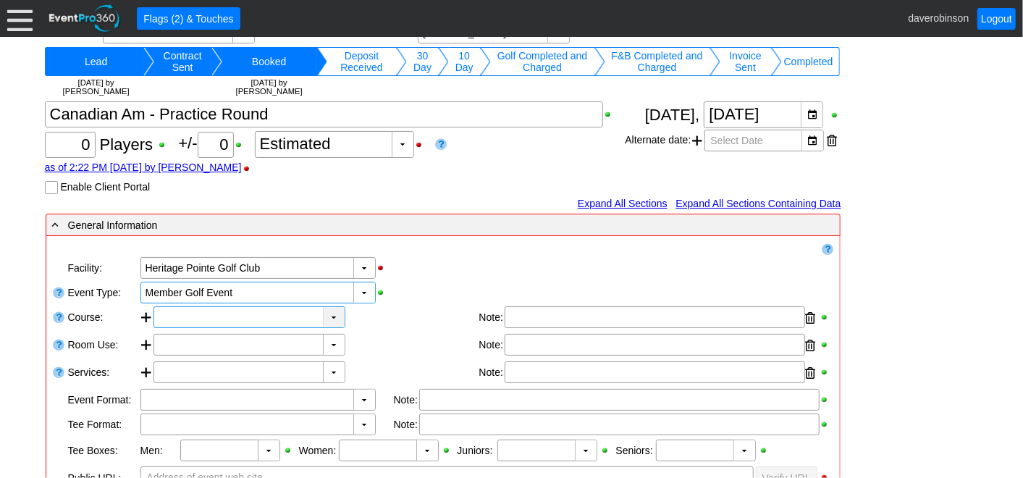
click at [328, 317] on div "▼" at bounding box center [334, 317] width 22 height 20
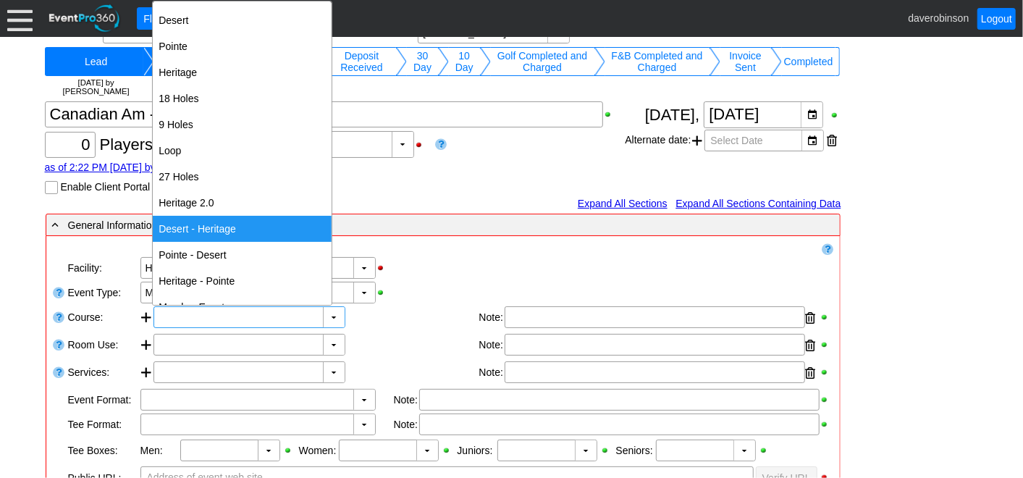
click at [226, 224] on div "Desert - Heritage" at bounding box center [242, 229] width 179 height 26
type input "Desert - Heritage"
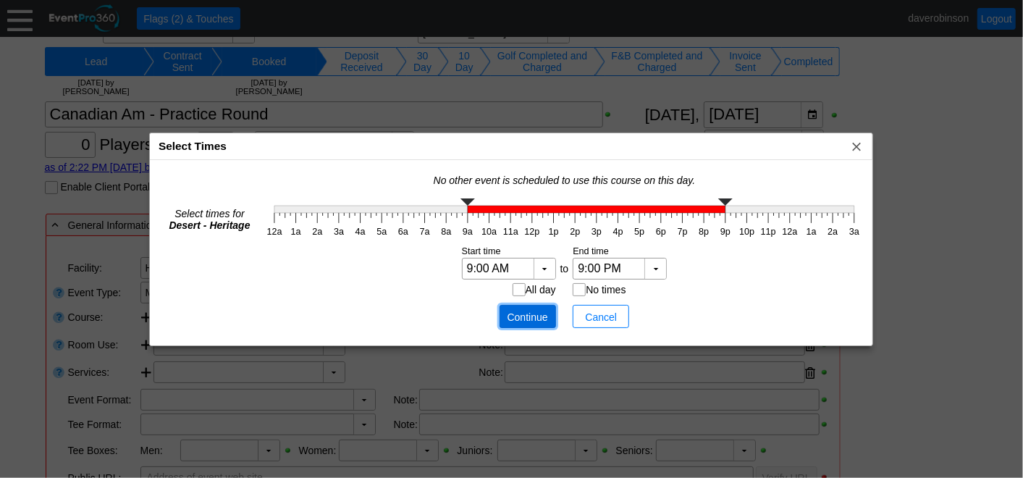
click at [522, 312] on span "Continue" at bounding box center [527, 317] width 43 height 14
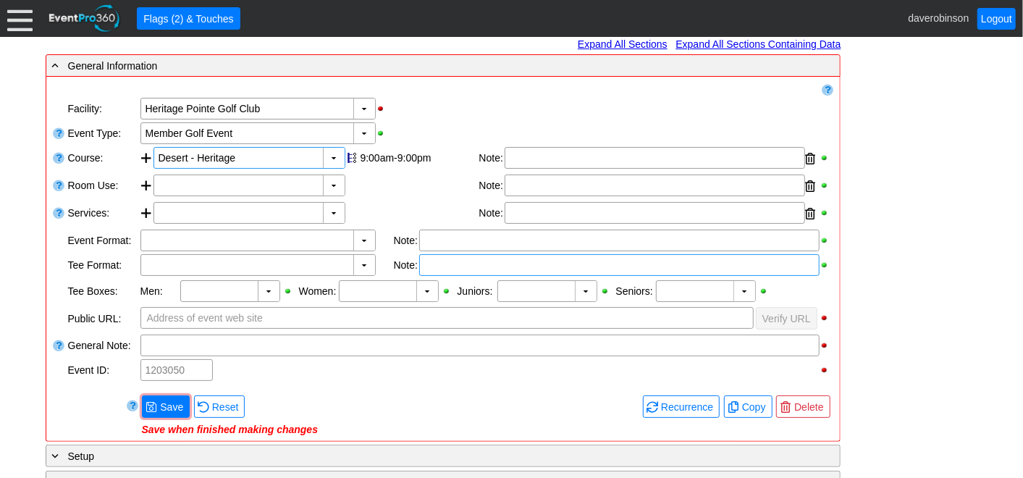
scroll to position [241, 0]
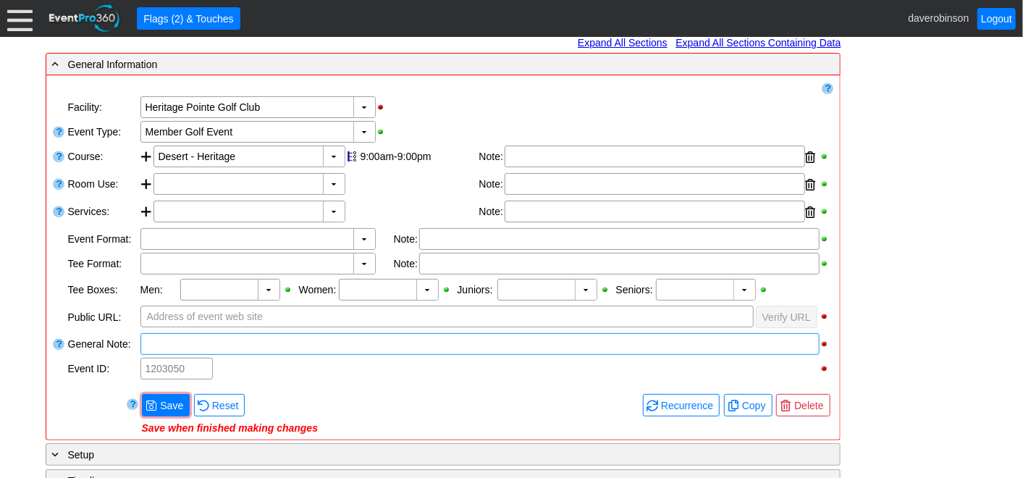
click at [257, 342] on div at bounding box center [479, 344] width 679 height 22
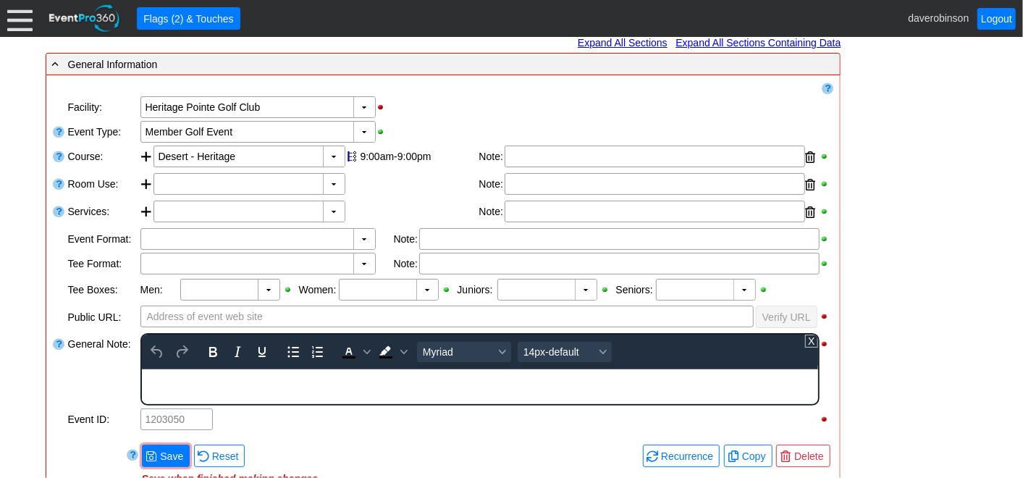
scroll to position [0, 0]
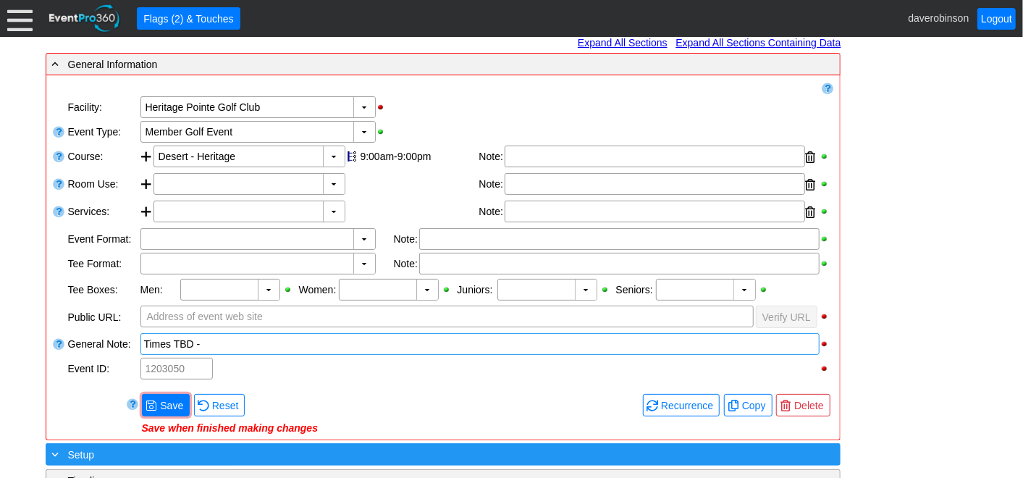
click at [163, 453] on div "- General Information ▼ Loading.... Remove all highlights Facility: ▼ Χ Heritag…" at bounding box center [511, 387] width 941 height 671
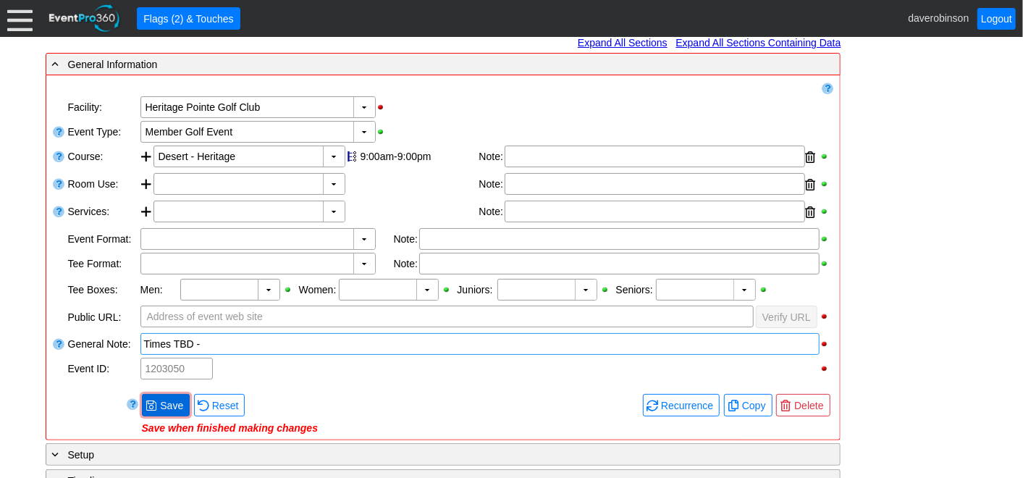
click at [169, 406] on span "Save" at bounding box center [171, 405] width 29 height 14
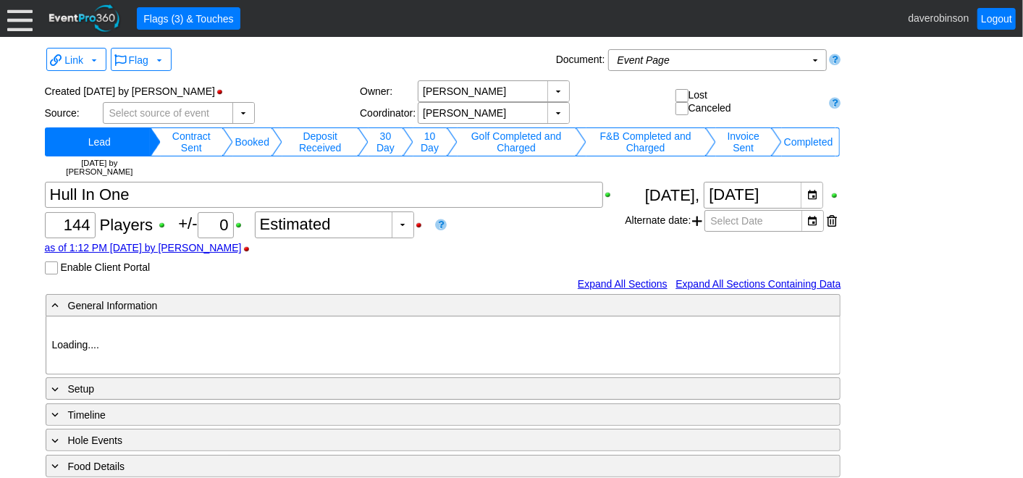
type input "Heritage Pointe Golf Club"
type input "Corporate Tournament"
type input "1054800"
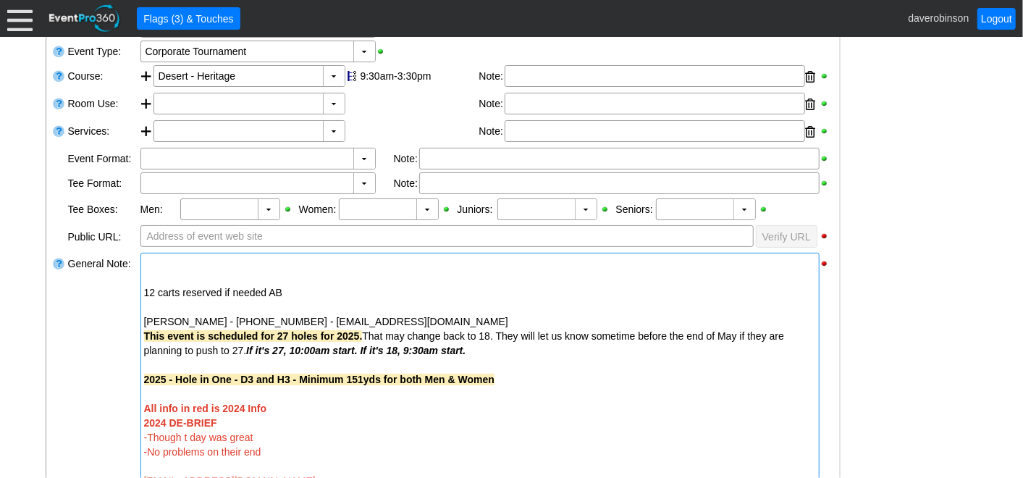
click at [378, 377] on strong "2025 - Hole in One - D3 and H3 - Minimum 151yds for both Men & Women" at bounding box center [319, 379] width 350 height 12
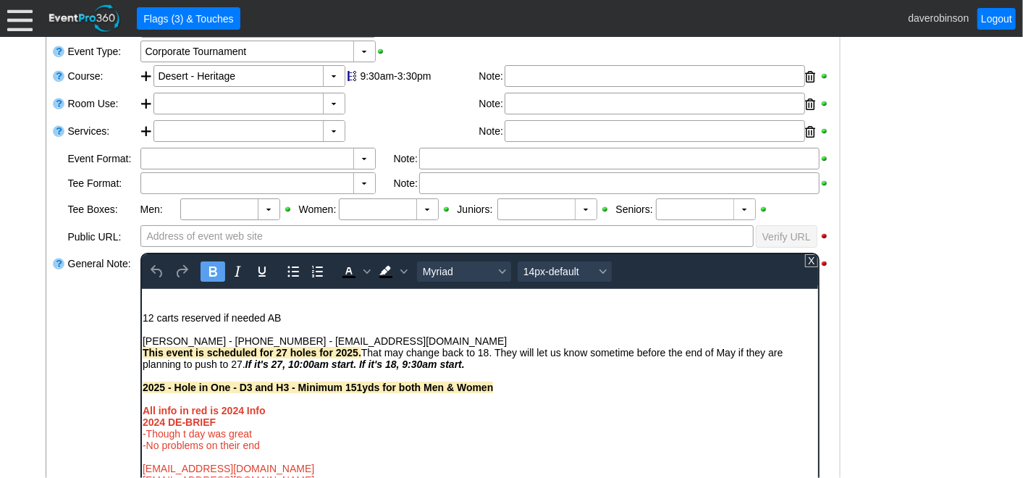
click at [340, 386] on strong "2025 - Hole in One - D3 and H3 - Minimum 151yds for both Men & Women" at bounding box center [317, 387] width 350 height 12
click at [354, 391] on strong "2025 - Hole in One - D3 and H3 - Min 151yds for both Men & Women" at bounding box center [304, 387] width 324 height 12
click at [381, 387] on strong "2025 - Hole in One - D3 and H3 - Min 151yds to MAx 159yds for both Men & Women" at bounding box center [340, 387] width 397 height 12
click at [295, 388] on strong "2025 - Hole in One - D3 and H3 - Min 151yds to max 159yds for both Men & Women" at bounding box center [340, 387] width 396 height 12
click at [426, 389] on strong "2025 - Hole in One - D3 and H3 - (Min 151yds to max 159yds for both Men & Women" at bounding box center [342, 387] width 400 height 12
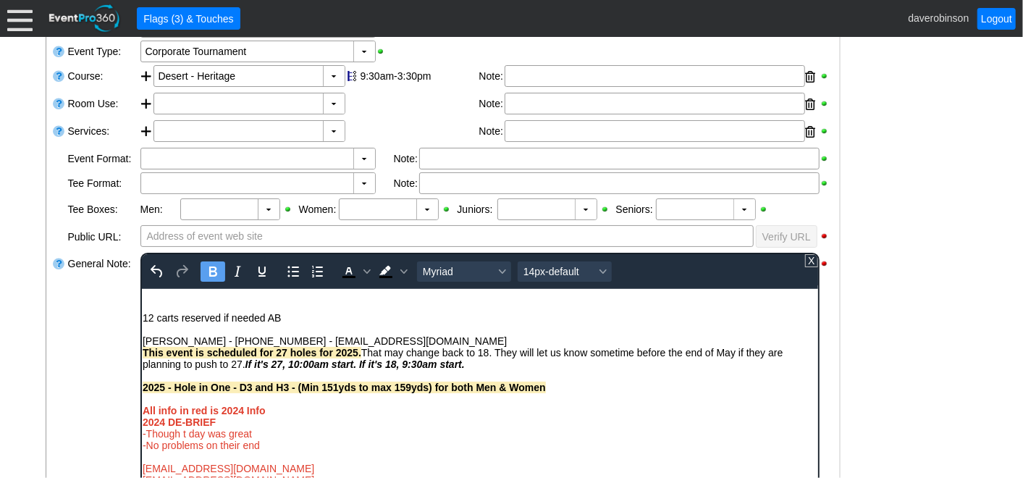
click at [884, 376] on div "- General Information ▼ Loading.... Remove all highlights Facility: ▼ Χ Heritag…" at bounding box center [511, 477] width 941 height 1011
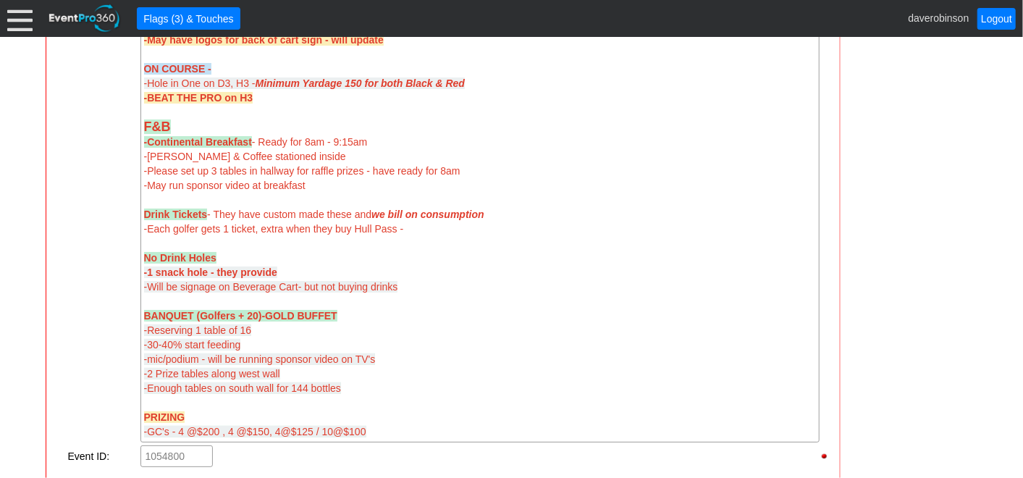
scroll to position [1045, 0]
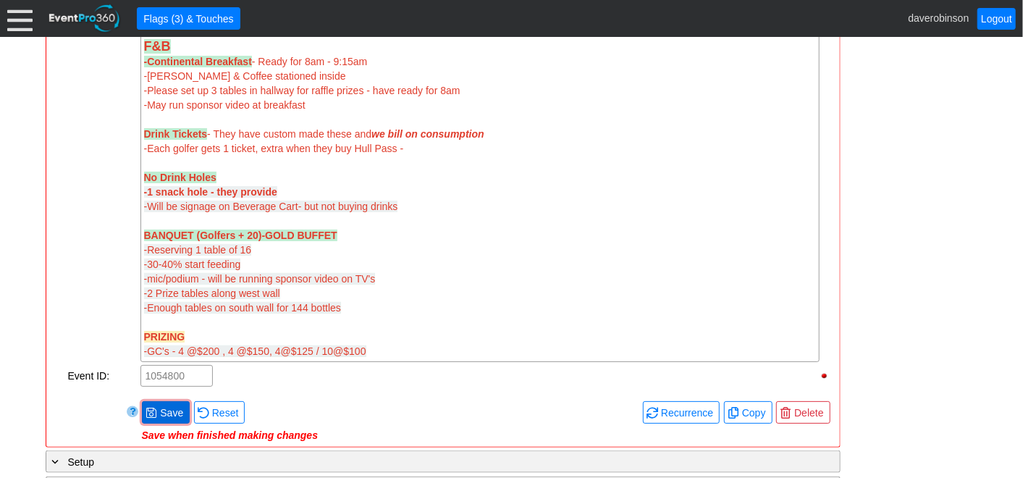
click at [167, 405] on span "Save" at bounding box center [171, 412] width 29 height 14
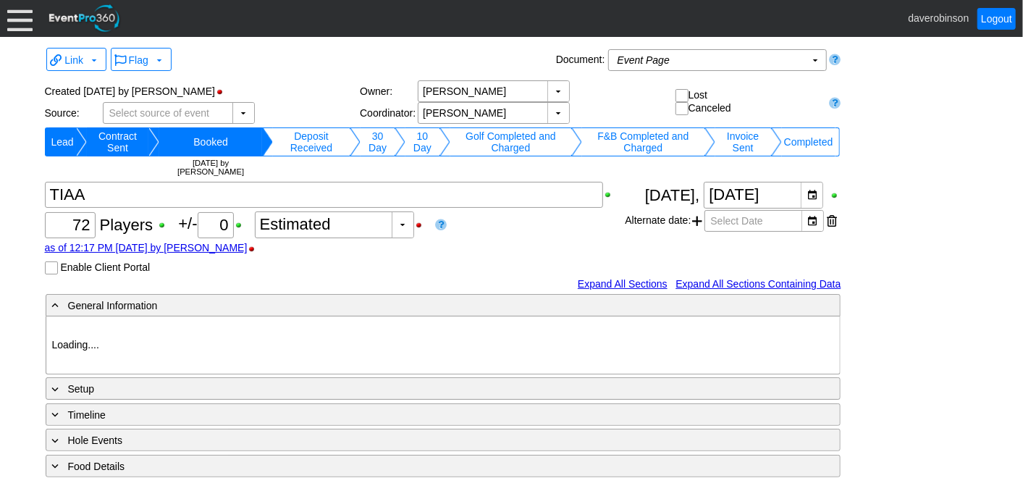
type input "Heritage Pointe Golf Club"
type input "Corporate Tournament"
type input "Scramble"
type input "Modifed Shotgun"
type input "1046131"
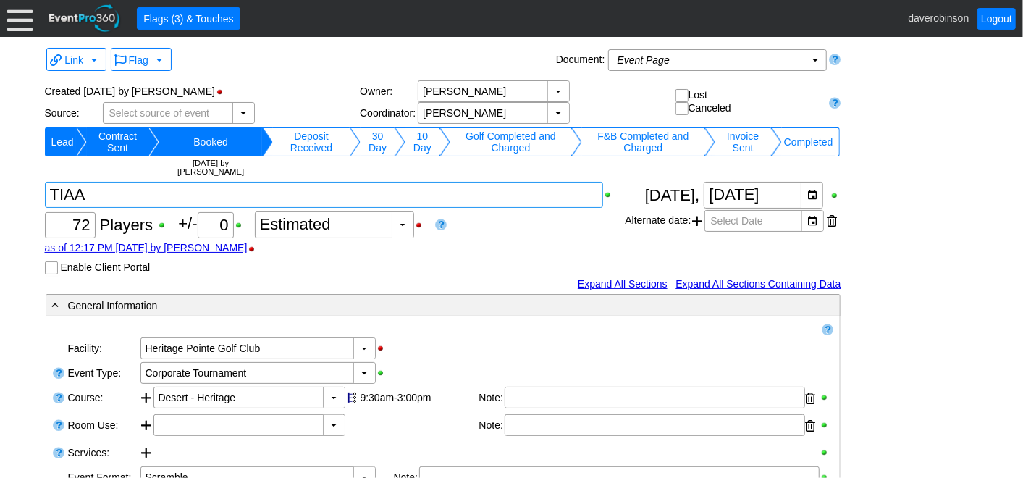
drag, startPoint x: 188, startPoint y: 198, endPoint x: 258, endPoint y: 235, distance: 78.7
click at [188, 198] on textarea at bounding box center [324, 195] width 559 height 26
type textarea "TIAA >"
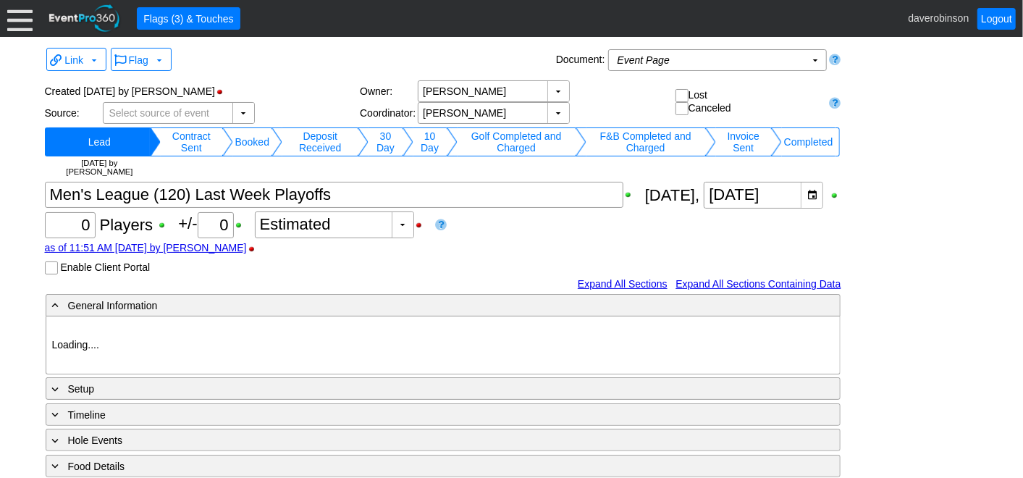
type input "Heritage Pointe Golf Club"
type input "Men's League"
type input "1033835"
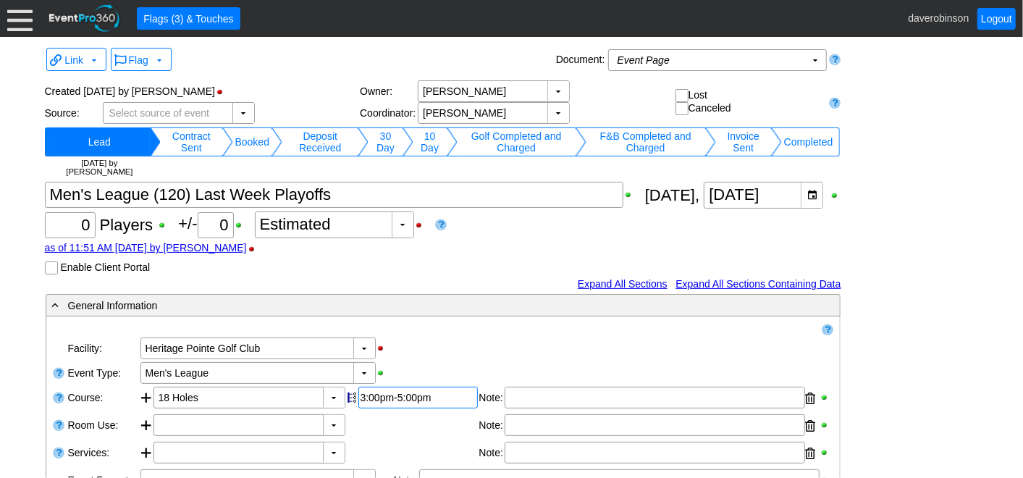
click at [392, 394] on div "3:00pm-5:00pm" at bounding box center [417, 398] width 115 height 12
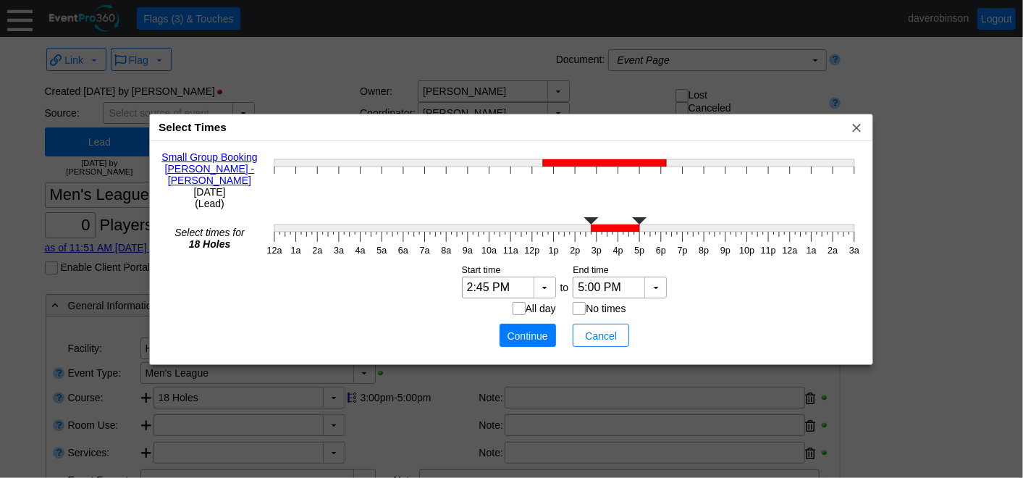
type input "2:30 PM"
click at [586, 219] on polyline at bounding box center [585, 220] width 14 height 7
type input "4:30 PM"
click at [631, 221] on polyline at bounding box center [629, 220] width 14 height 7
click at [524, 331] on span "Continue" at bounding box center [527, 336] width 43 height 14
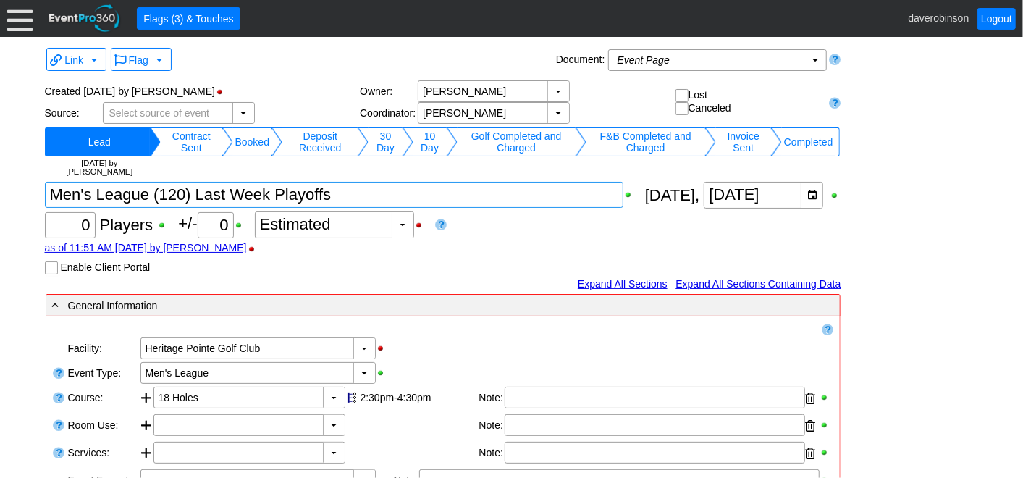
click at [371, 198] on textarea at bounding box center [334, 195] width 578 height 26
type textarea "Men's League (120) Last Week Playoffs >"
click at [517, 225] on body "Calendar of Events + New Event + Reports + Manage Contacts + Manage Organizatio…" at bounding box center [511, 239] width 1023 height 478
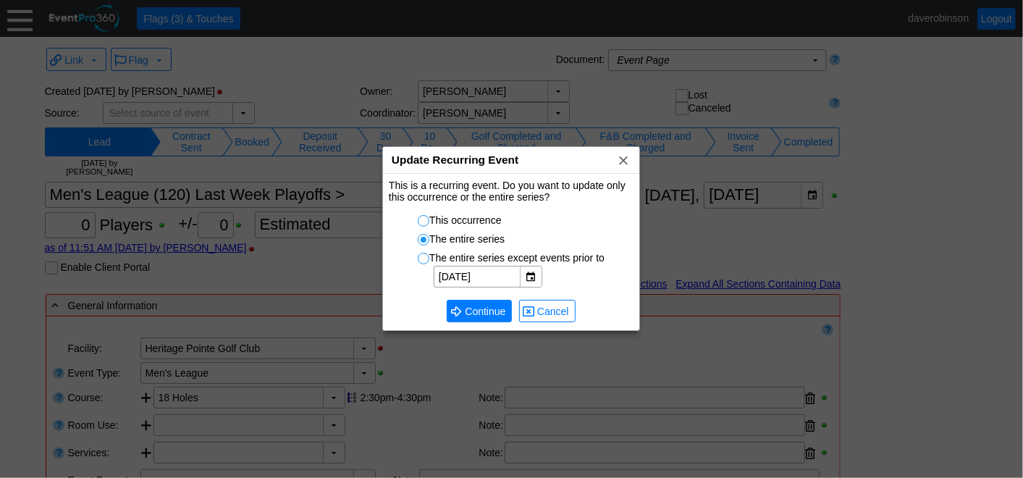
click at [426, 223] on input "This occurrence" at bounding box center [425, 223] width 14 height 14
radio input "true"
click at [483, 314] on span "Continue" at bounding box center [485, 311] width 46 height 14
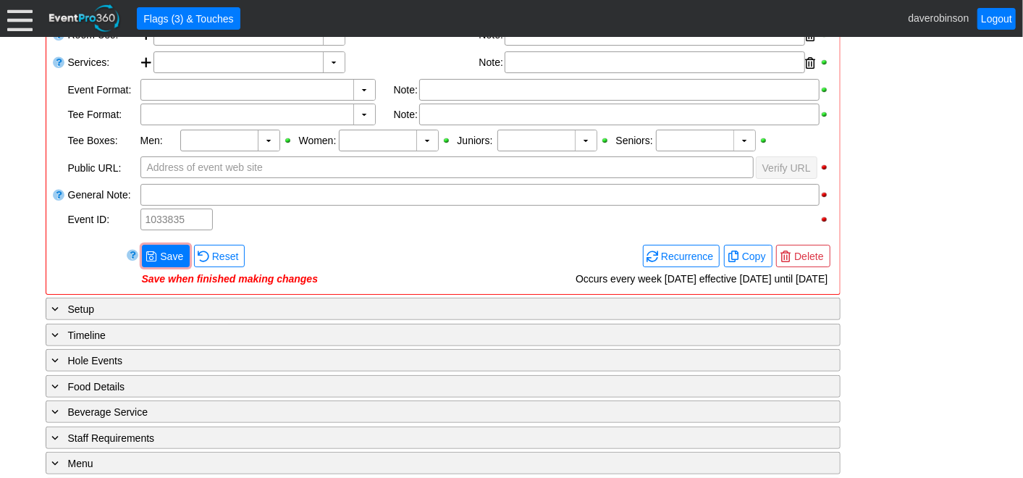
scroll to position [390, 0]
click at [160, 245] on span "● Save" at bounding box center [166, 256] width 48 height 22
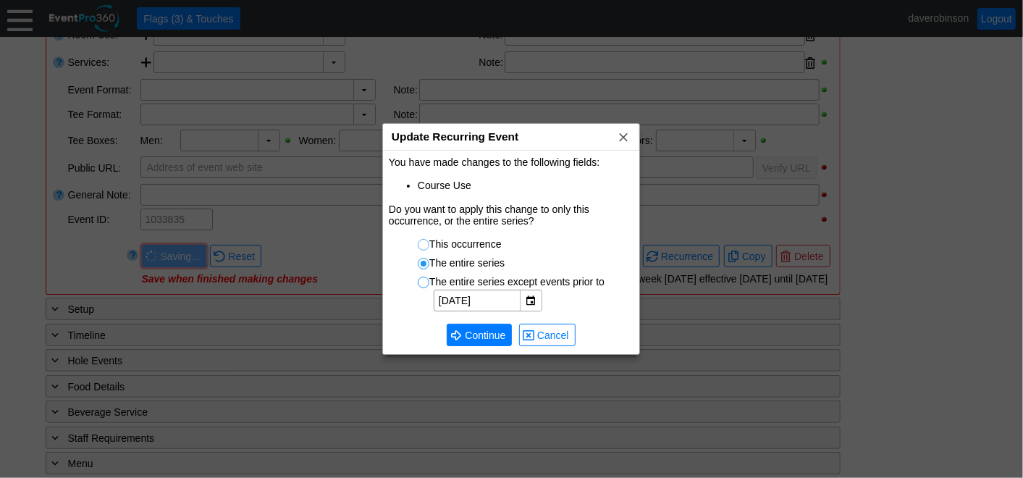
click at [420, 244] on input "This occurrence" at bounding box center [425, 247] width 14 height 14
radio input "true"
click at [490, 337] on span "Continue" at bounding box center [485, 335] width 46 height 14
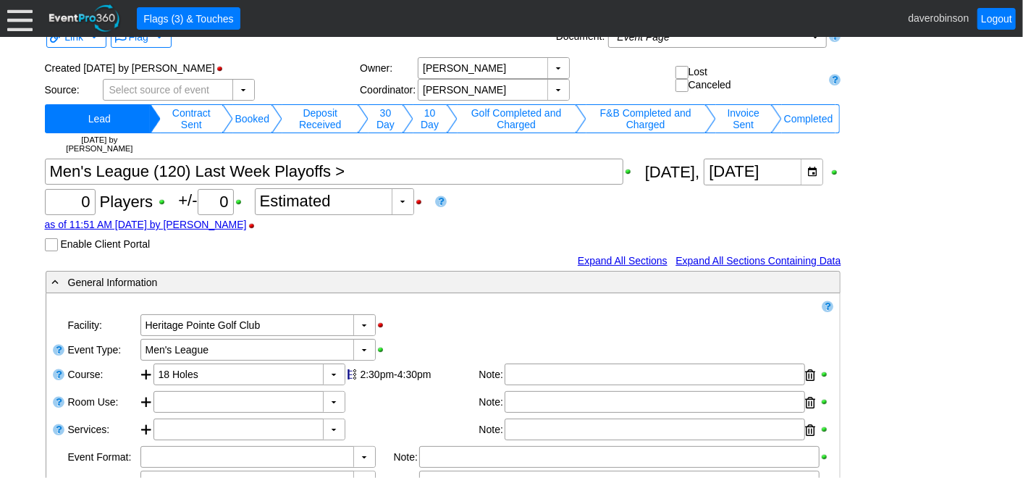
scroll to position [0, 0]
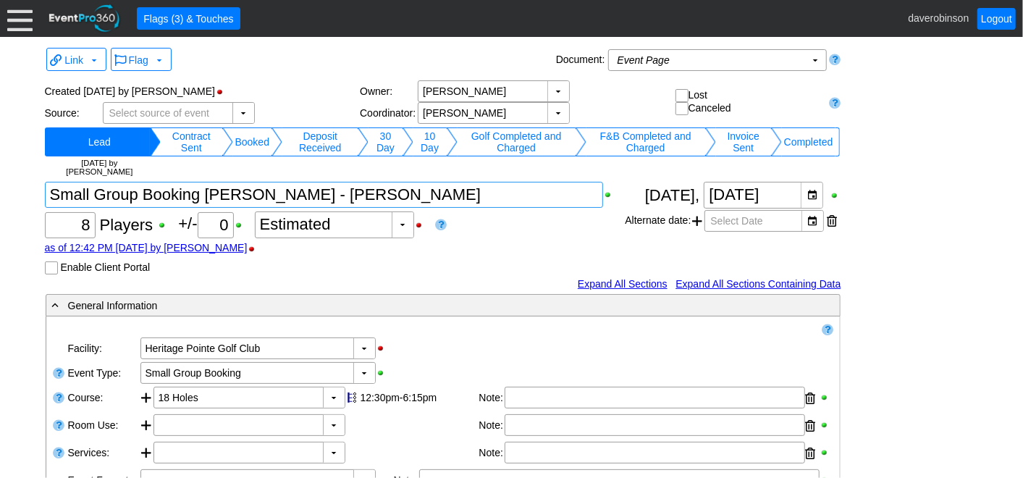
click at [426, 196] on textarea at bounding box center [324, 195] width 559 height 26
type textarea "Small Group Booking [PERSON_NAME] - [PERSON_NAME] >"
click at [505, 242] on div "as of 12:42 PM on Wednesday, 8/13/2025 by AdamBayne" at bounding box center [335, 248] width 580 height 12
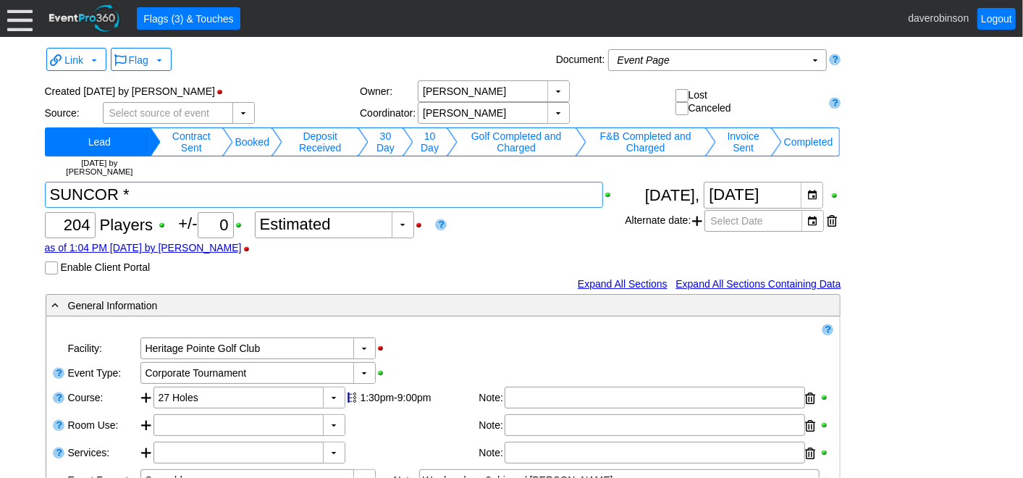
click at [208, 197] on textarea at bounding box center [324, 195] width 559 height 26
type textarea "SUNCOR * >"
click at [500, 234] on div "Χ 204 Players +/- Χ 0 ▼ Χ Estimated as of 1:04 PM on Tuesday, 7/29/2025 by Adam…" at bounding box center [335, 228] width 580 height 93
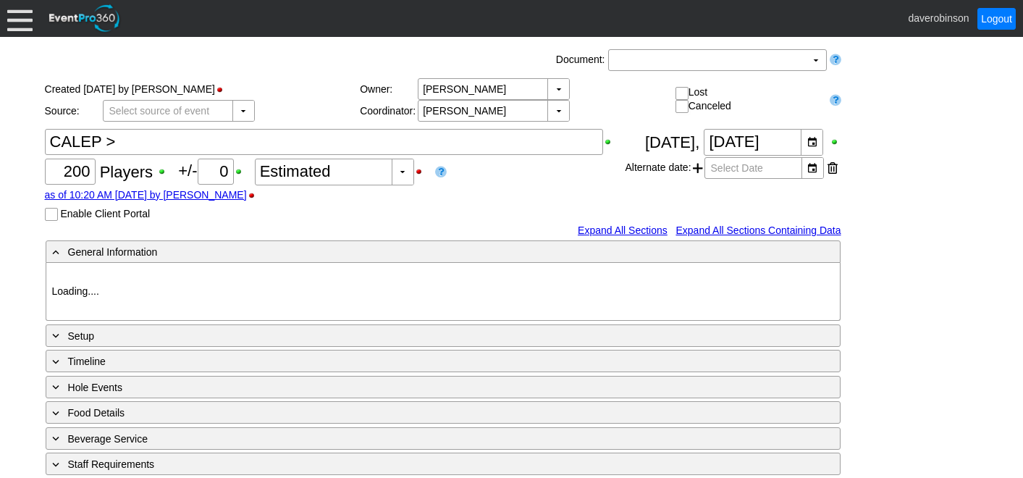
type input "Heritage Pointe Golf Club"
type input "Corporate Tournament"
type input "Shotgun"
type input "Black"
type input "Red"
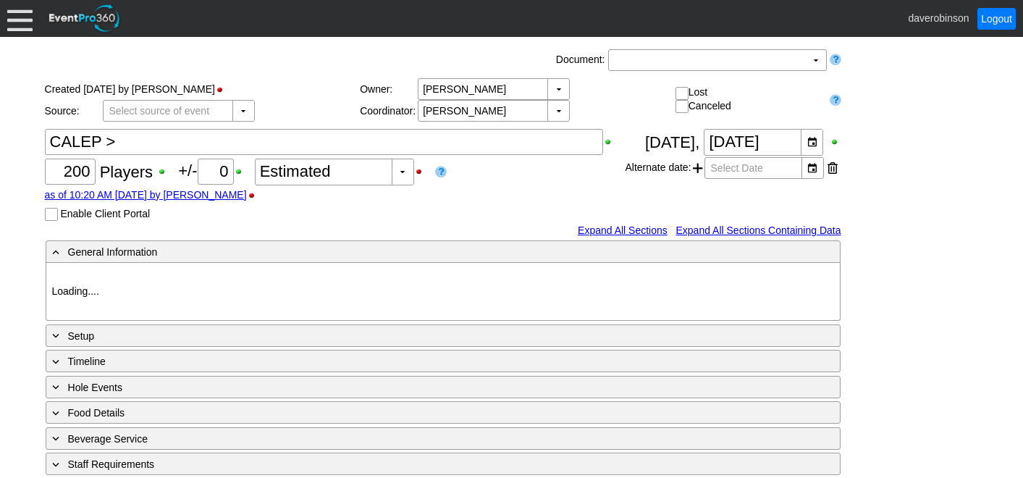
type input "1027883"
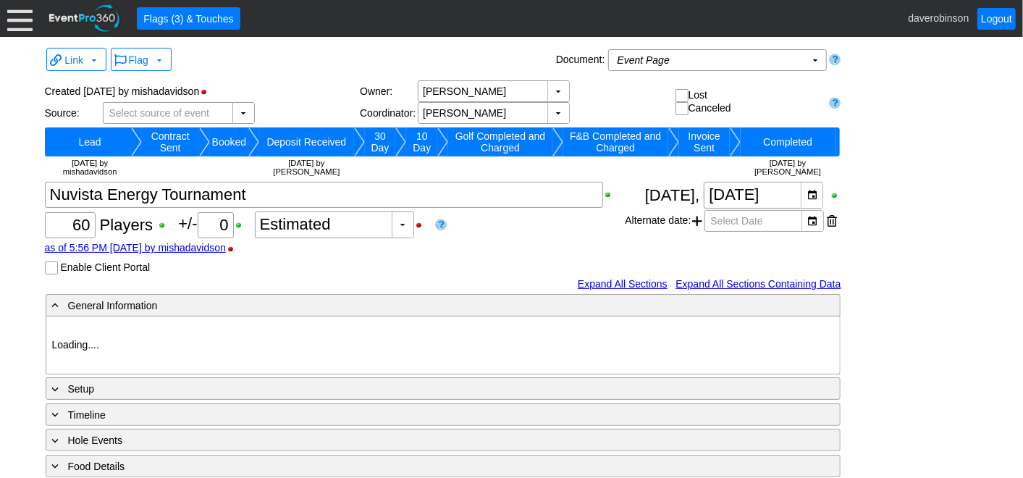
type input "Heritage Pointe Golf Club"
type input "Corporate Tournament"
type input "X Over"
type input "1123703"
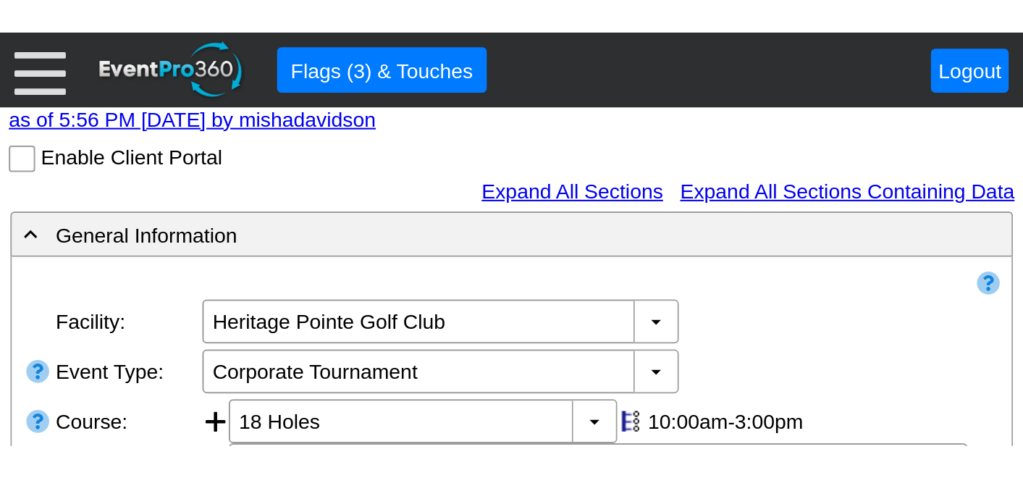
scroll to position [241, 0]
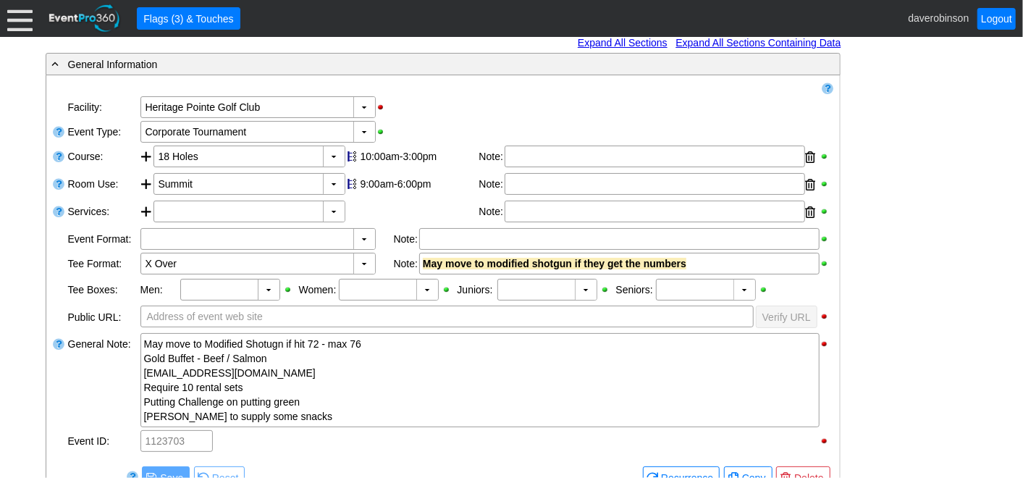
click at [936, 159] on div "- General Information ▼ Loading.... Remove all highlights Facility: ▼ Χ [GEOGRA…" at bounding box center [511, 423] width 941 height 743
